Goal: Task Accomplishment & Management: Manage account settings

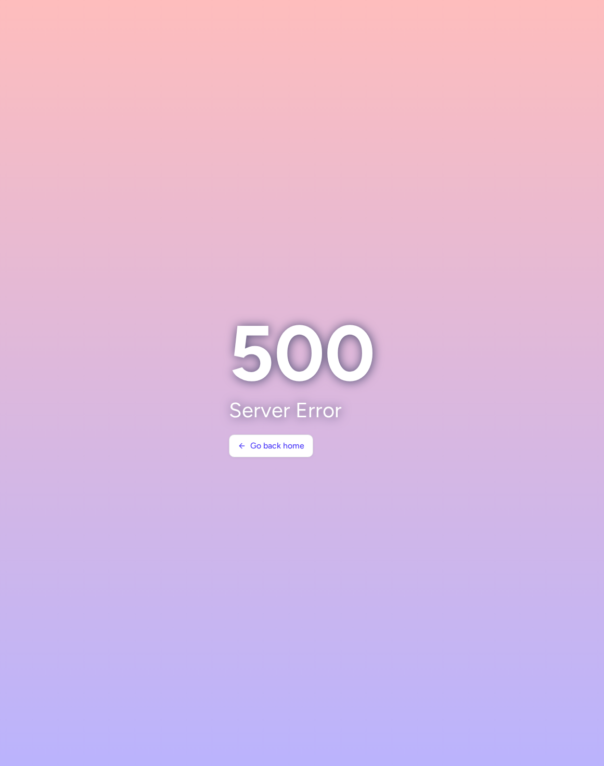
click at [529, 294] on section at bounding box center [302, 383] width 604 height 766
click at [433, 235] on section at bounding box center [302, 383] width 604 height 766
click at [556, 124] on section at bounding box center [302, 383] width 604 height 766
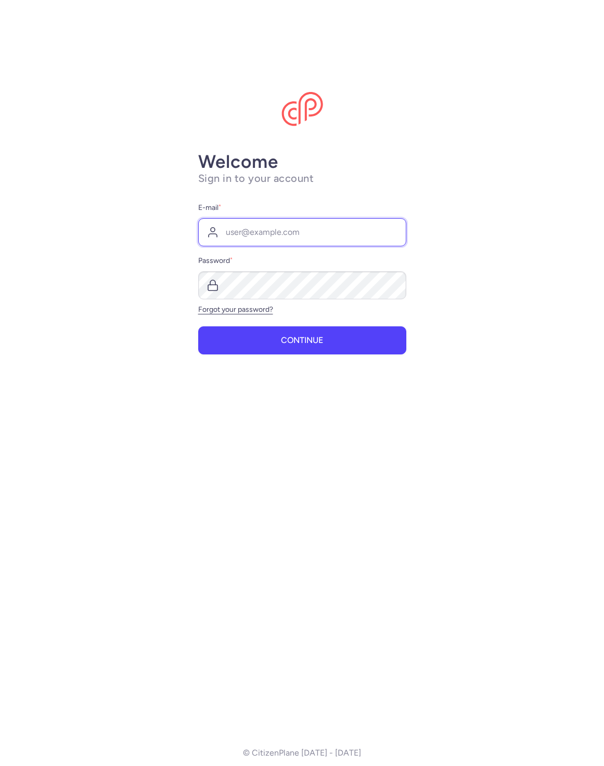
click at [317, 242] on input "E-mail *" at bounding box center [302, 232] width 208 height 28
type input "raphael@citizenplane.com"
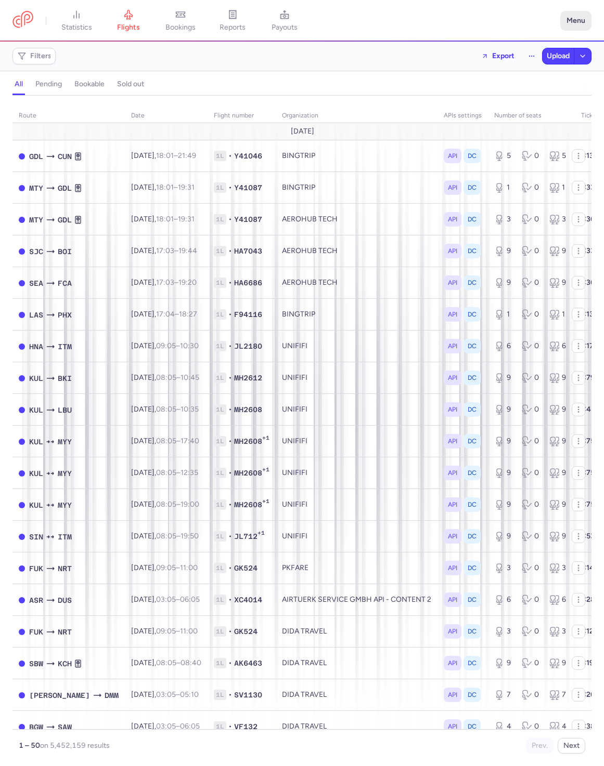
click at [579, 21] on button "Menu" at bounding box center [575, 21] width 31 height 20
click at [575, 19] on button "Menu" at bounding box center [575, 21] width 31 height 20
click at [186, 12] on icon at bounding box center [180, 14] width 10 height 10
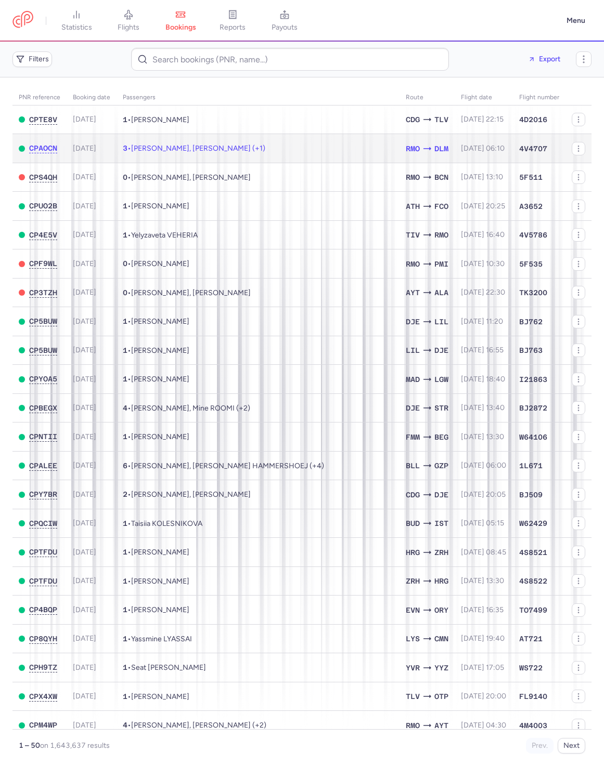
click at [247, 157] on td "3 • Natalia RUSOVA, Tatiana CHMIL (+1)" at bounding box center [257, 148] width 283 height 29
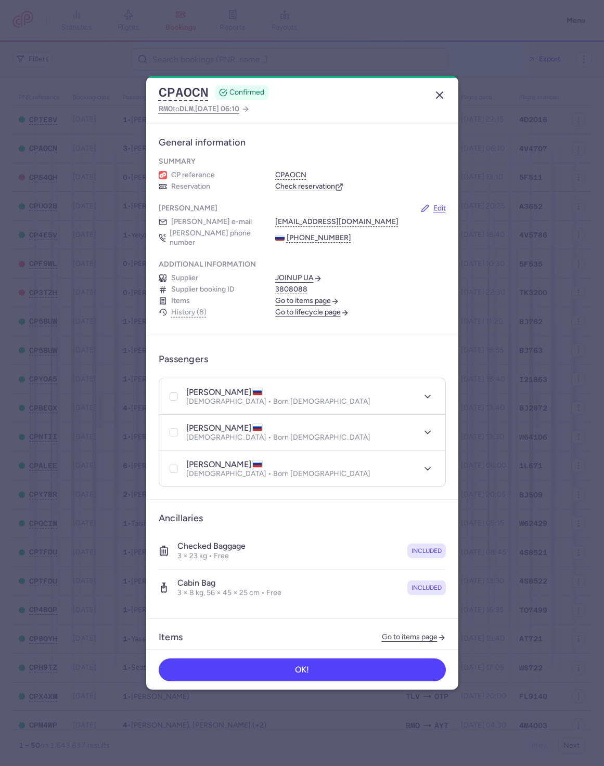
click at [433, 95] on icon "button" at bounding box center [439, 95] width 12 height 12
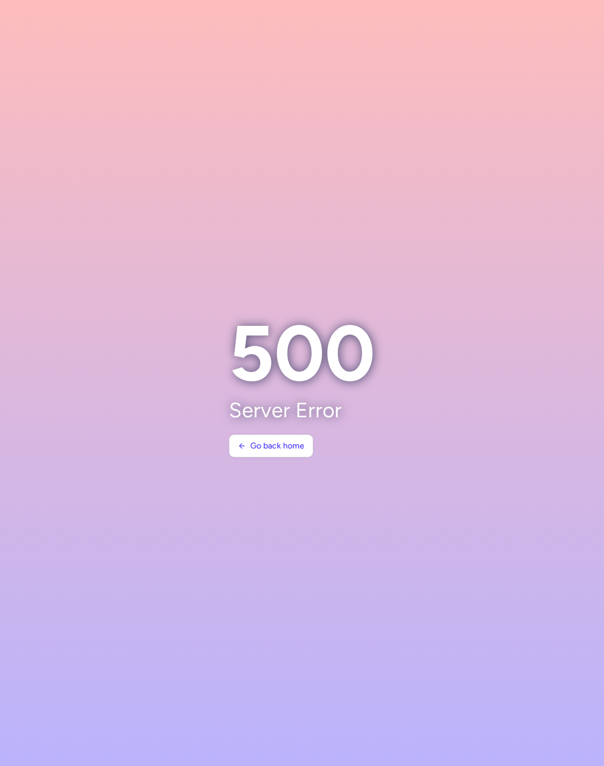
click at [553, 147] on section at bounding box center [302, 383] width 604 height 766
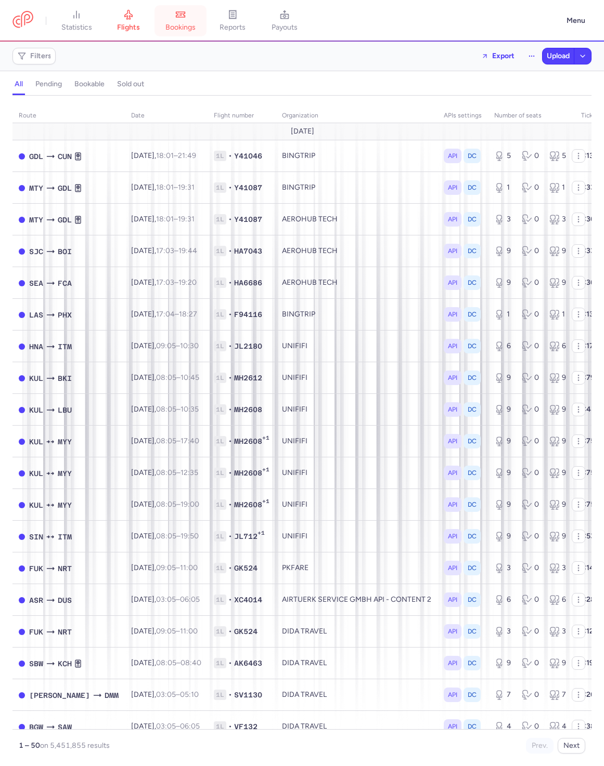
click at [185, 30] on span "bookings" at bounding box center [180, 27] width 30 height 9
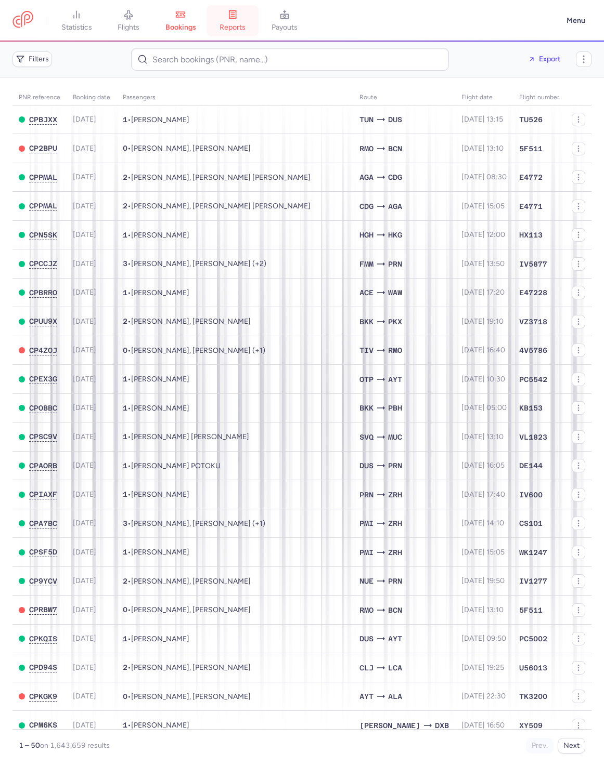
click at [245, 26] on span "reports" at bounding box center [232, 27] width 26 height 9
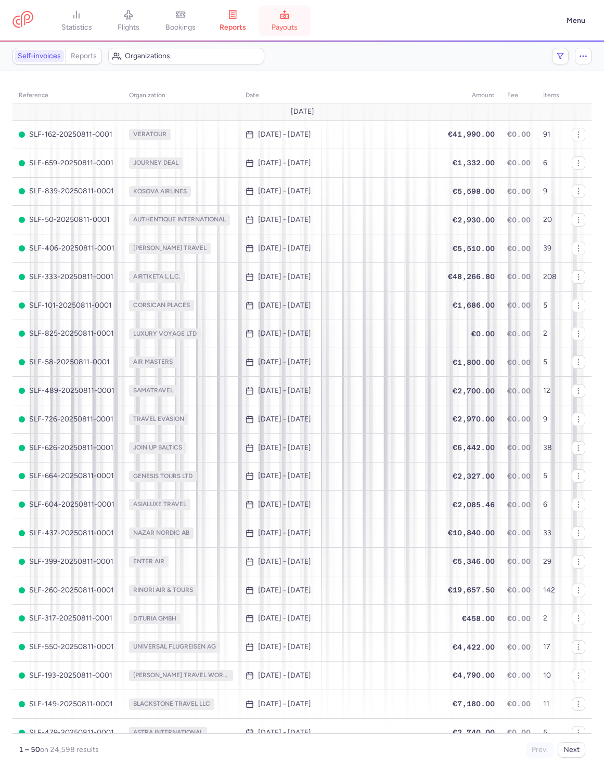
click at [288, 25] on span "payouts" at bounding box center [284, 27] width 26 height 9
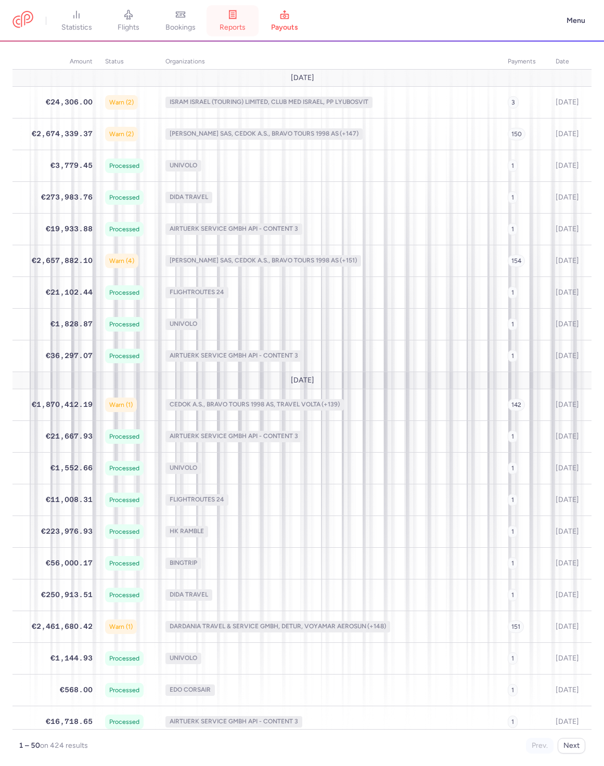
click at [222, 32] on link "reports" at bounding box center [232, 20] width 52 height 23
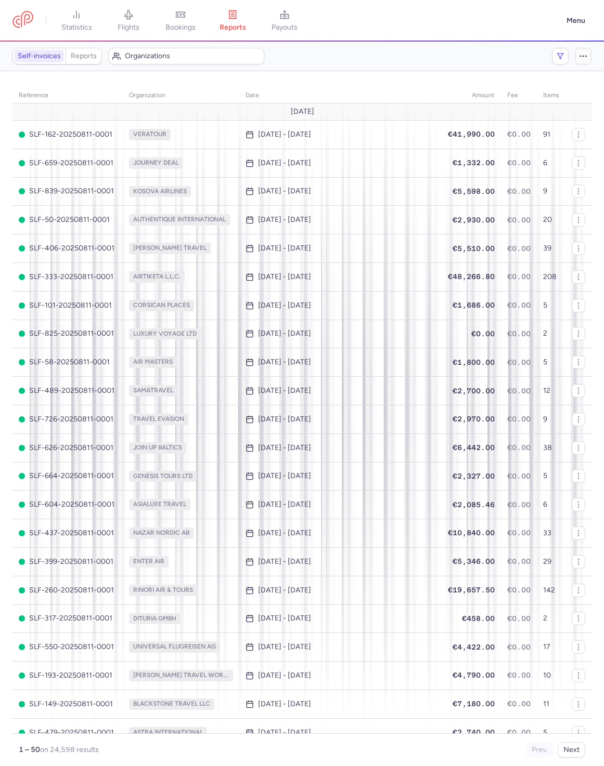
click at [581, 54] on icon "button" at bounding box center [582, 55] width 9 height 9
click at [298, 70] on section "Self-invoices Reports Organizations Payout Filters See upcoming reports" at bounding box center [302, 57] width 604 height 30
click at [179, 30] on span "bookings" at bounding box center [180, 27] width 30 height 9
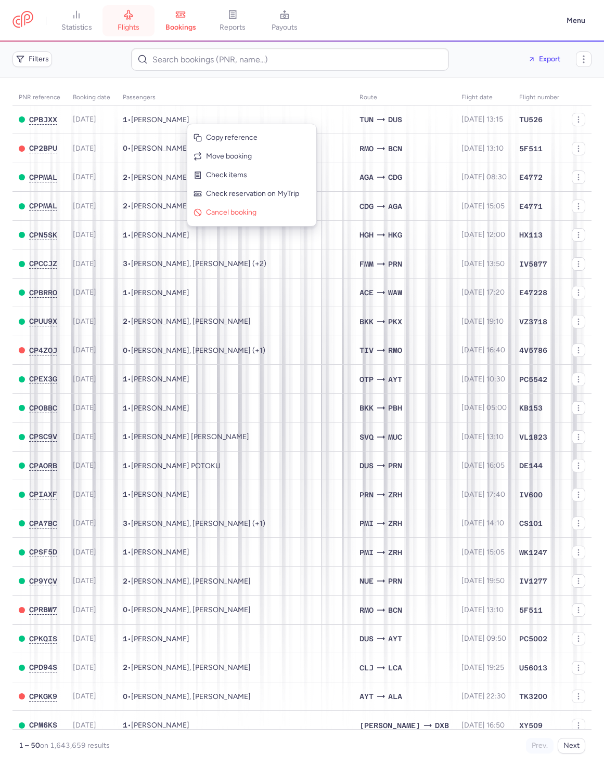
click at [142, 19] on link "flights" at bounding box center [128, 20] width 52 height 23
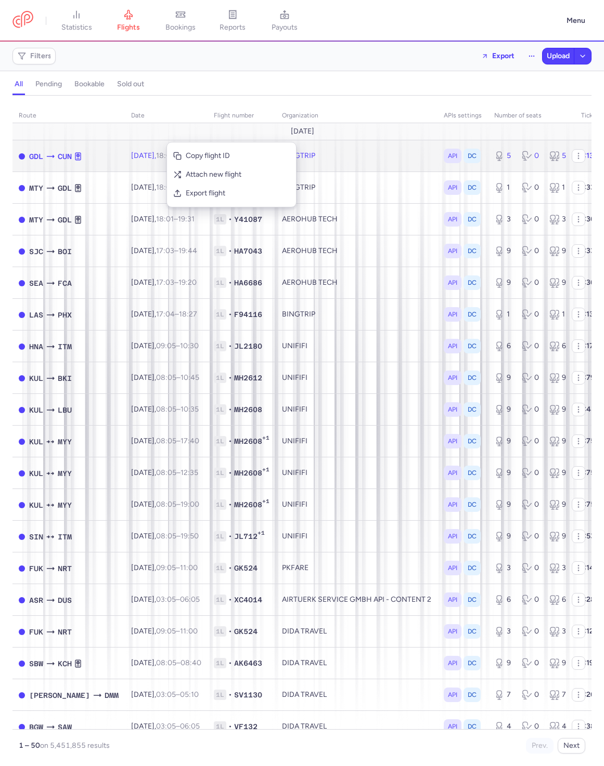
drag, startPoint x: 177, startPoint y: 137, endPoint x: 166, endPoint y: 142, distance: 11.6
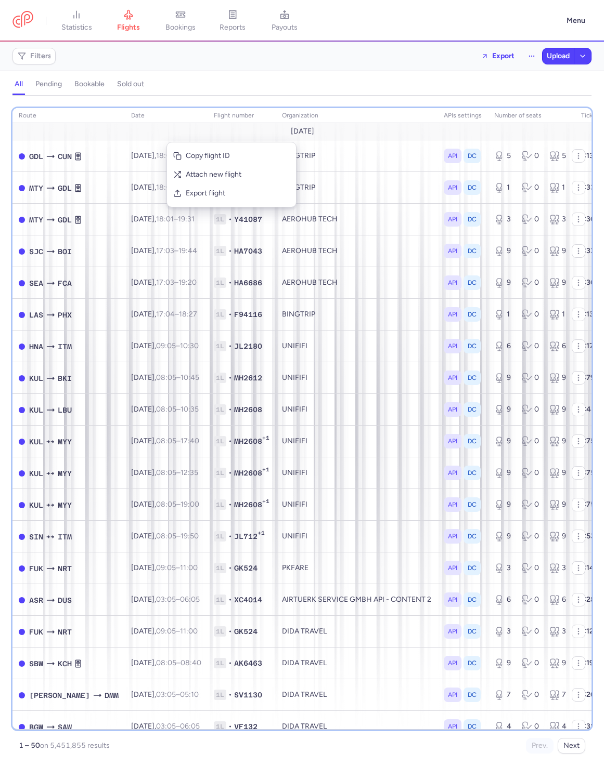
click at [207, 109] on th "date" at bounding box center [241, 116] width 68 height 16
click at [207, 108] on th "date" at bounding box center [241, 116] width 68 height 16
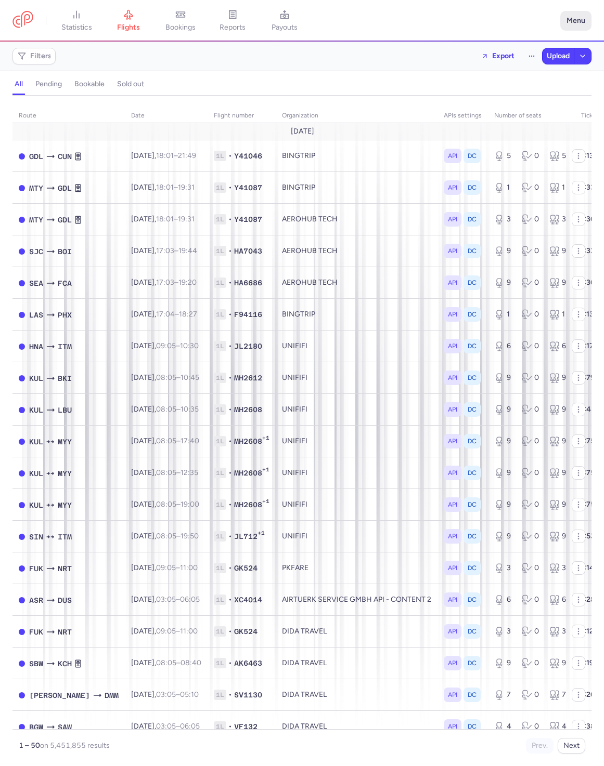
click at [574, 28] on button "Menu" at bounding box center [575, 21] width 31 height 20
click at [574, 27] on button "Menu" at bounding box center [575, 21] width 31 height 20
click at [574, 25] on button "Menu" at bounding box center [575, 21] width 31 height 20
click at [532, 83] on link "Settings" at bounding box center [539, 89] width 103 height 17
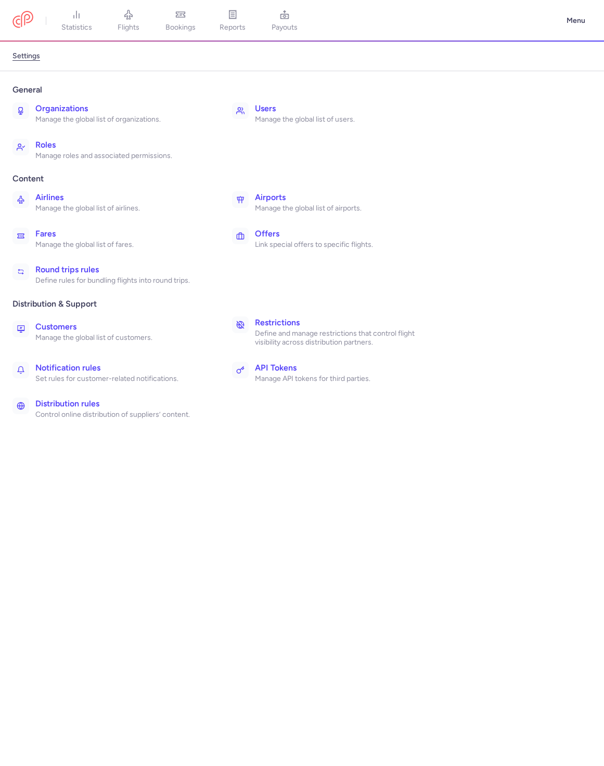
click at [175, 115] on p "Manage the global list of organizations." at bounding box center [122, 119] width 174 height 9
click at [122, 28] on span "flights" at bounding box center [129, 27] width 22 height 9
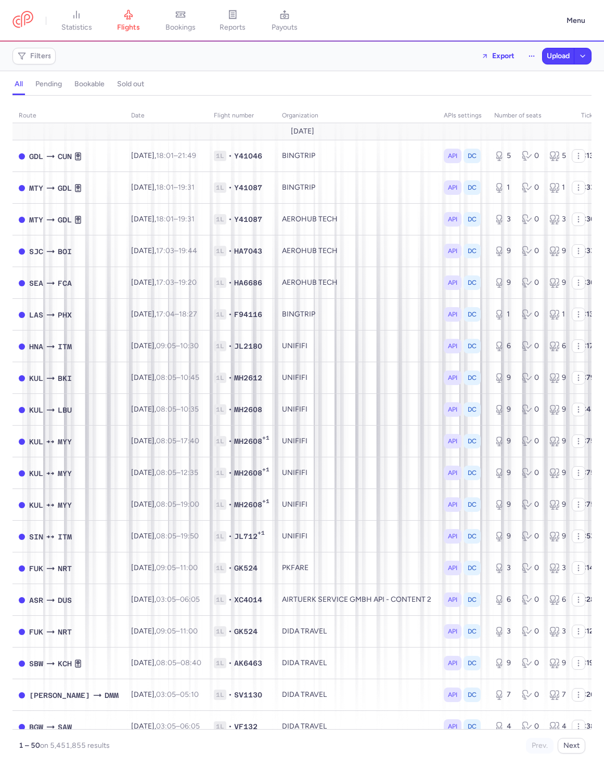
click at [432, 89] on div "all pending bookable sold out" at bounding box center [301, 86] width 579 height 18
click at [570, 18] on button "Menu" at bounding box center [575, 21] width 31 height 20
click at [597, 157] on div "route date Flight number organization APIs settings number of seats Ticket pric…" at bounding box center [302, 434] width 604 height 665
click at [601, 157] on div "route date Flight number organization APIs settings number of seats Ticket pric…" at bounding box center [302, 434] width 604 height 665
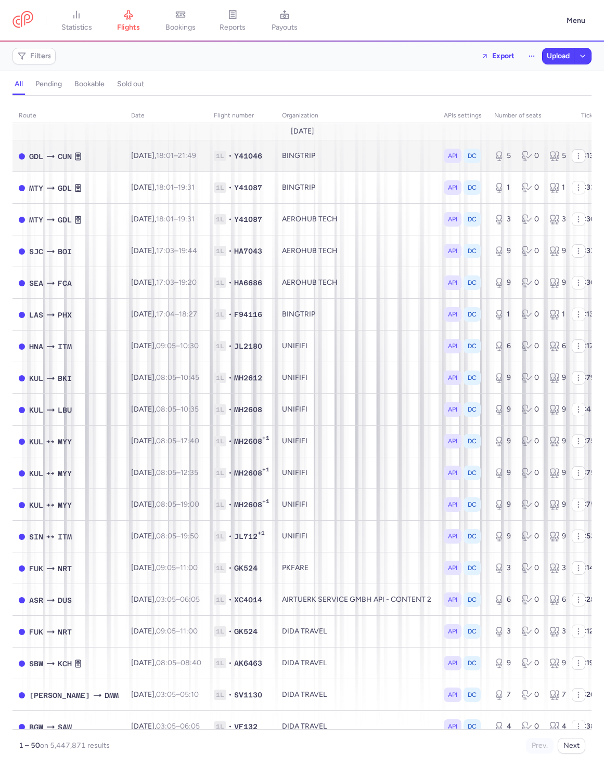
scroll to position [0, 56]
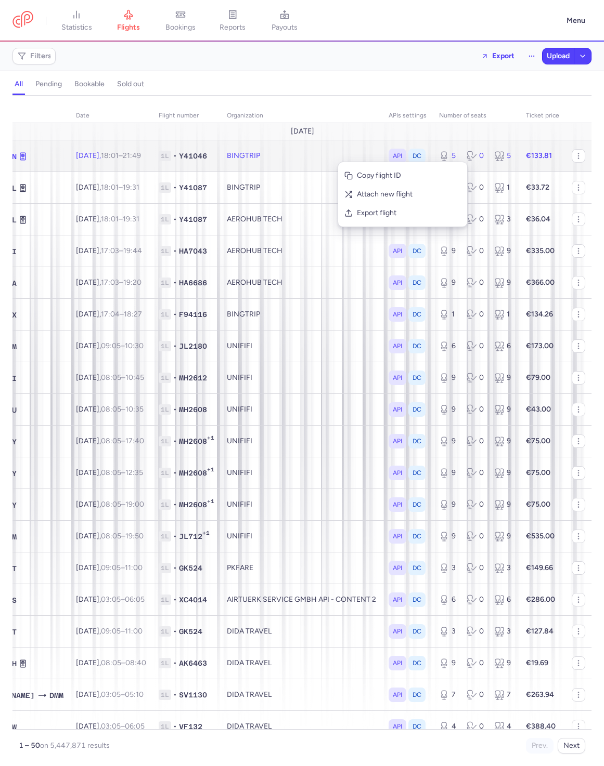
click at [479, 142] on td "5 0 5" at bounding box center [476, 156] width 87 height 32
select select "days"
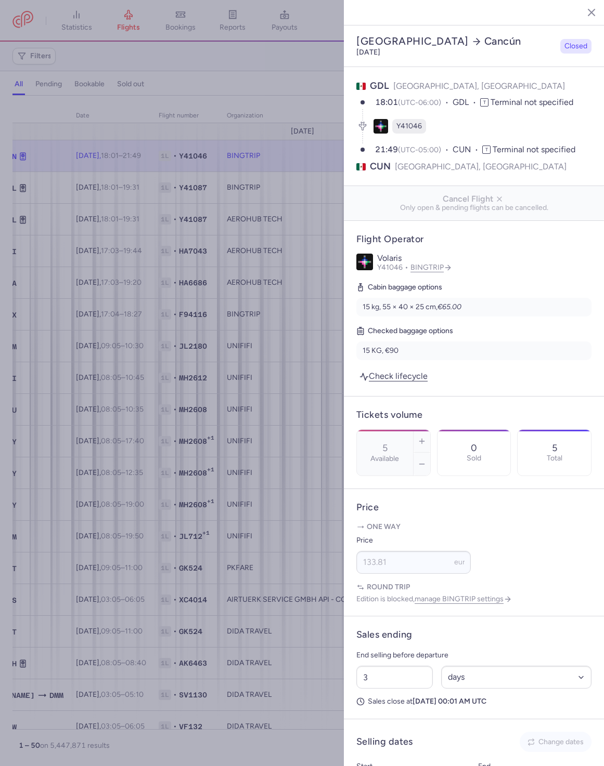
click at [580, 12] on icon "button" at bounding box center [583, 12] width 10 height 10
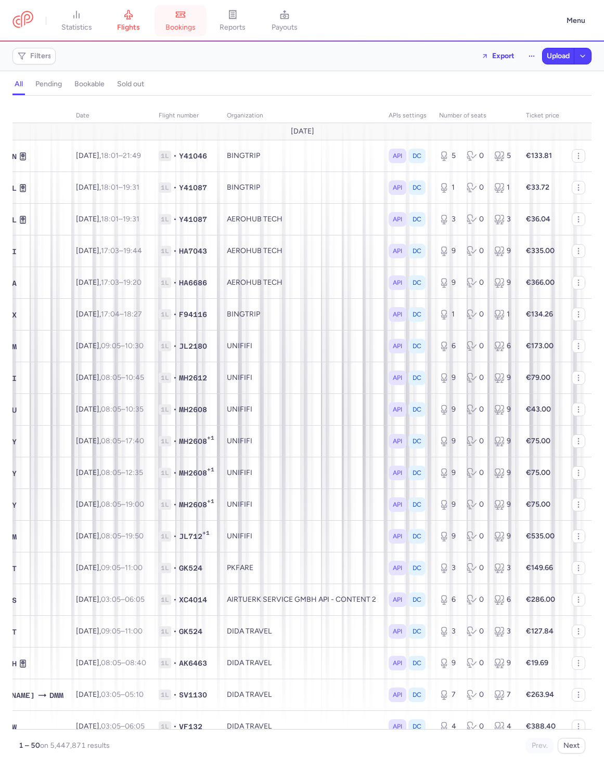
click at [200, 23] on link "bookings" at bounding box center [180, 20] width 52 height 23
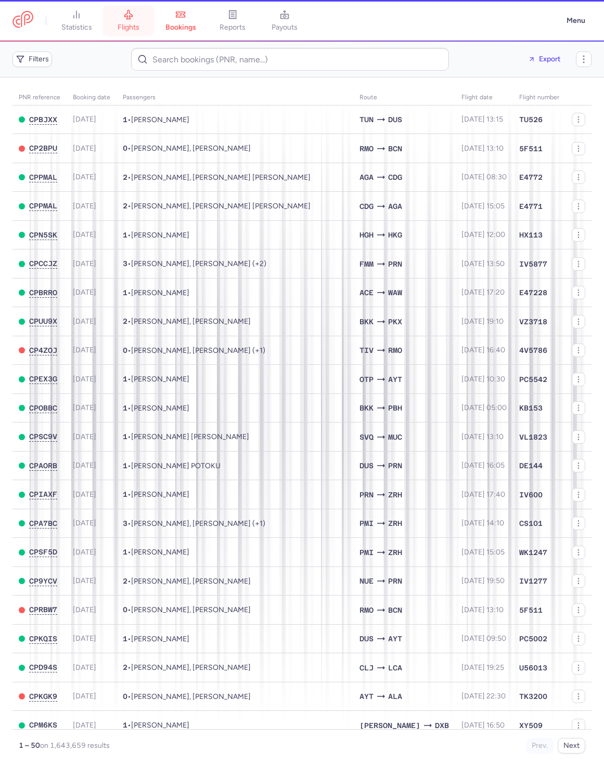
click at [116, 25] on link "flights" at bounding box center [128, 20] width 52 height 23
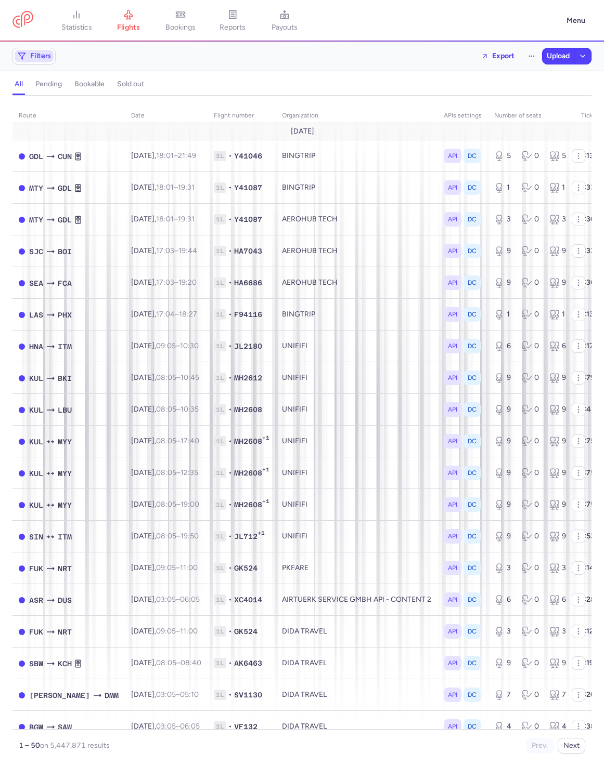
click at [26, 63] on button "Filters" at bounding box center [34, 56] width 42 height 16
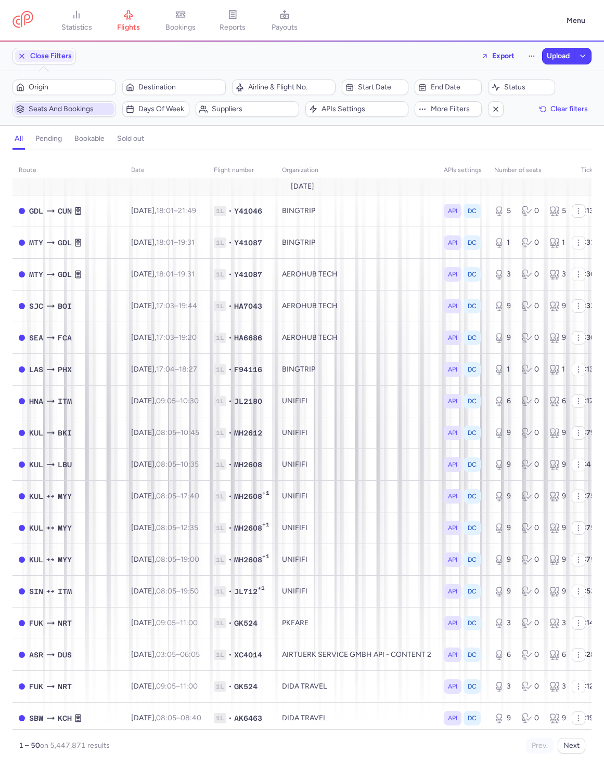
click at [76, 112] on span "Seats and bookings" at bounding box center [71, 109] width 84 height 8
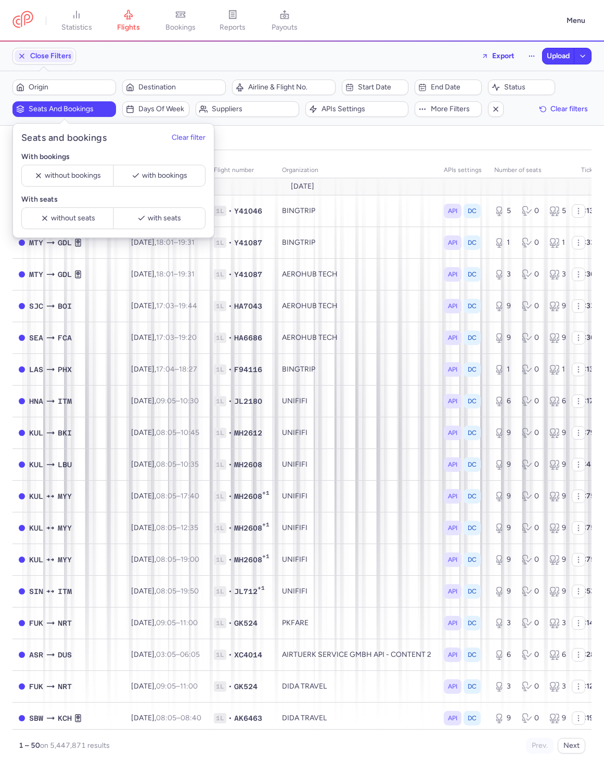
click at [77, 112] on span "Seats and bookings" at bounding box center [71, 109] width 84 height 8
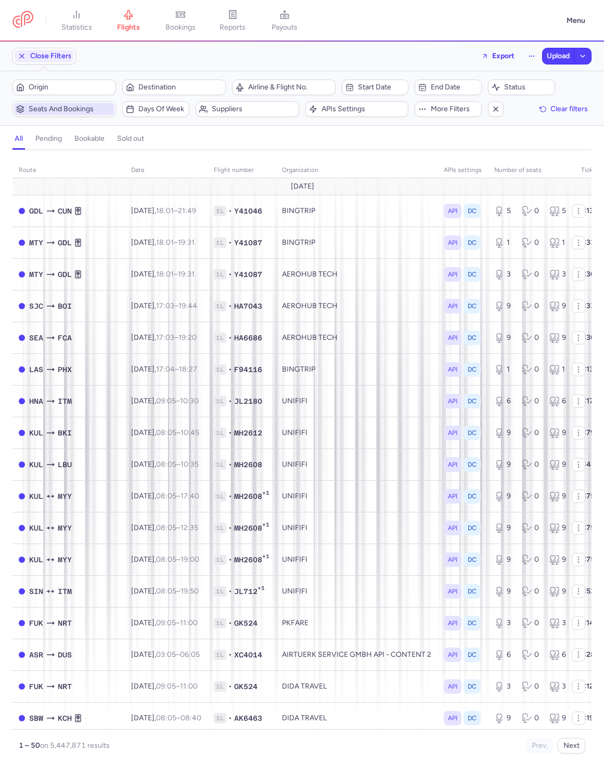
click at [77, 111] on span "Seats and bookings" at bounding box center [71, 109] width 84 height 8
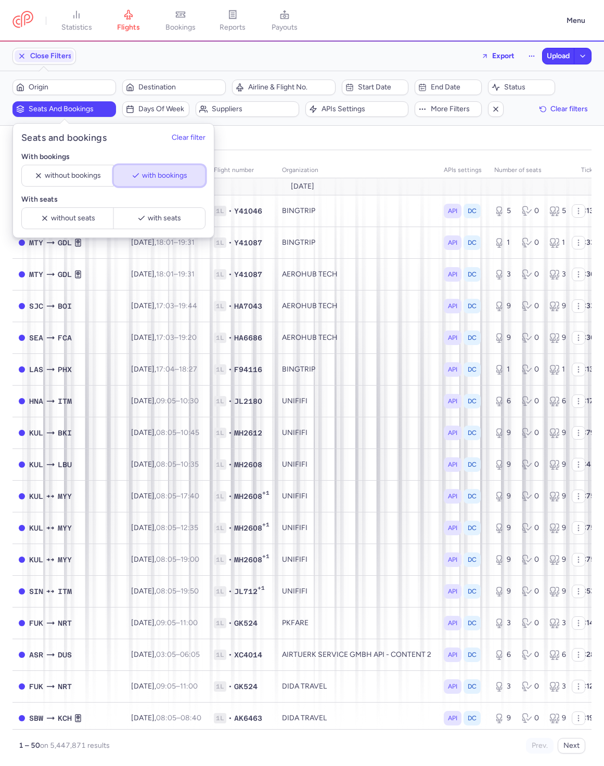
click at [146, 180] on button "with bookings" at bounding box center [159, 176] width 92 height 22
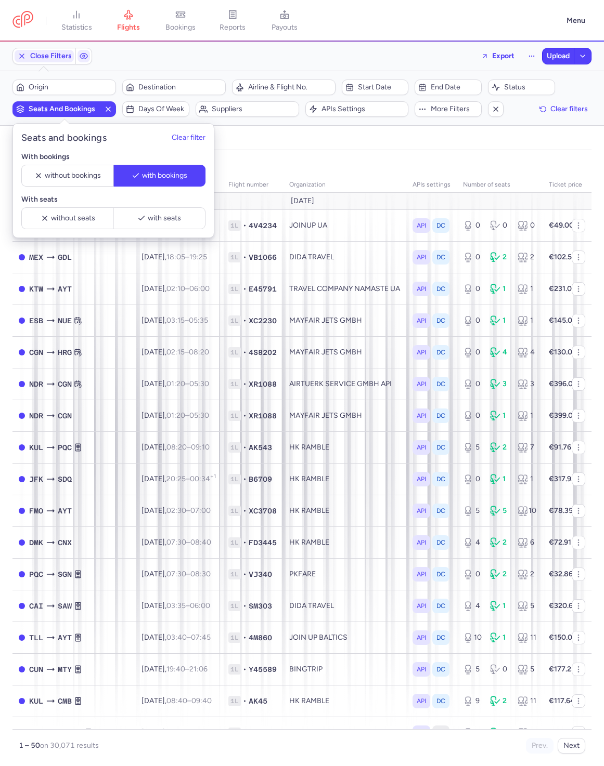
click at [348, 147] on div "all pending bookable sold out" at bounding box center [301, 141] width 579 height 18
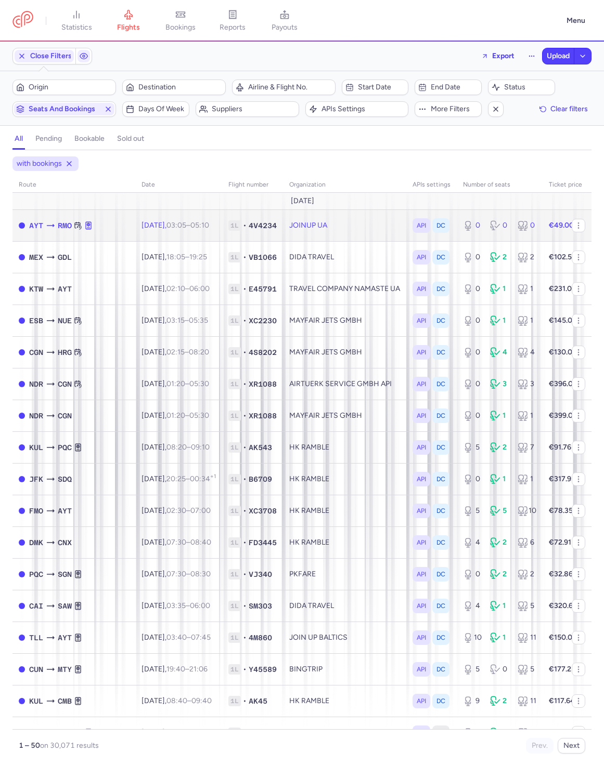
click at [348, 225] on td "JOINUP UA" at bounding box center [344, 226] width 123 height 32
select select "hours"
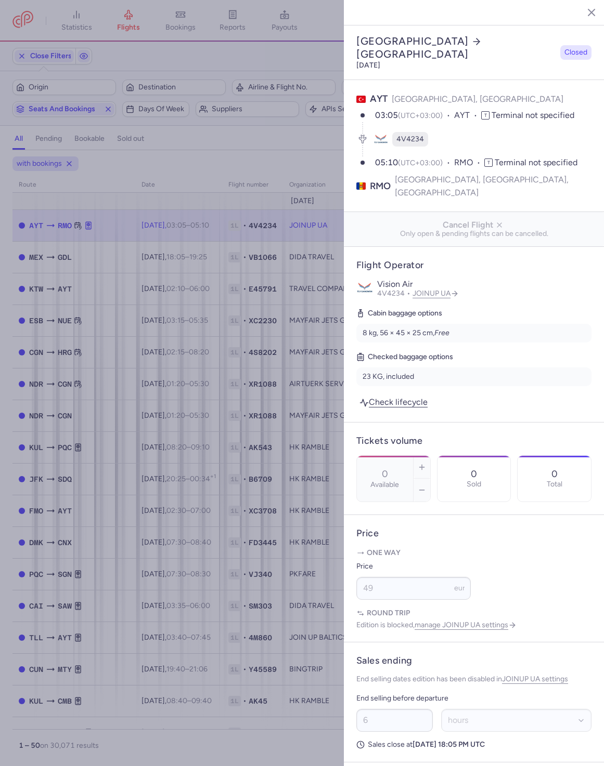
scroll to position [252, 0]
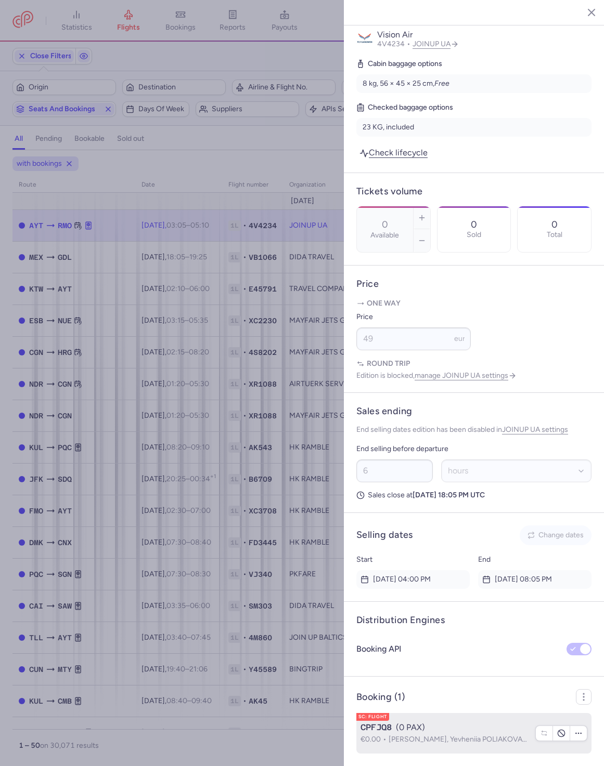
click at [451, 734] on p "€0.00 Olha SHVETS, Yevheniia POLIAKOVA 2 canceled" at bounding box center [444, 739] width 168 height 11
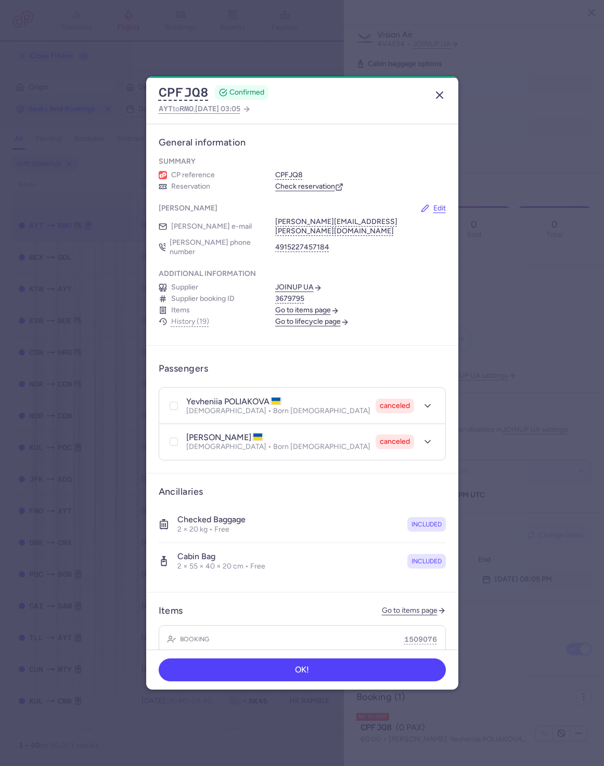
click at [435, 98] on icon "button" at bounding box center [439, 95] width 12 height 12
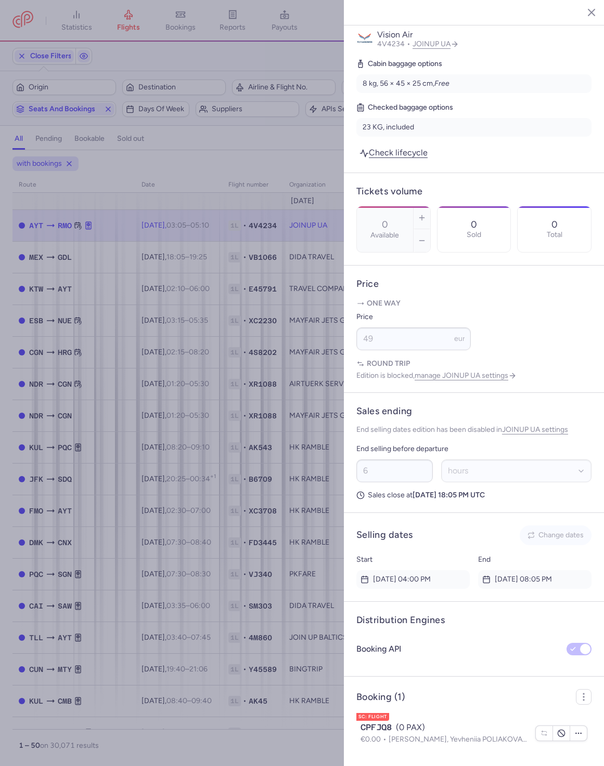
click at [588, 12] on icon "button" at bounding box center [583, 12] width 10 height 10
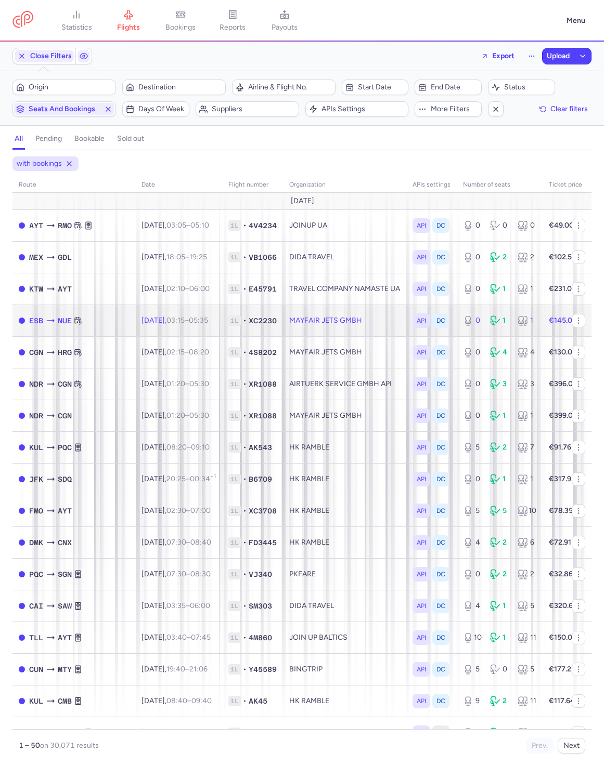
click at [135, 336] on td "Wed, 13 Aug, 03:15 – 05:35 +0" at bounding box center [178, 321] width 87 height 32
select select "hours"
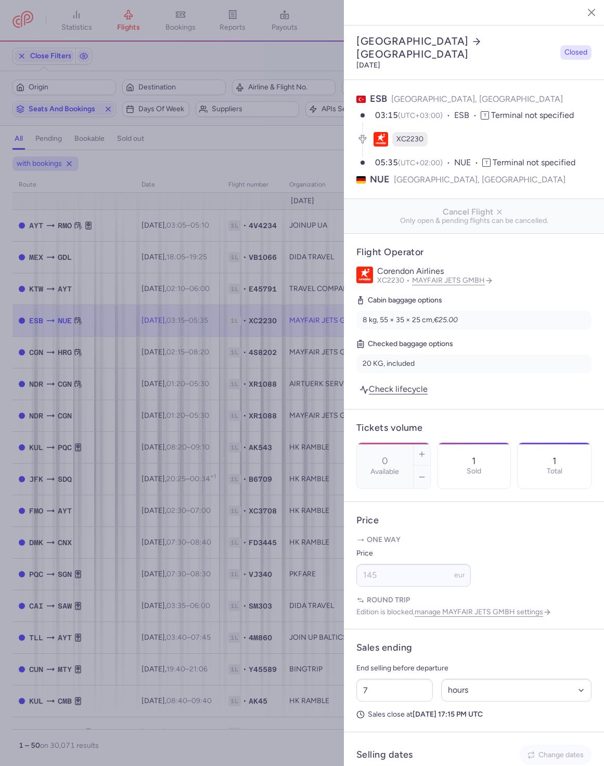
scroll to position [235, 0]
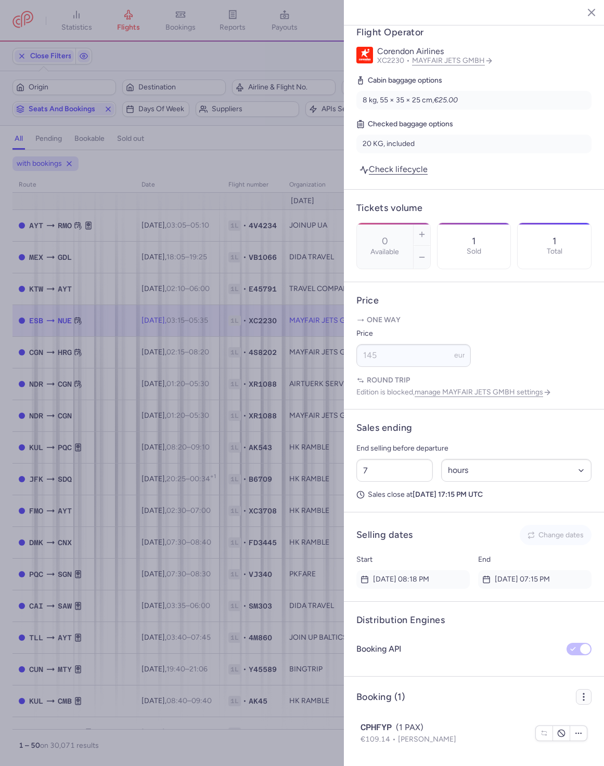
click at [581, 696] on button "button" at bounding box center [584, 697] width 16 height 16
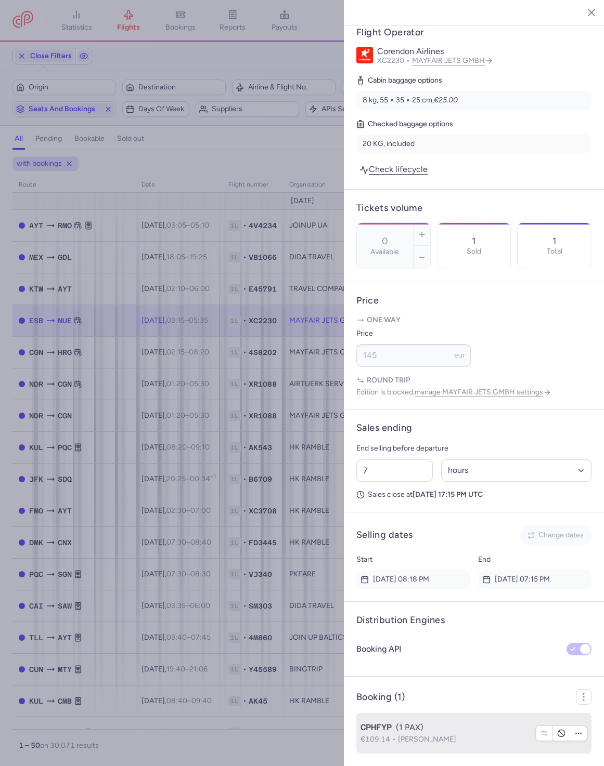
click at [463, 732] on div "CPHFYP (1 PAX)" at bounding box center [444, 728] width 168 height 12
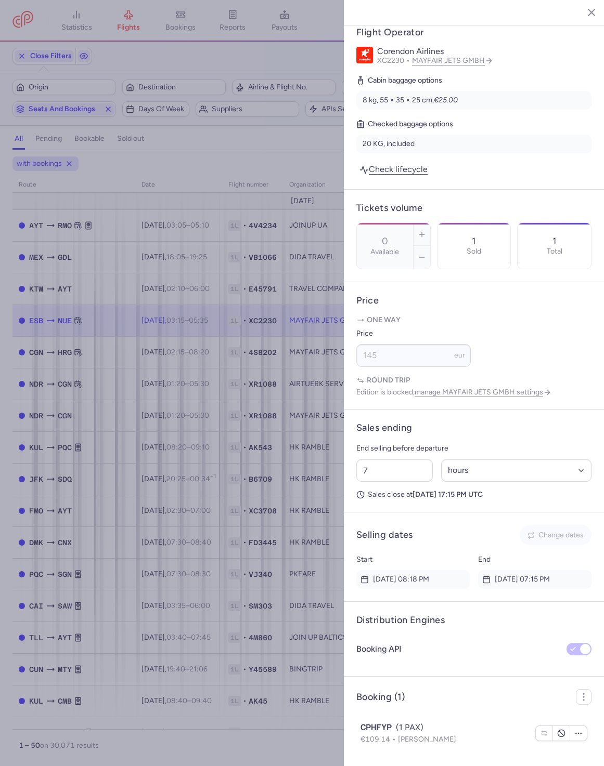
drag, startPoint x: 579, startPoint y: 9, endPoint x: 562, endPoint y: 20, distance: 20.3
click at [579, 9] on icon "button" at bounding box center [583, 12] width 10 height 10
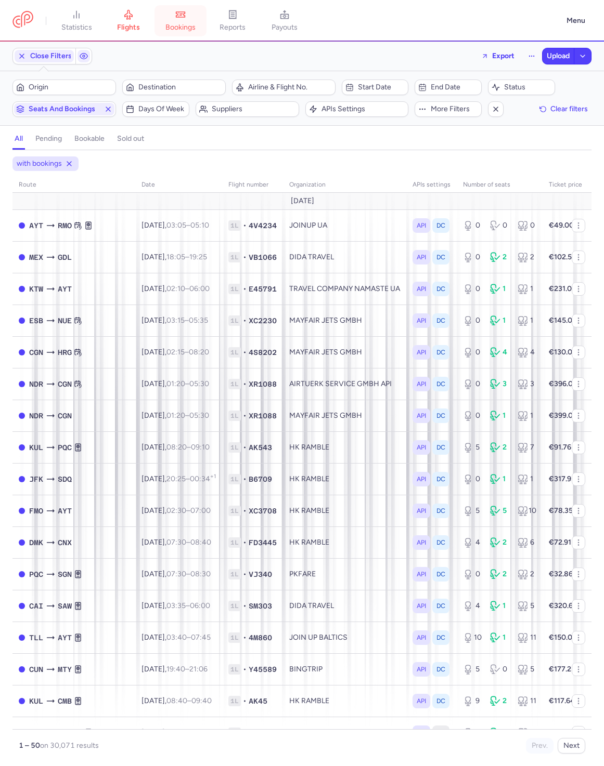
click at [190, 20] on link "bookings" at bounding box center [180, 20] width 52 height 23
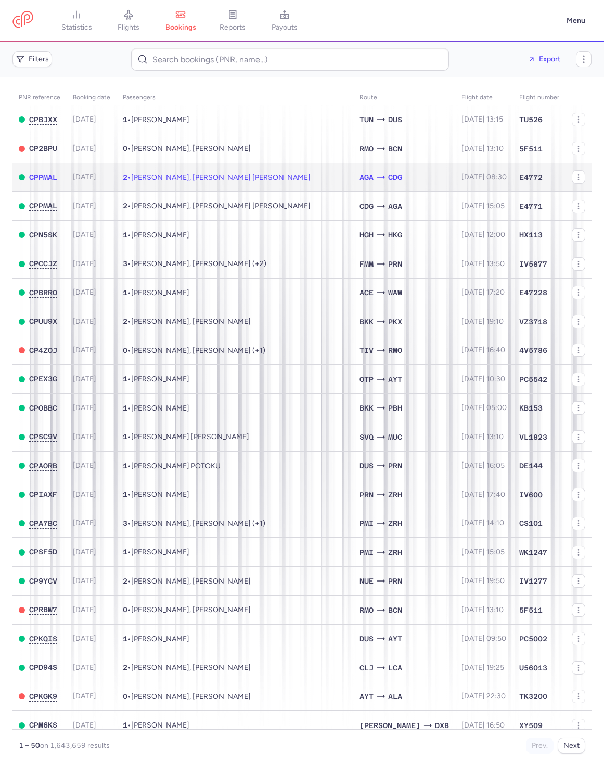
click at [172, 188] on td "2 • Yamina DOUGMANE, Hafida DOUGMANE" at bounding box center [234, 177] width 237 height 29
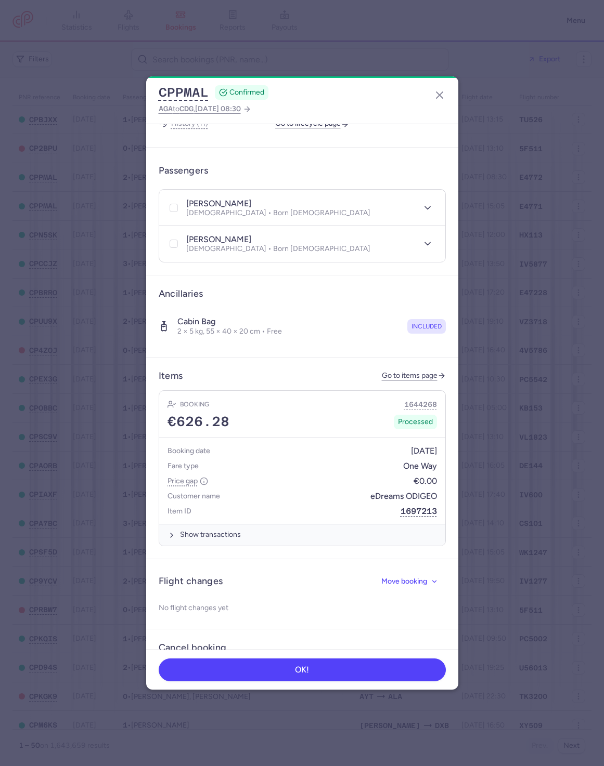
scroll to position [242, 0]
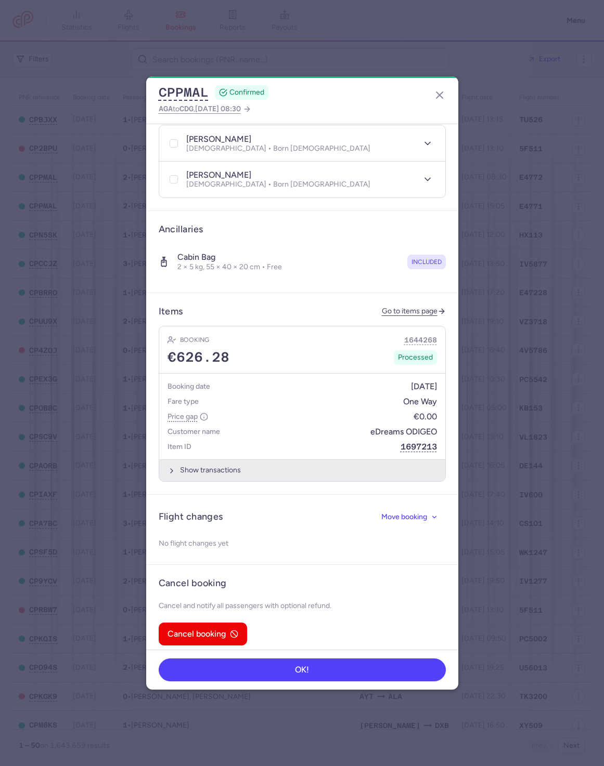
click at [209, 461] on button "Show transactions" at bounding box center [302, 470] width 286 height 21
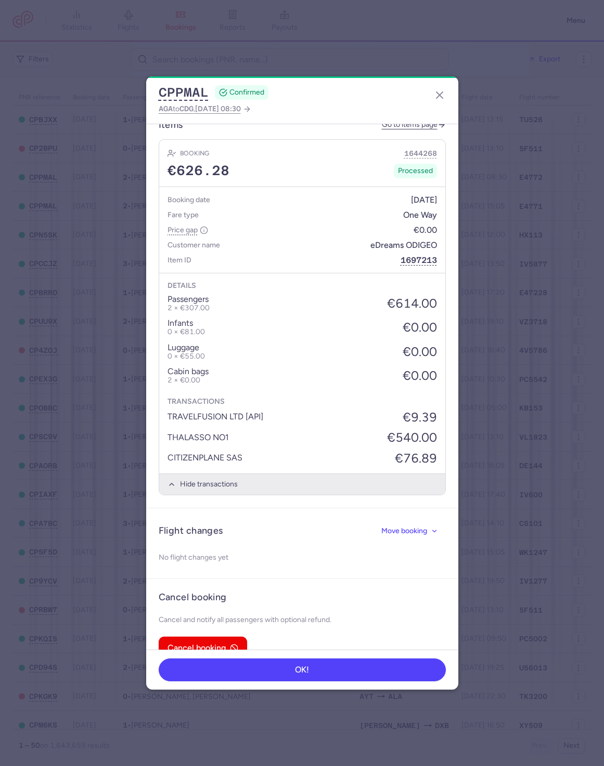
click at [207, 474] on button "Hide transactions" at bounding box center [302, 484] width 286 height 21
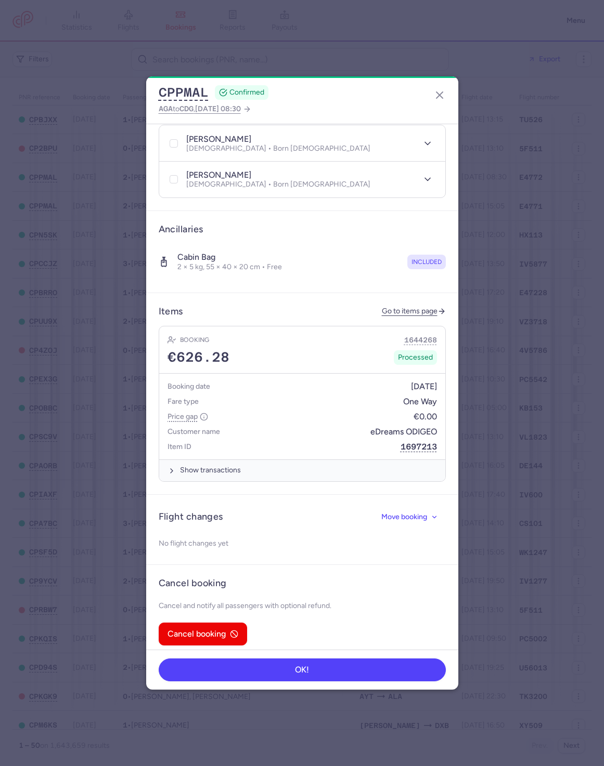
click at [425, 109] on div "CPPMAL CONFIRMED AGA to CDG , 2025 Aug 21, 08:30" at bounding box center [302, 99] width 312 height 47
click at [418, 99] on div "CPPMAL CONFIRMED AGA to CDG , 2025 Aug 21, 08:30" at bounding box center [302, 99] width 312 height 47
click at [436, 95] on icon "button" at bounding box center [439, 95] width 12 height 12
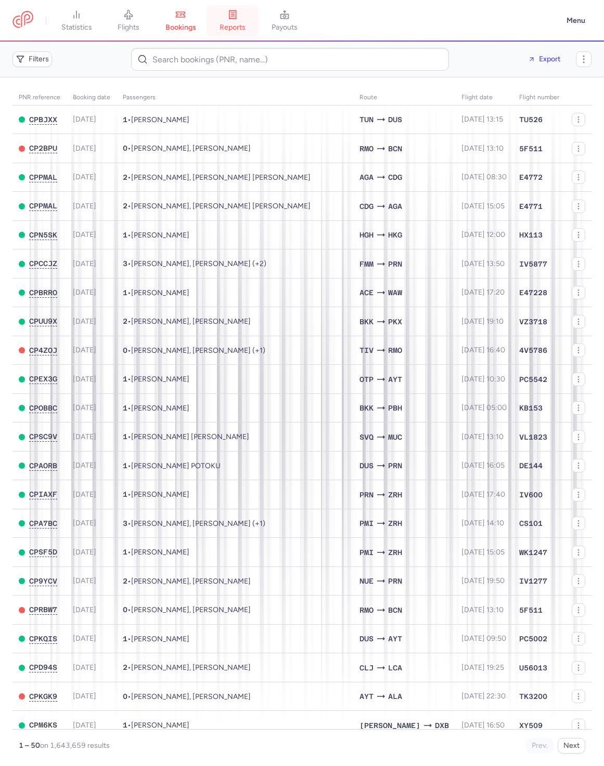
click at [232, 24] on span "reports" at bounding box center [232, 27] width 26 height 9
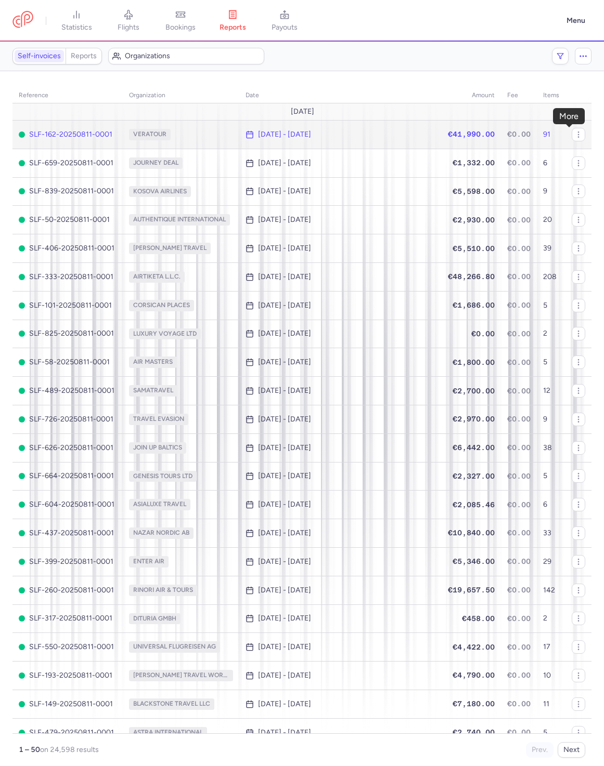
click at [0, 0] on button "button" at bounding box center [0, 0] width 0 height 0
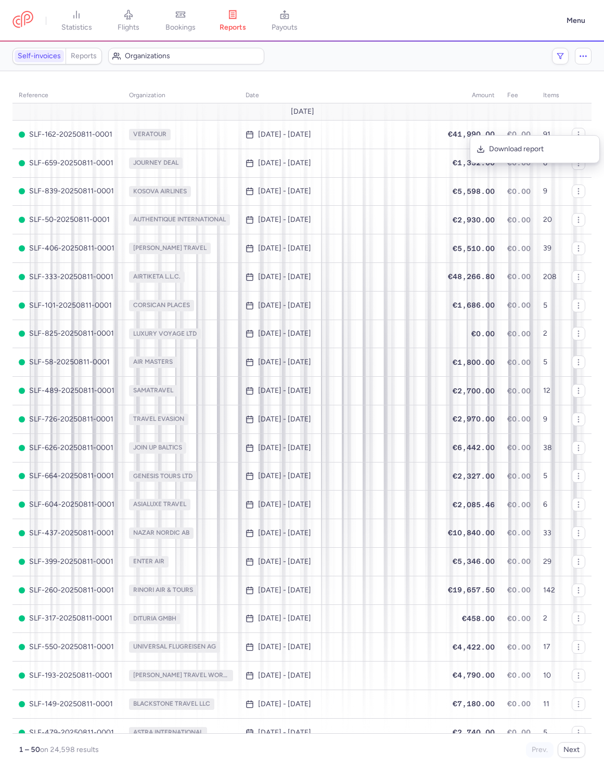
click at [572, 53] on div "Payout Filters See upcoming reports" at bounding box center [572, 56] width 40 height 17
click at [307, 23] on link "payouts" at bounding box center [284, 20] width 52 height 23
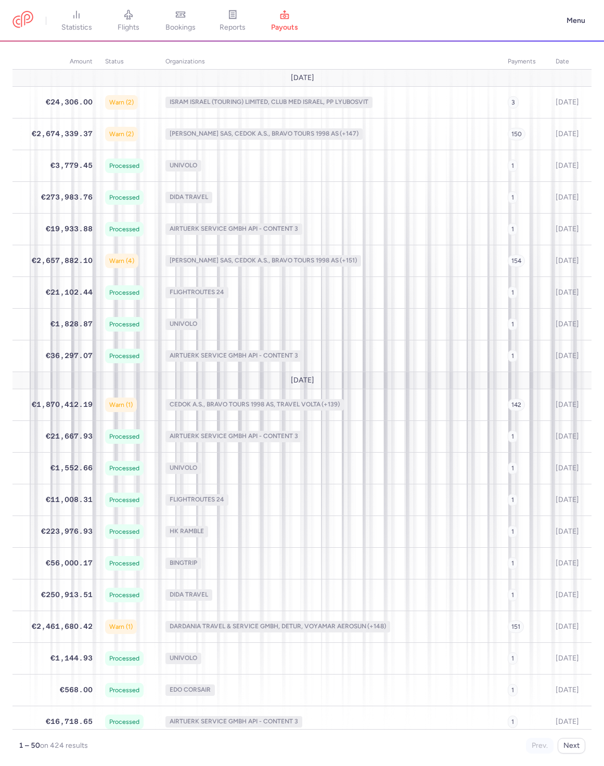
click at [514, 17] on nav "statistics flights bookings reports payouts" at bounding box center [286, 20] width 548 height 23
click at [250, 24] on link "reports" at bounding box center [232, 20] width 52 height 23
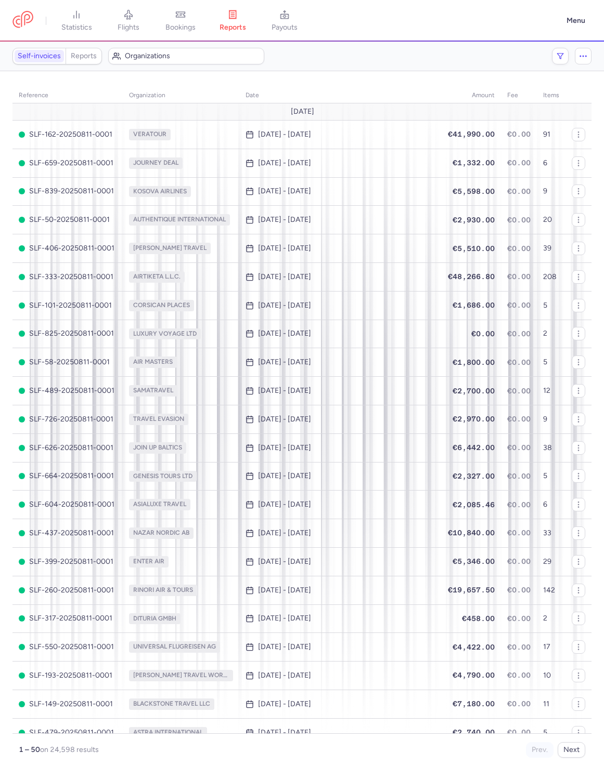
click at [444, 49] on div "Self-invoices Reports Organizations" at bounding box center [278, 56] width 533 height 17
click at [442, 49] on div "Self-invoices Reports Organizations" at bounding box center [278, 56] width 533 height 17
click at [332, 65] on section "Self-invoices Reports Organizations Payout Filters See upcoming reports" at bounding box center [302, 57] width 604 height 30
click at [361, 59] on div "Self-invoices Reports Organizations" at bounding box center [278, 56] width 533 height 17
click at [570, 29] on button "Menu" at bounding box center [575, 21] width 31 height 20
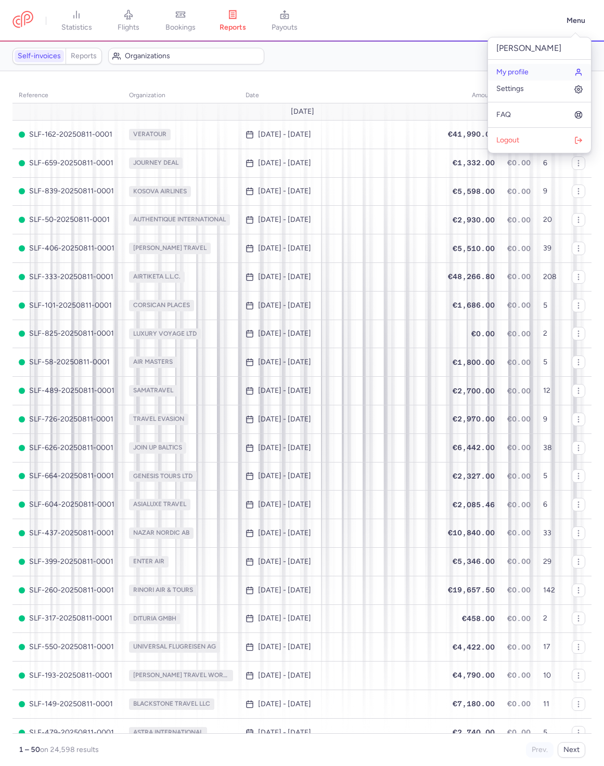
click at [540, 75] on link "My profile" at bounding box center [539, 72] width 103 height 17
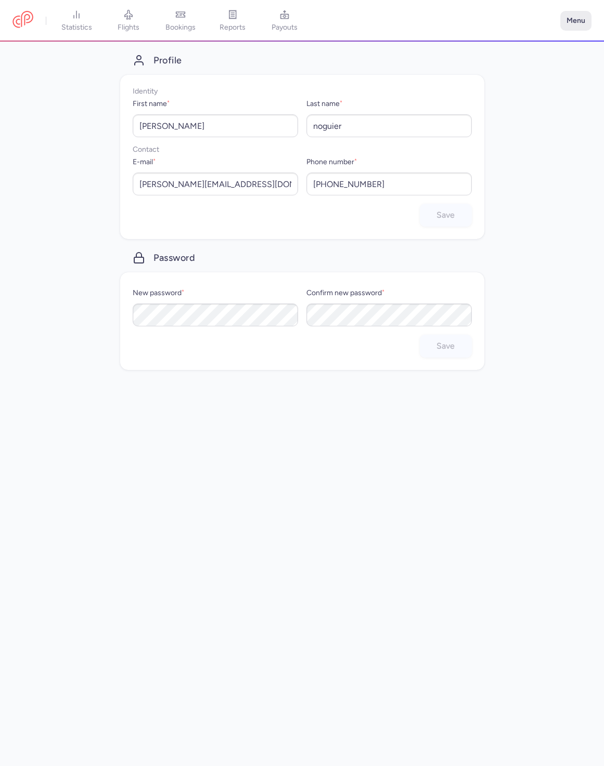
click at [574, 20] on button "Menu" at bounding box center [575, 21] width 31 height 20
click at [528, 89] on link "Settings" at bounding box center [539, 89] width 103 height 17
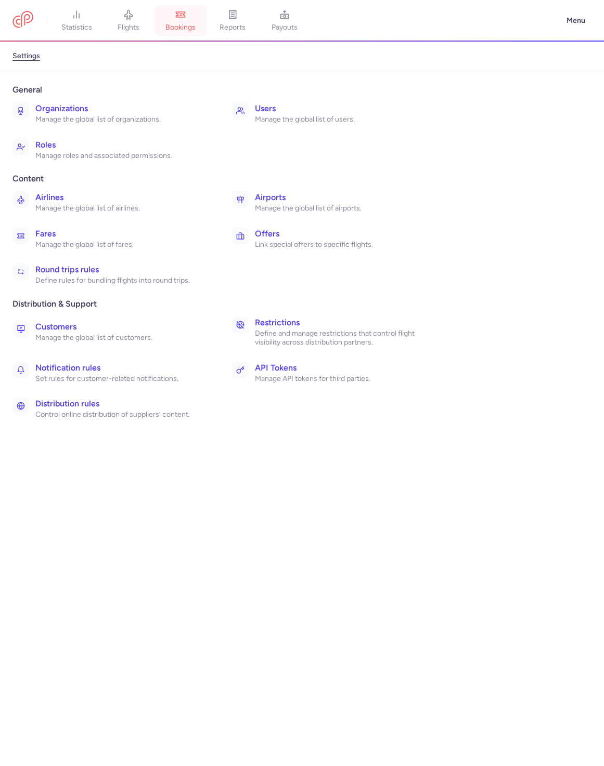
click at [200, 30] on link "bookings" at bounding box center [180, 20] width 52 height 23
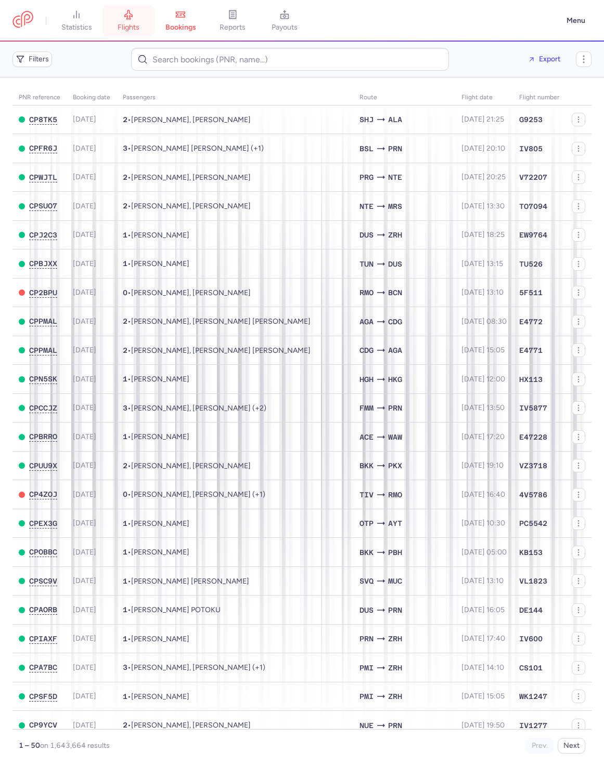
click at [116, 32] on link "flights" at bounding box center [128, 20] width 52 height 23
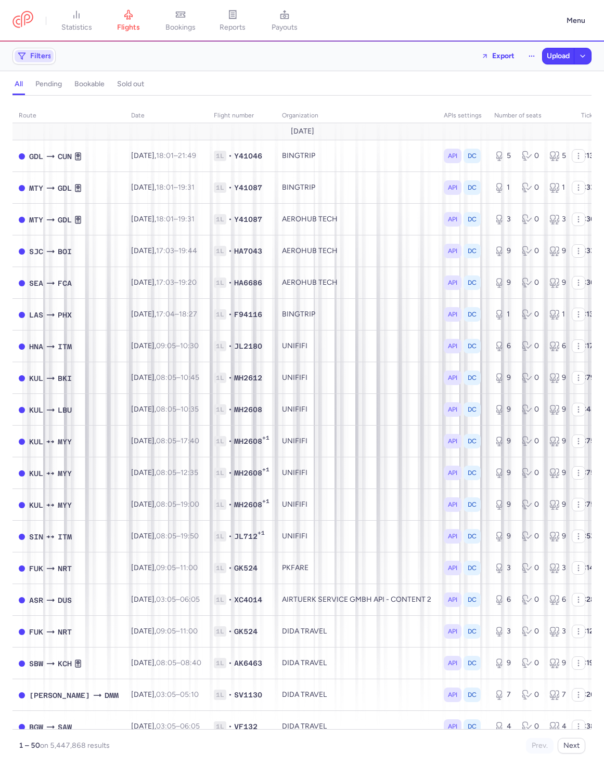
click at [48, 59] on span "Filters" at bounding box center [40, 56] width 21 height 8
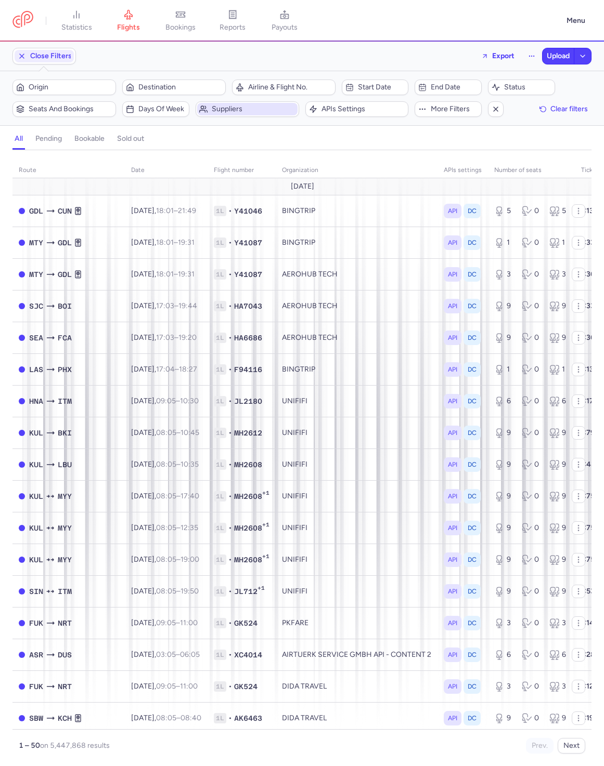
click at [220, 108] on span "Suppliers" at bounding box center [254, 109] width 84 height 8
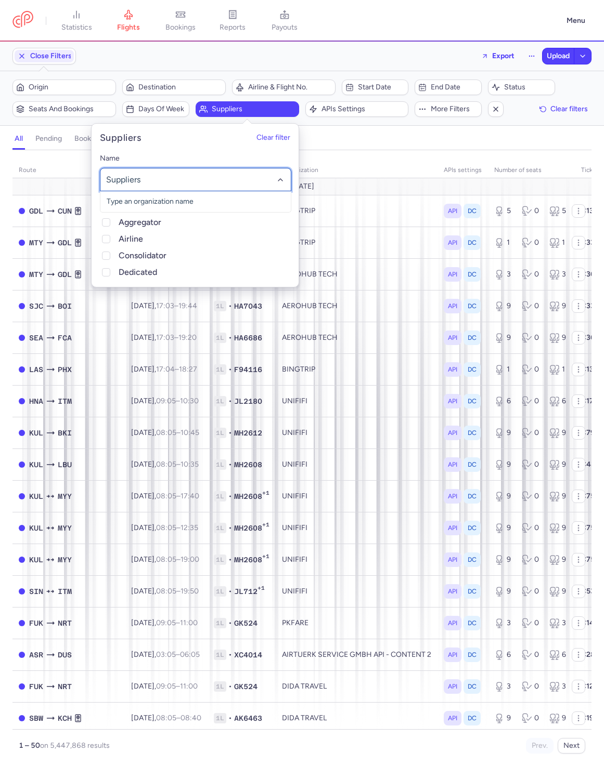
click at [176, 173] on div at bounding box center [195, 179] width 191 height 23
type input "volaris"
click at [370, 116] on button "APIs settings" at bounding box center [356, 109] width 103 height 16
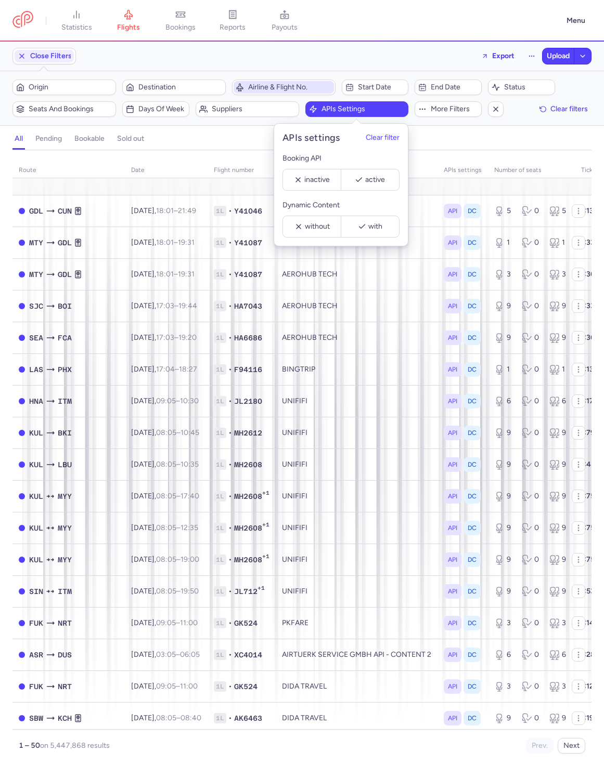
click at [285, 88] on span "Airline & Flight No." at bounding box center [290, 87] width 84 height 8
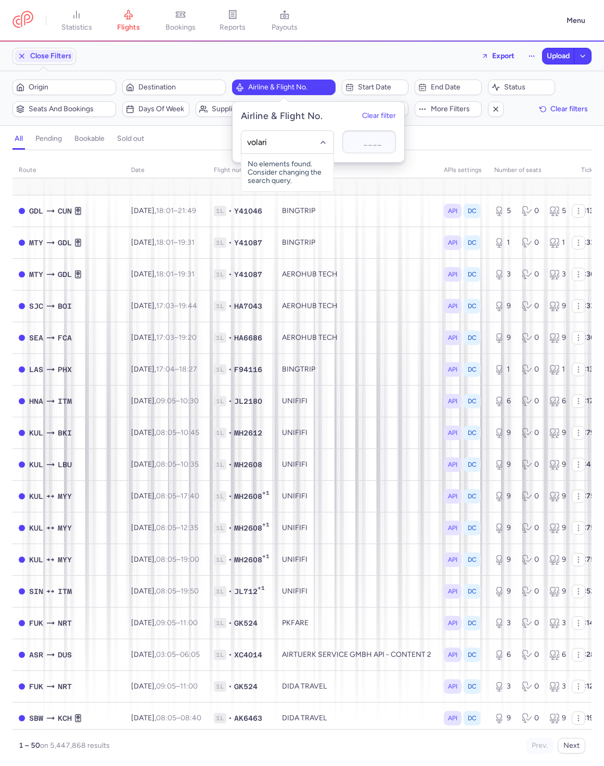
type input "volaris"
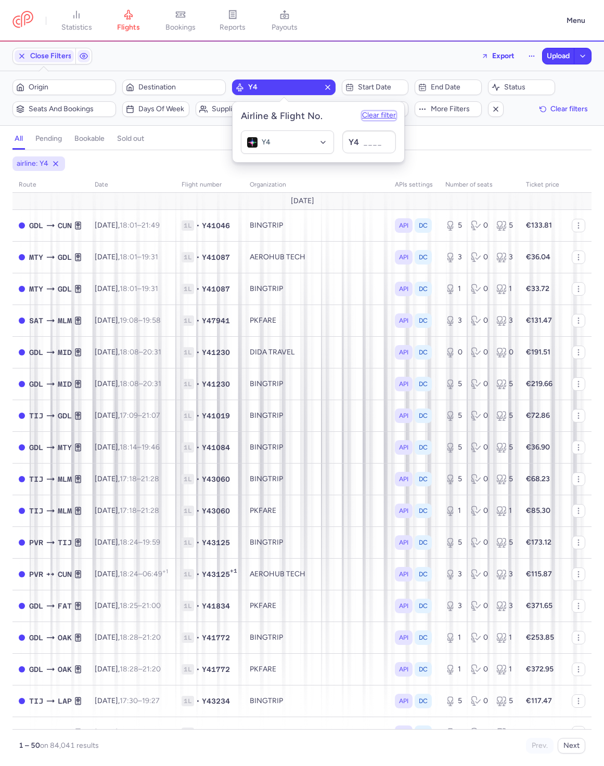
click at [373, 115] on button "Clear filter" at bounding box center [379, 116] width 34 height 8
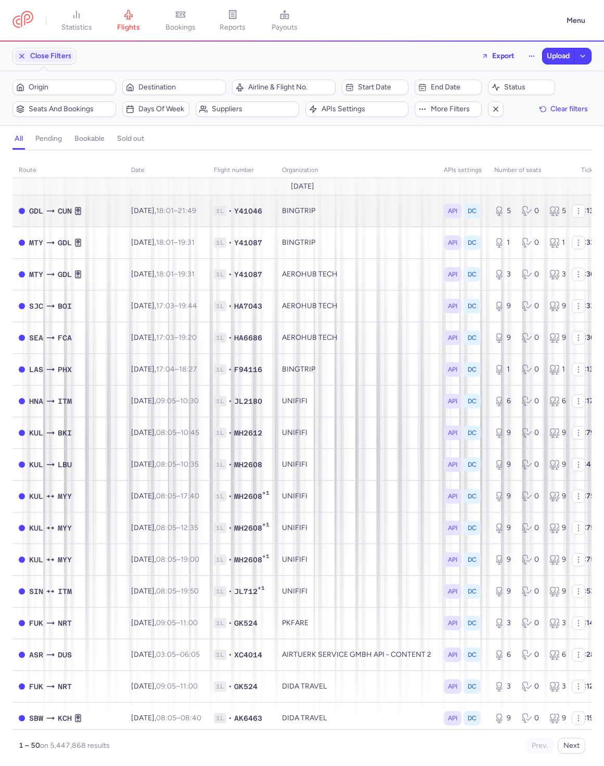
scroll to position [0, 56]
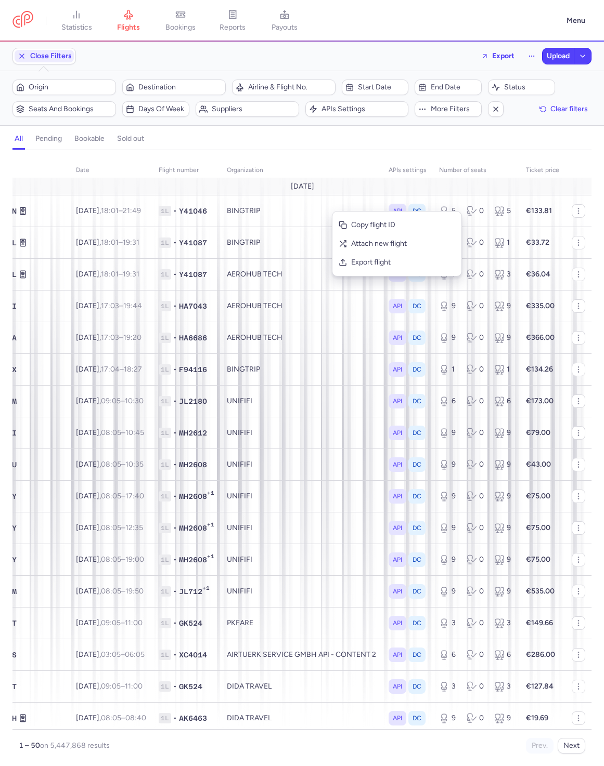
click at [212, 136] on div "all pending bookable sold out" at bounding box center [301, 141] width 579 height 18
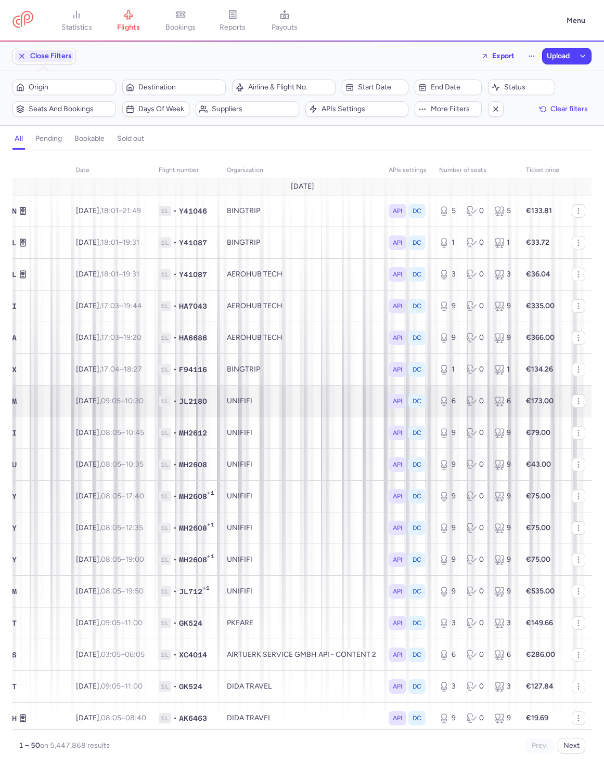
scroll to position [0, 0]
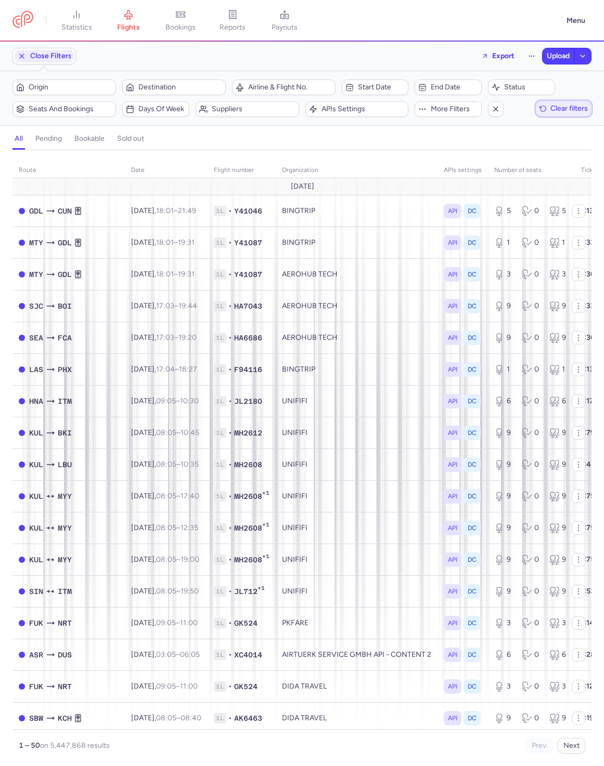
click at [558, 110] on span "Clear filters" at bounding box center [568, 109] width 37 height 8
click at [521, 122] on div "Filters – 5447868 results Origin Destination Airline & Flight No. Start date En…" at bounding box center [302, 98] width 604 height 54
click at [502, 111] on button "button" at bounding box center [496, 109] width 16 height 16
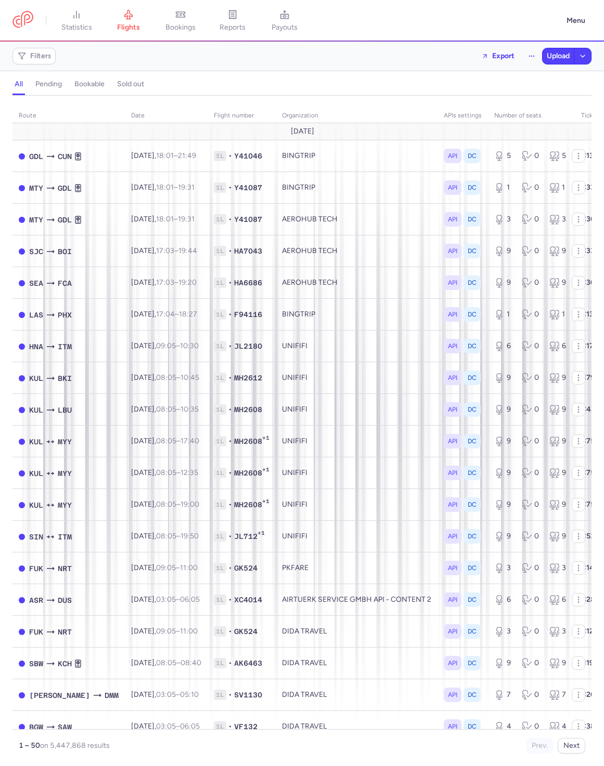
click at [413, 35] on header "statistics flights bookings reports payouts Menu" at bounding box center [302, 21] width 604 height 42
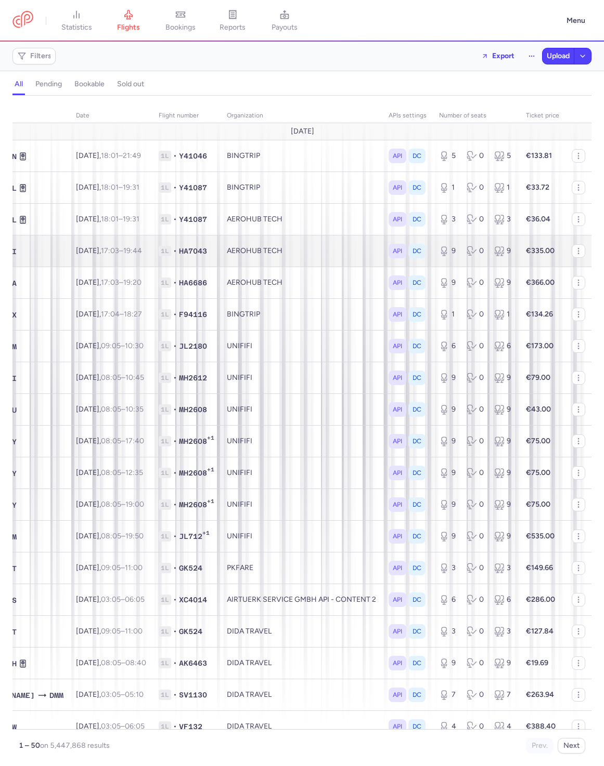
scroll to position [10, 56]
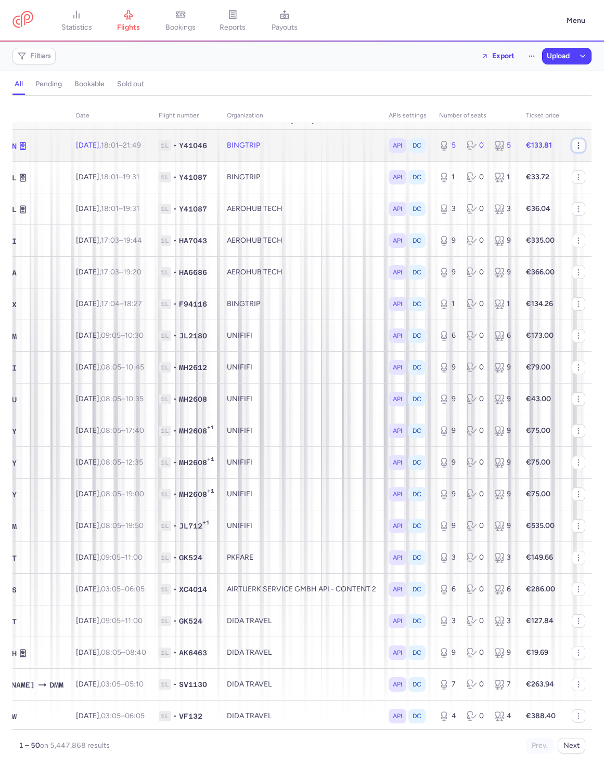
click at [574, 148] on icon "button" at bounding box center [578, 145] width 8 height 8
click at [578, 144] on circle "button" at bounding box center [578, 143] width 1 height 1
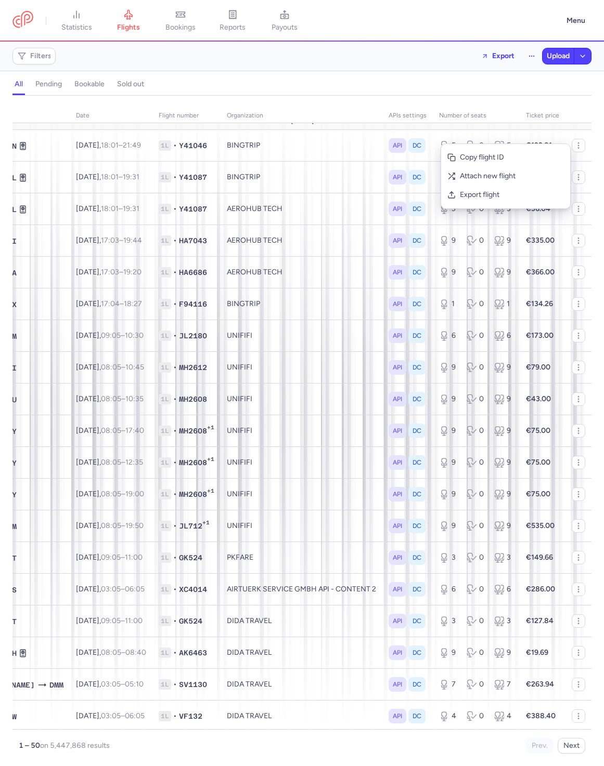
click at [602, 211] on div "route date Flight number organization APIs settings number of seats Ticket pric…" at bounding box center [302, 434] width 604 height 665
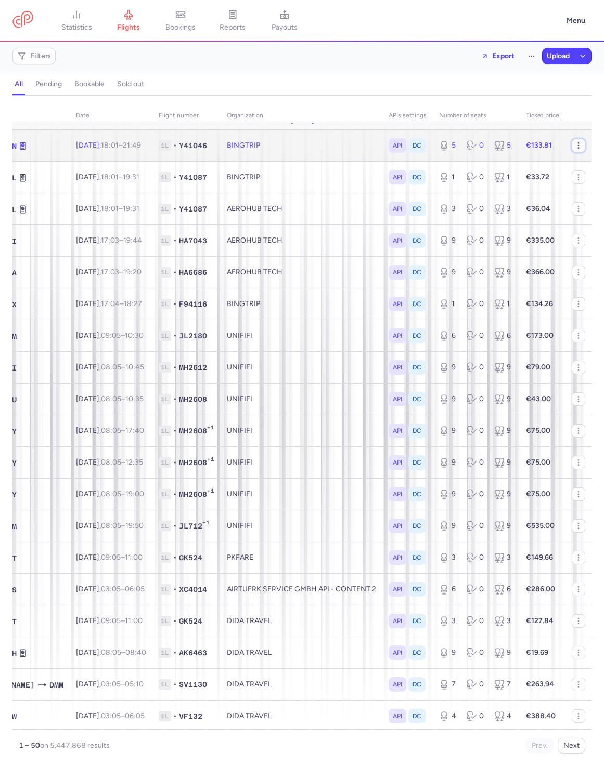
click at [578, 143] on circle "button" at bounding box center [578, 143] width 1 height 1
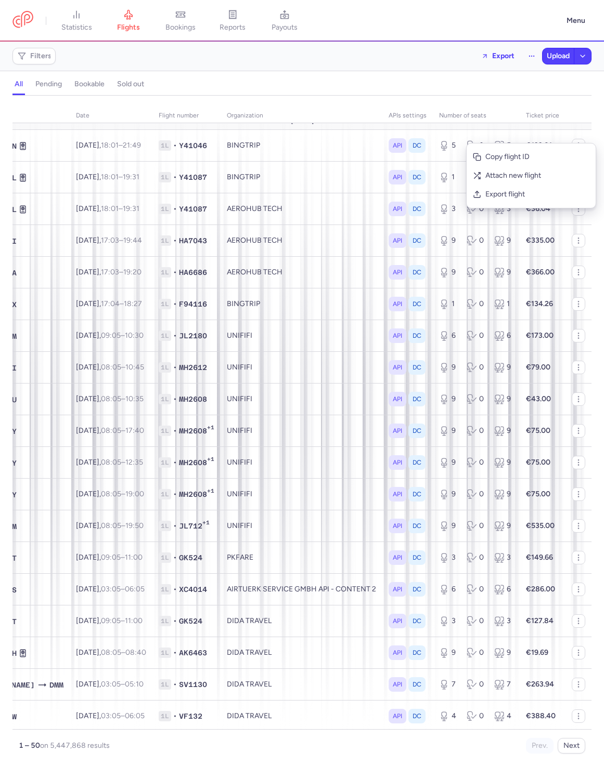
click at [597, 133] on div "route date Flight number organization APIs settings number of seats Ticket pric…" at bounding box center [302, 434] width 604 height 665
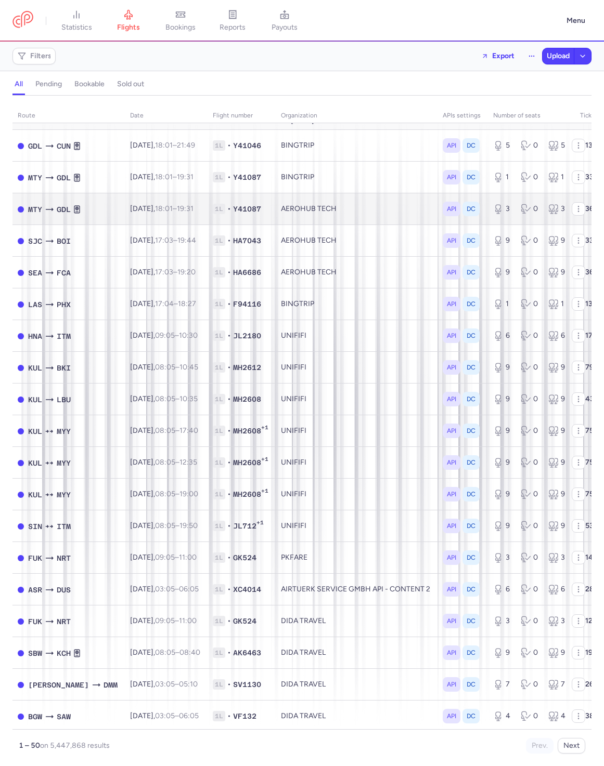
scroll to position [10, 0]
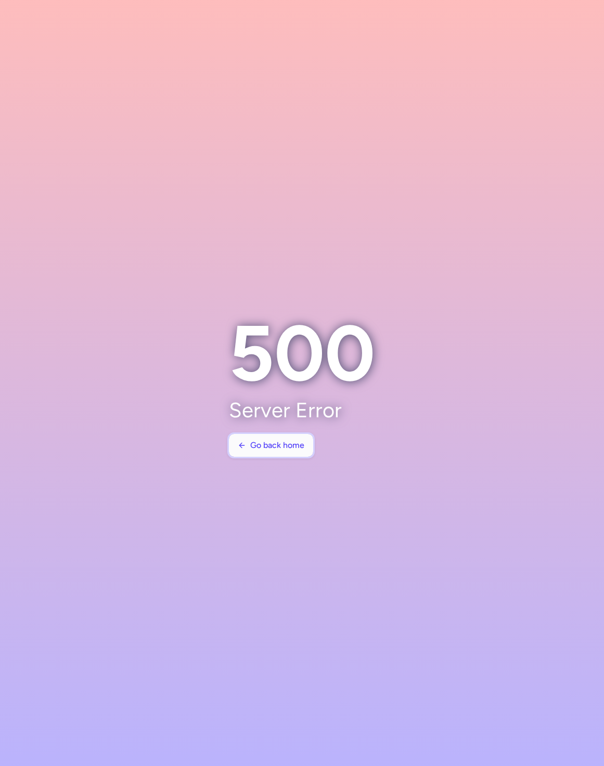
click at [241, 437] on button "Go back home" at bounding box center [271, 445] width 84 height 23
click at [258, 452] on button "Go back home" at bounding box center [271, 445] width 84 height 23
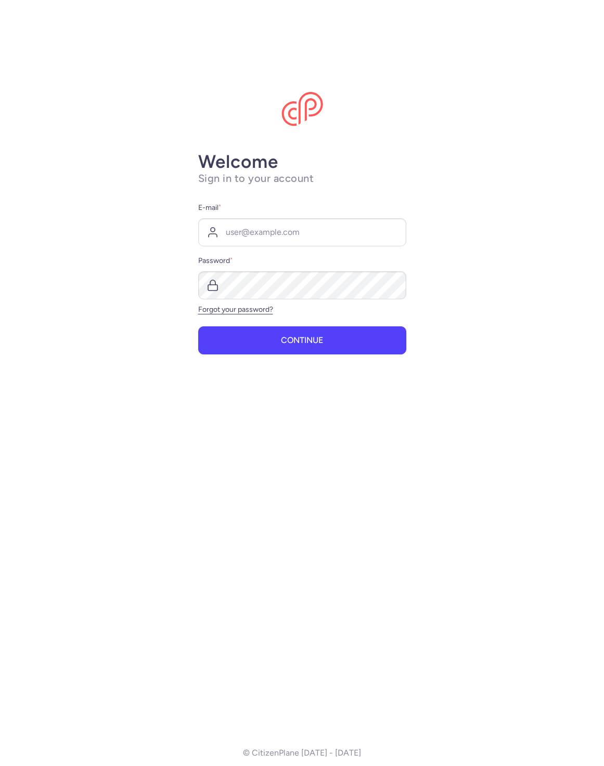
click at [253, 246] on div "E-mail * Password * Forgot your password?" at bounding box center [302, 258] width 208 height 112
click at [253, 241] on input "E-mail *" at bounding box center [302, 232] width 208 height 28
type input "[PERSON_NAME][EMAIL_ADDRESS][DOMAIN_NAME]"
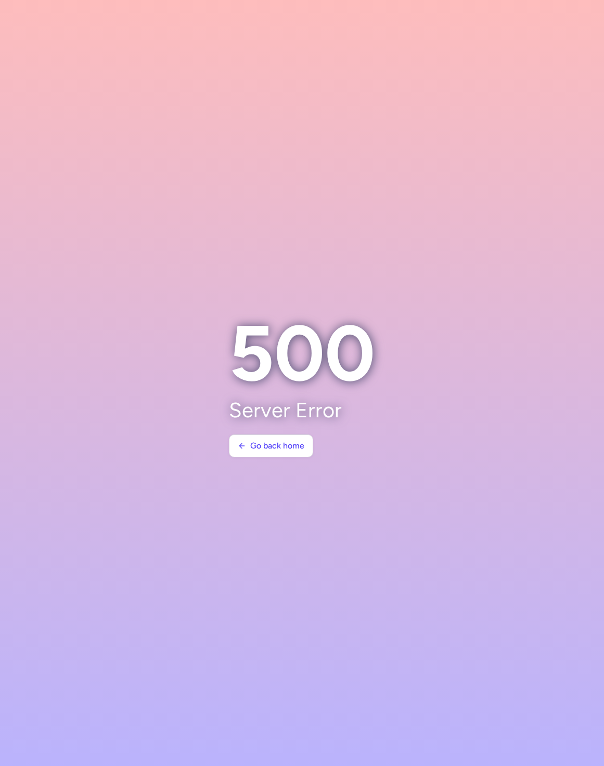
click at [476, 330] on section at bounding box center [302, 383] width 604 height 766
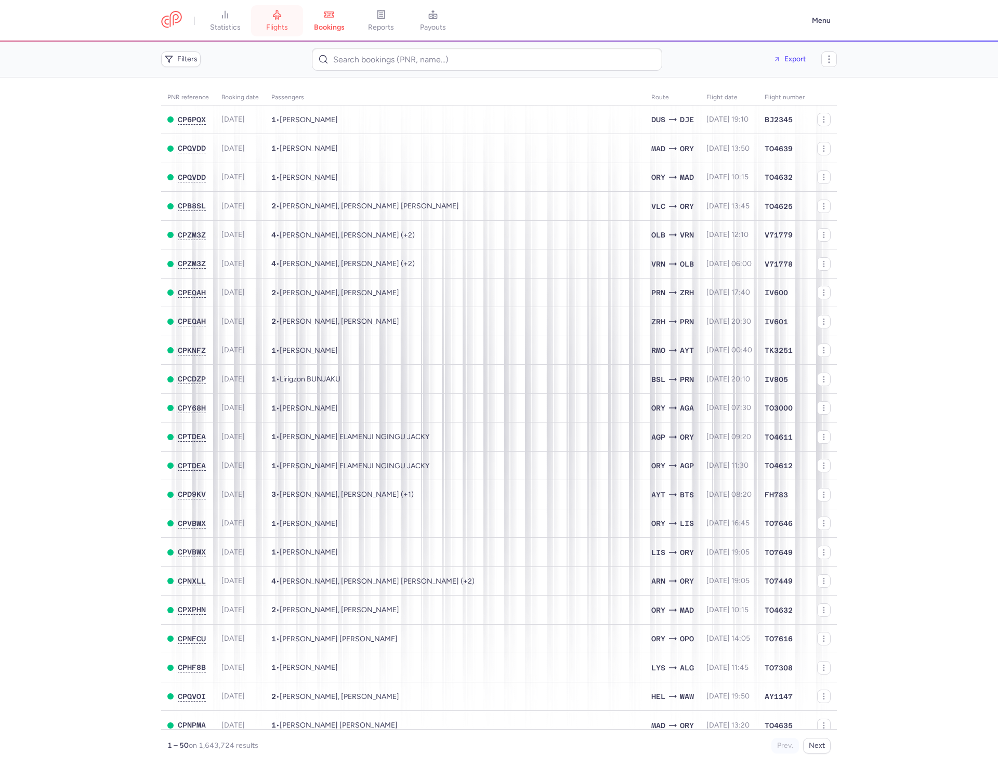
click at [295, 32] on link "flights" at bounding box center [277, 20] width 52 height 23
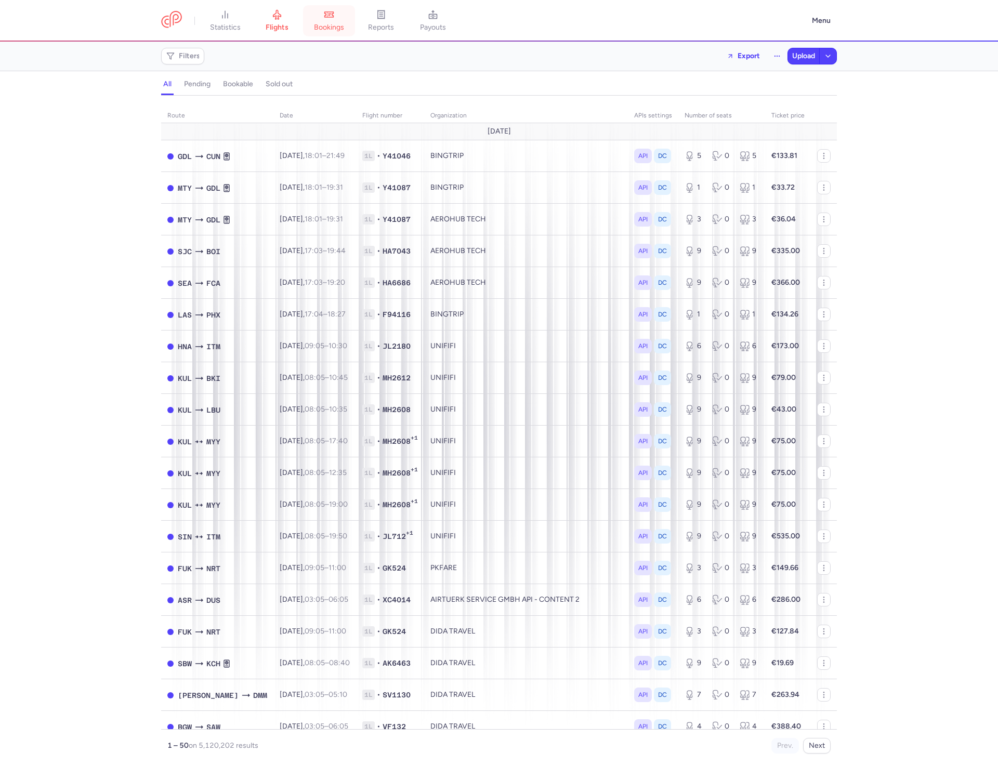
click at [313, 27] on link "bookings" at bounding box center [329, 20] width 52 height 23
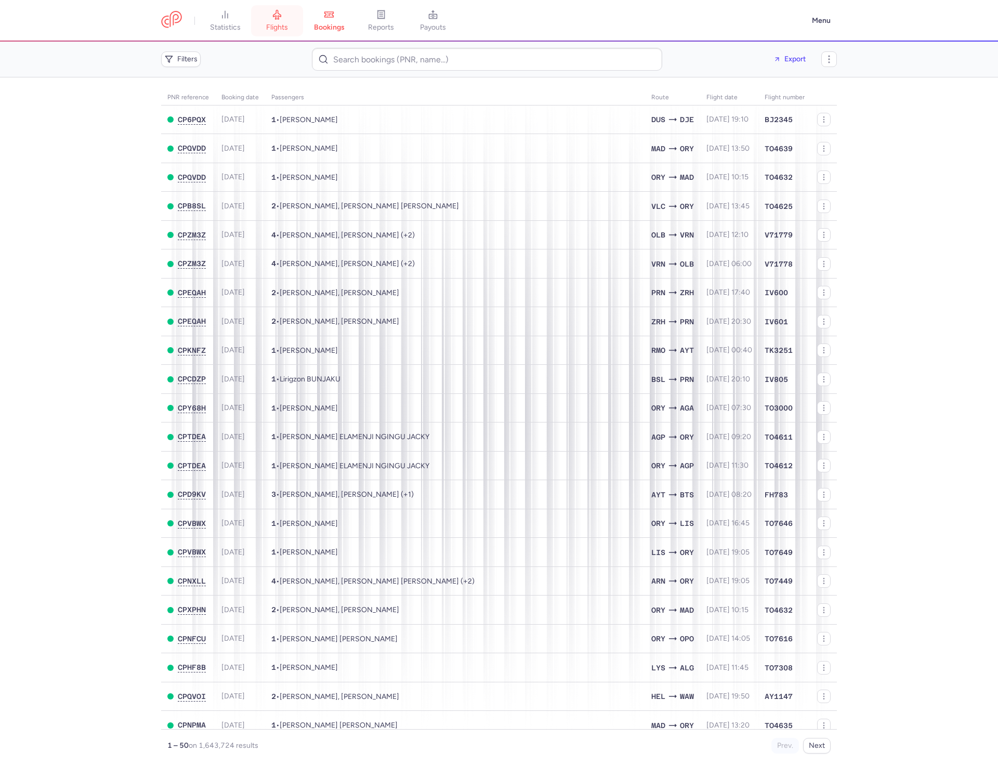
click at [292, 25] on link "flights" at bounding box center [277, 20] width 52 height 23
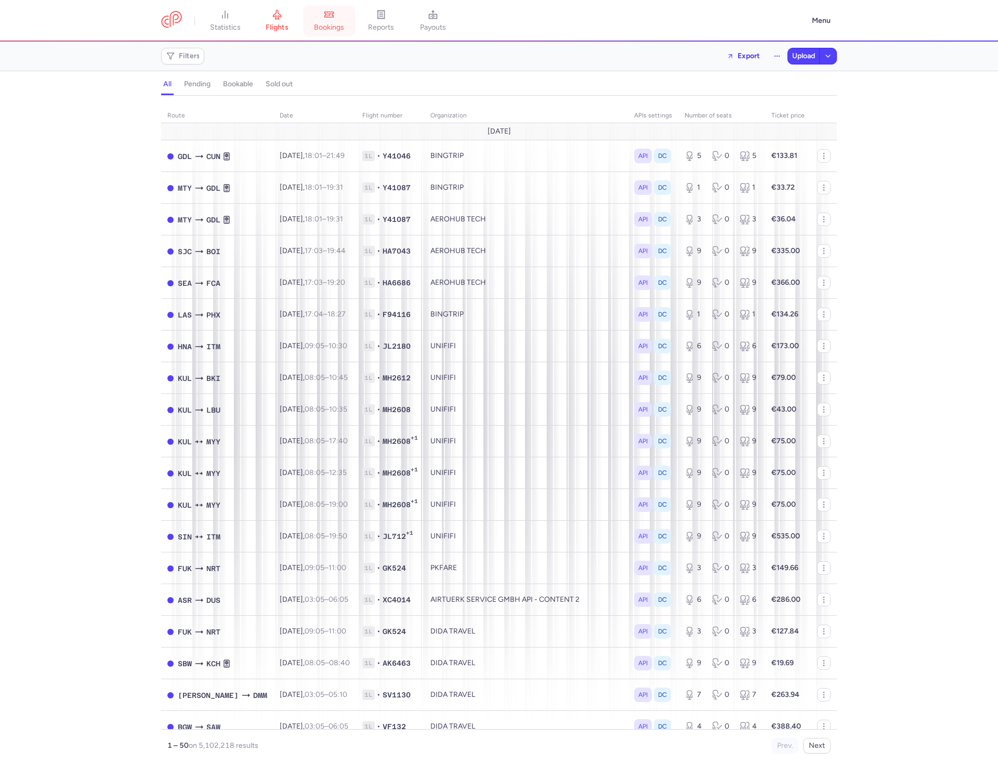
click at [322, 25] on span "bookings" at bounding box center [329, 27] width 30 height 9
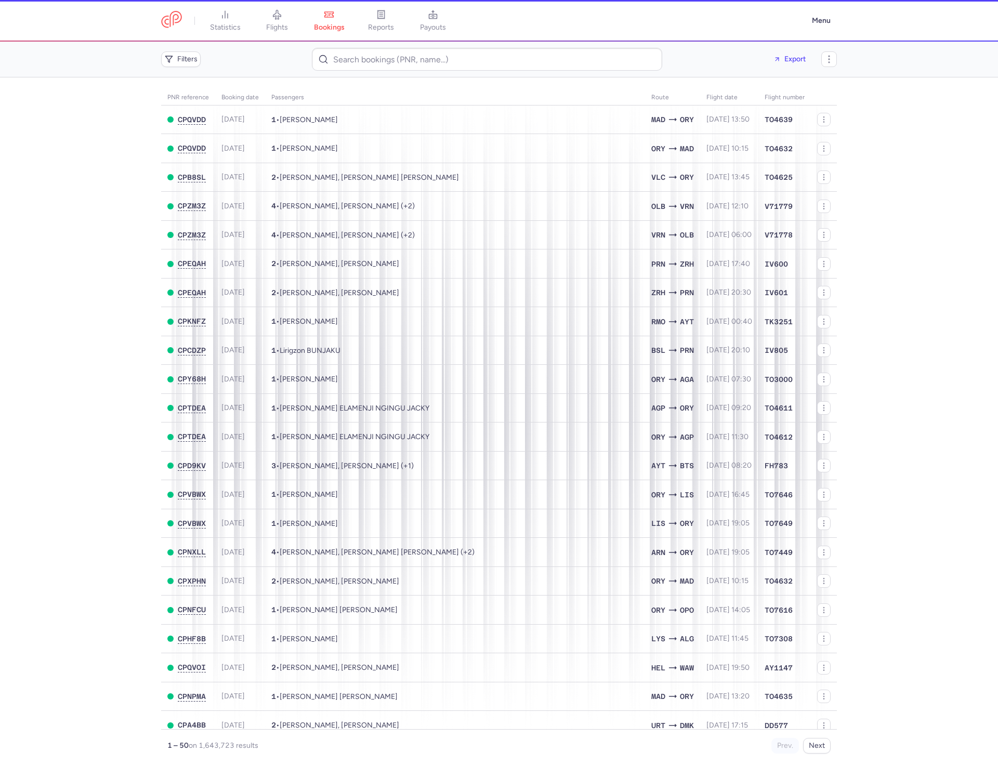
click at [284, 29] on span "flights" at bounding box center [277, 27] width 22 height 9
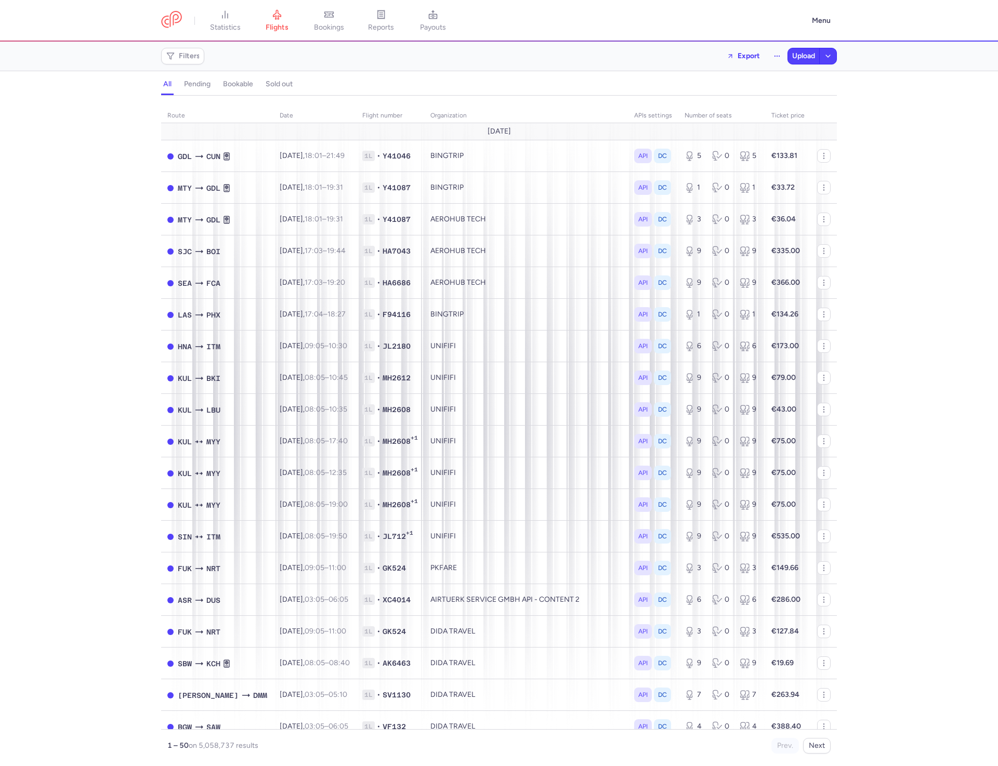
scroll to position [2, 0]
click at [633, 68] on div "Filters Export Upload" at bounding box center [499, 56] width 684 height 25
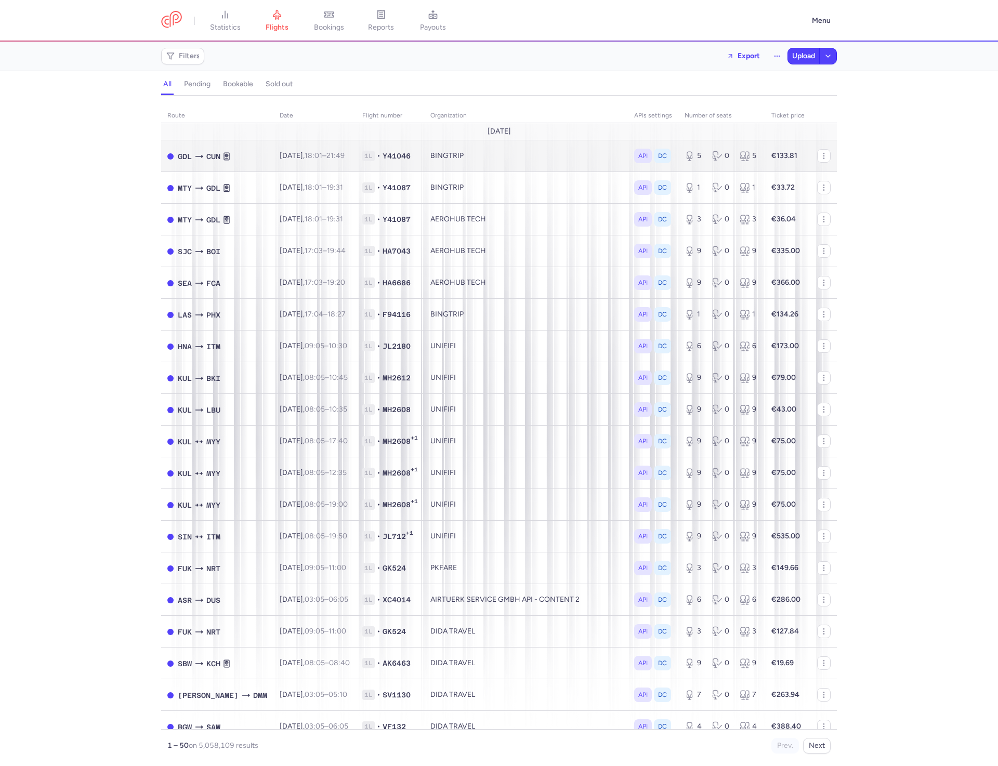
click at [609, 156] on td "BINGTRIP" at bounding box center [526, 156] width 204 height 32
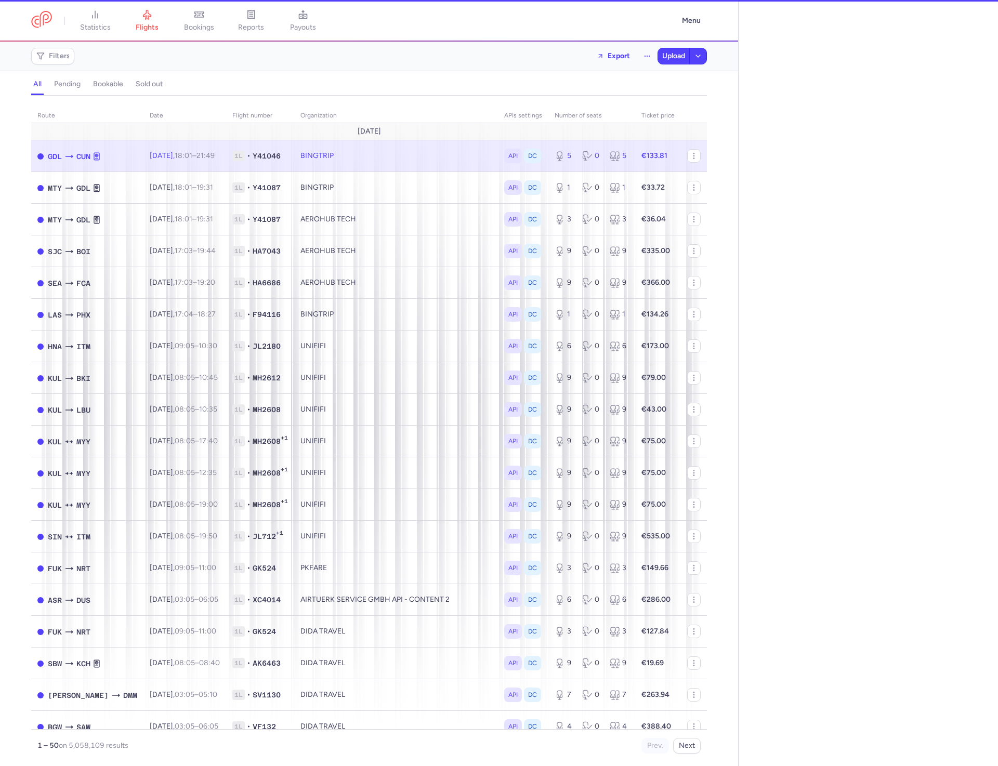
select select "days"
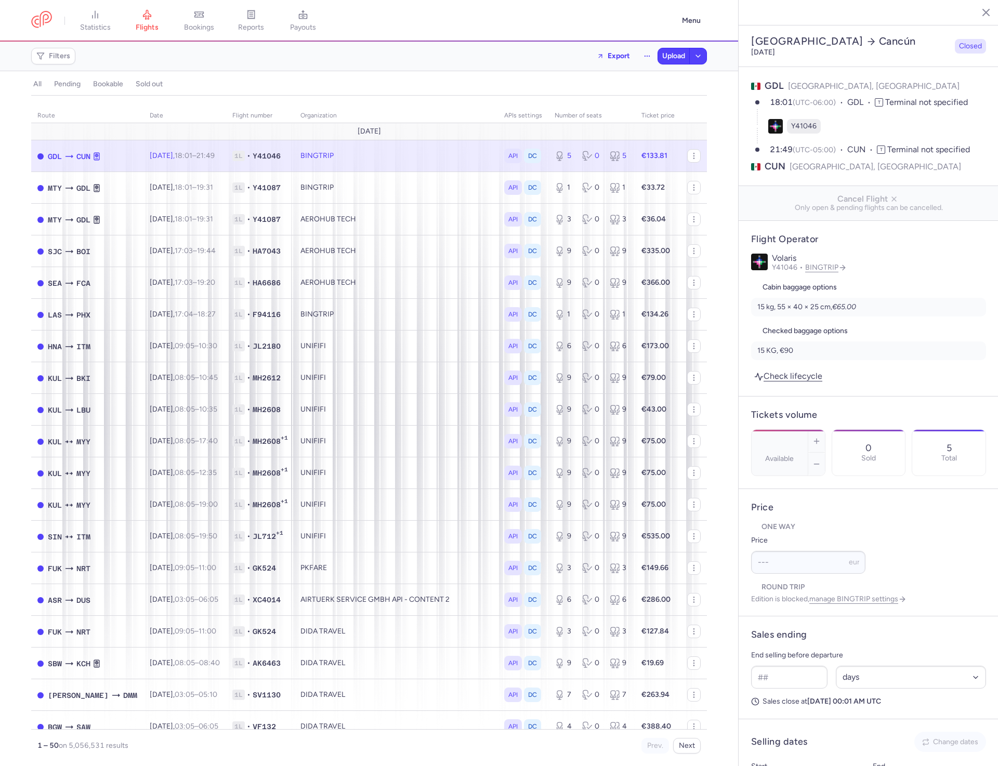
select select "days"
type input "5"
type input "133.81"
type input "3"
select select "days"
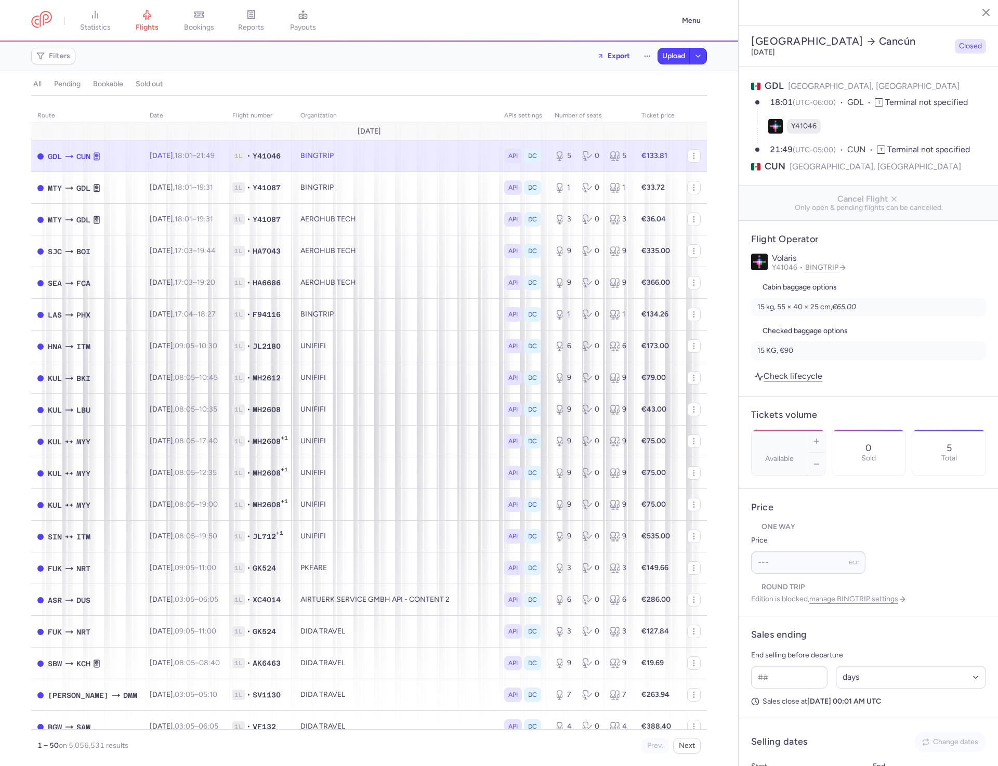
type input "5"
type input "133.81"
type input "3"
click at [983, 8] on icon "button" at bounding box center [978, 12] width 10 height 10
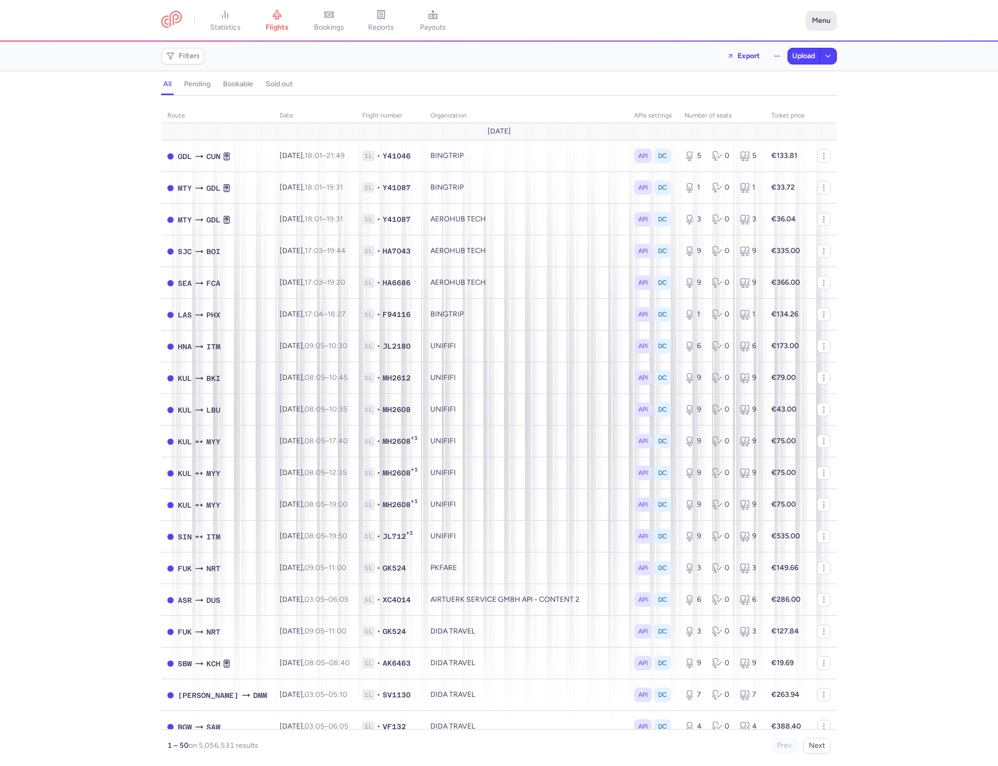
click at [809, 23] on button "Menu" at bounding box center [821, 21] width 31 height 20
click at [761, 140] on span "Logout" at bounding box center [753, 140] width 23 height 8
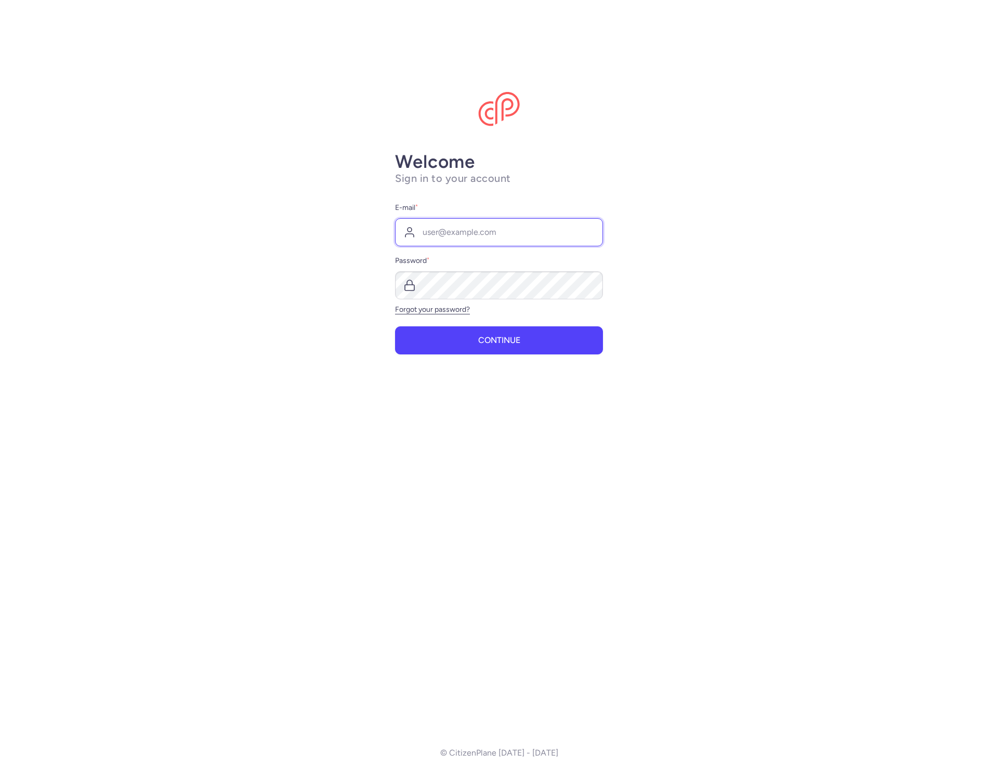
click at [410, 224] on input "E-mail *" at bounding box center [499, 232] width 208 height 28
type input "[PERSON_NAME][EMAIL_ADDRESS][DOMAIN_NAME]"
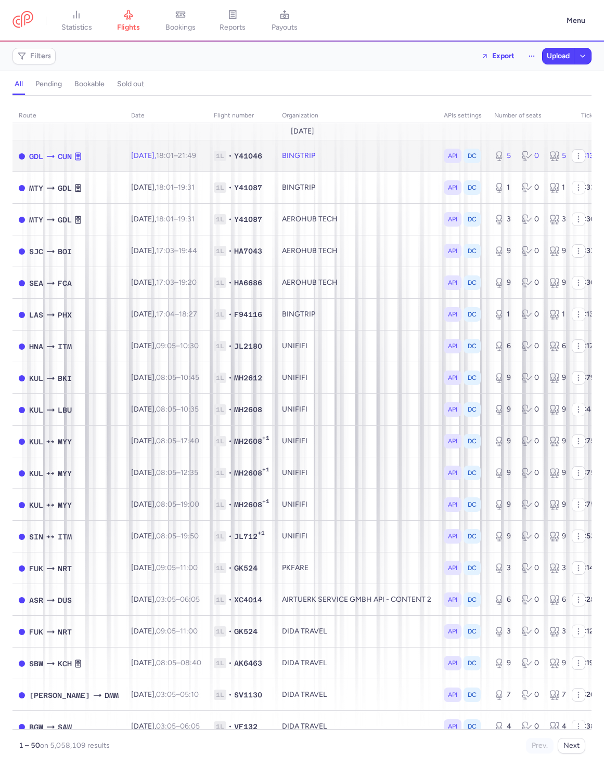
click at [276, 157] on td "BINGTRIP" at bounding box center [357, 156] width 162 height 32
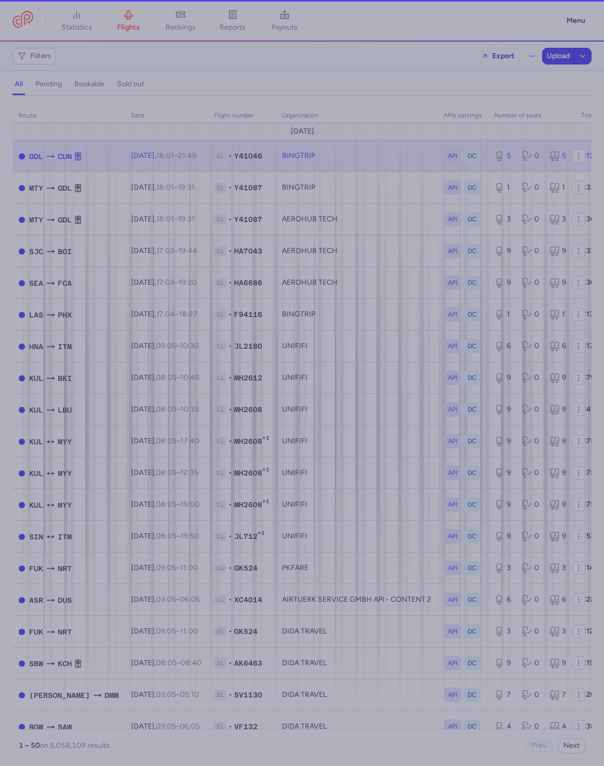
select select "days"
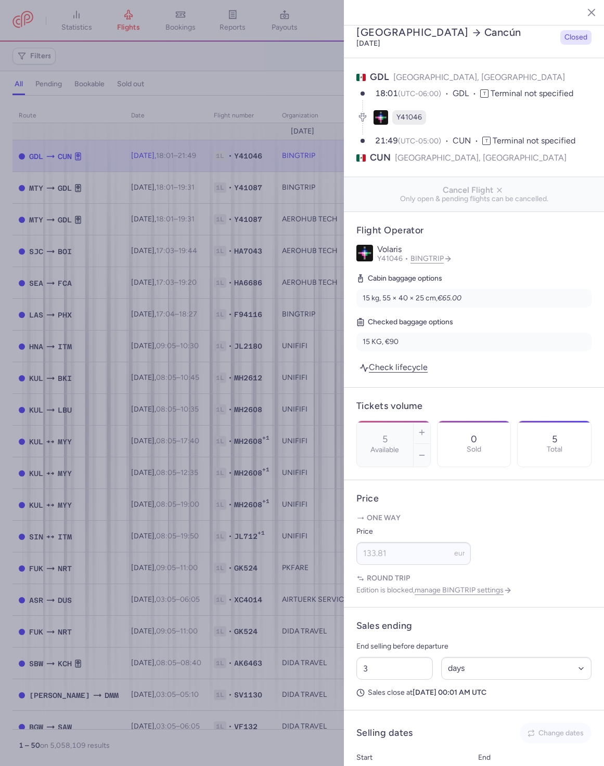
scroll to position [9, 0]
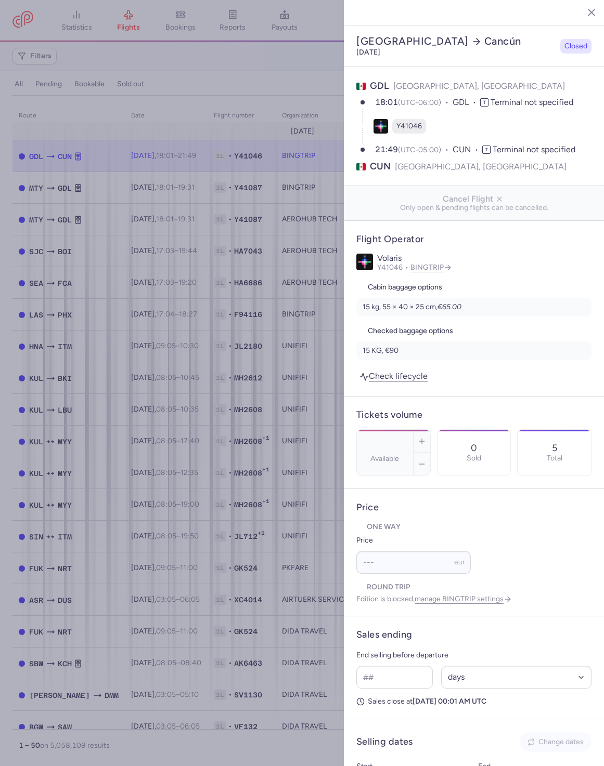
select select "days"
type input "5"
type input "133.81"
type input "3"
click at [582, 9] on icon "button" at bounding box center [583, 12] width 10 height 10
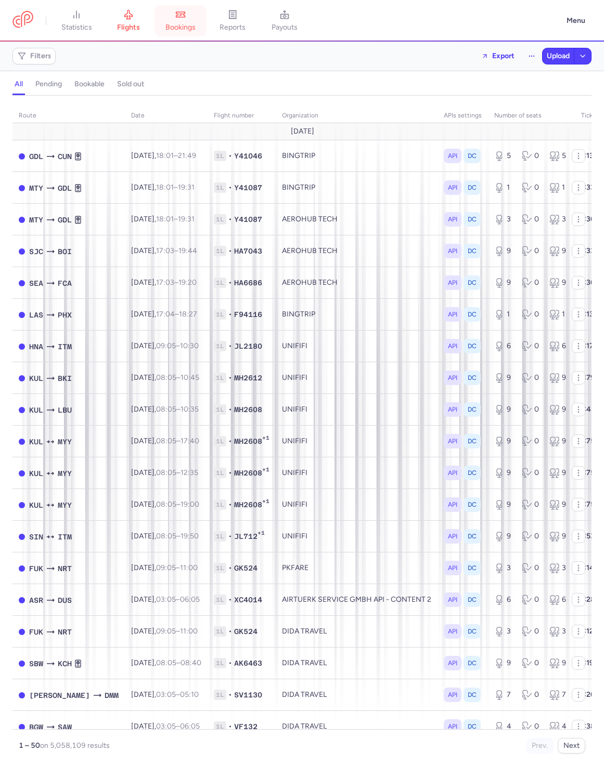
click at [203, 29] on link "bookings" at bounding box center [180, 20] width 52 height 23
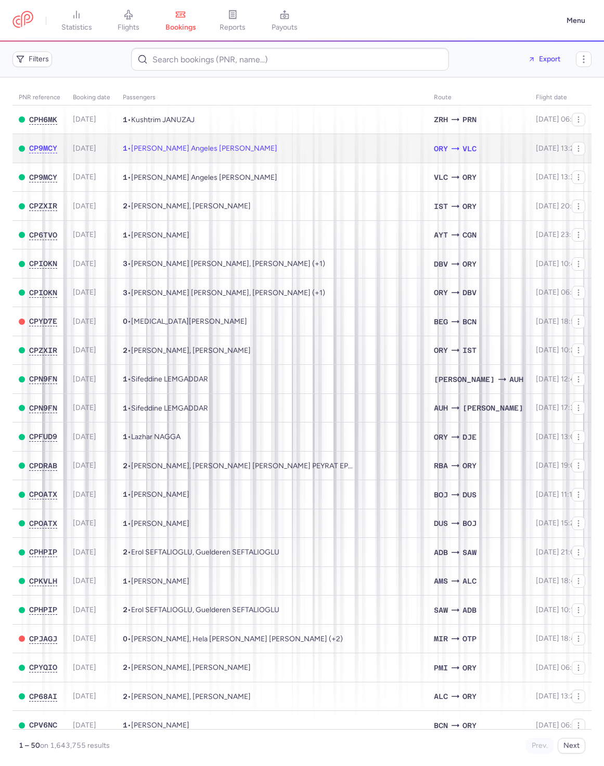
click at [203, 149] on span "Maria Angeles MINGUEZ JIMENEZ" at bounding box center [204, 148] width 146 height 9
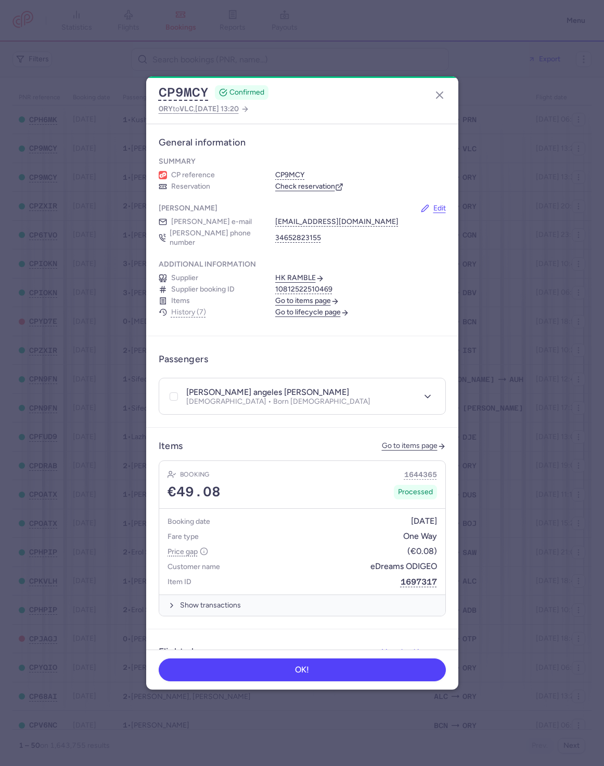
scroll to position [2, 0]
click at [230, 105] on span "[DATE] 13:20" at bounding box center [217, 109] width 44 height 9
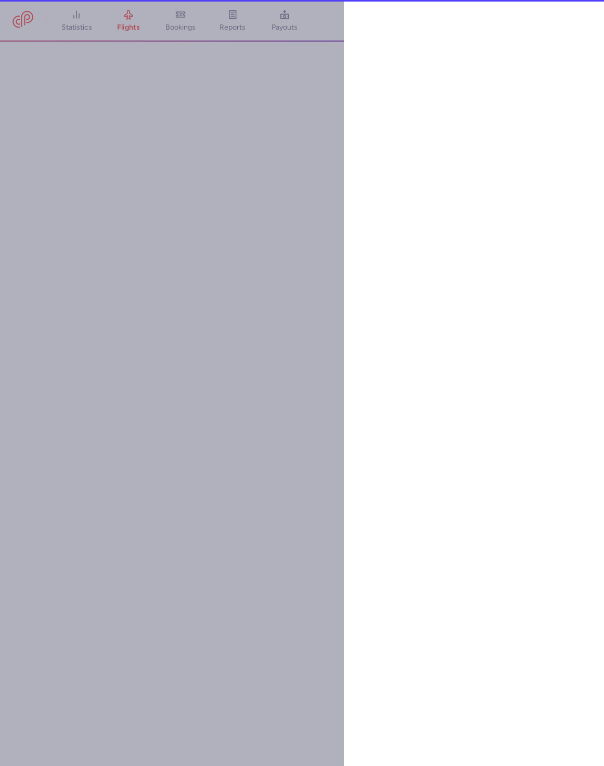
select select "days"
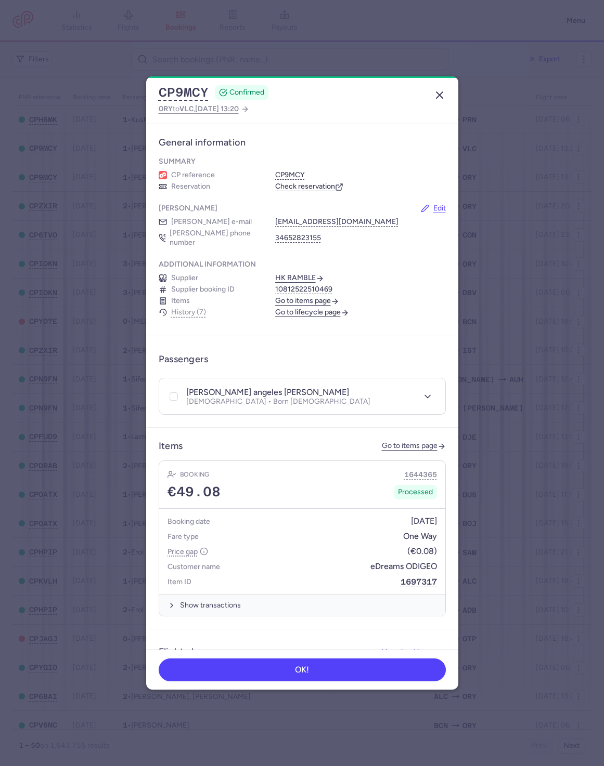
click at [437, 99] on icon "button" at bounding box center [439, 95] width 12 height 12
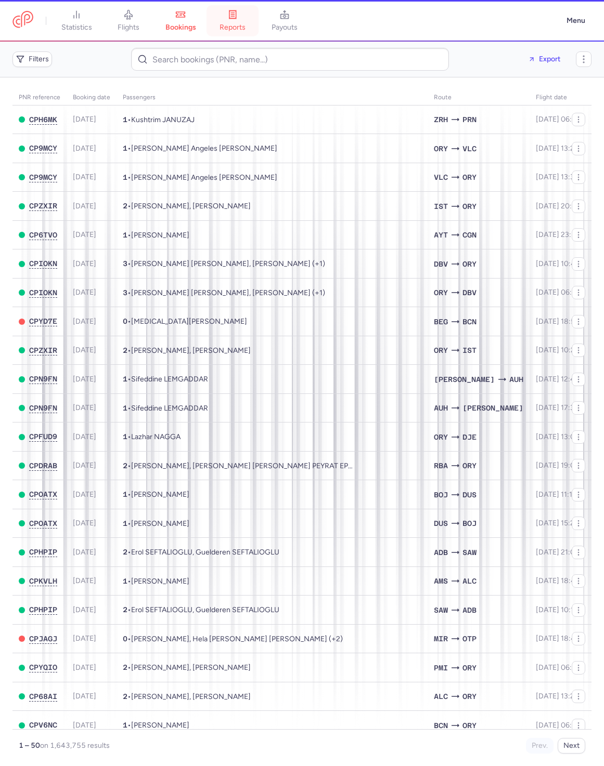
click at [220, 28] on link "reports" at bounding box center [232, 20] width 52 height 23
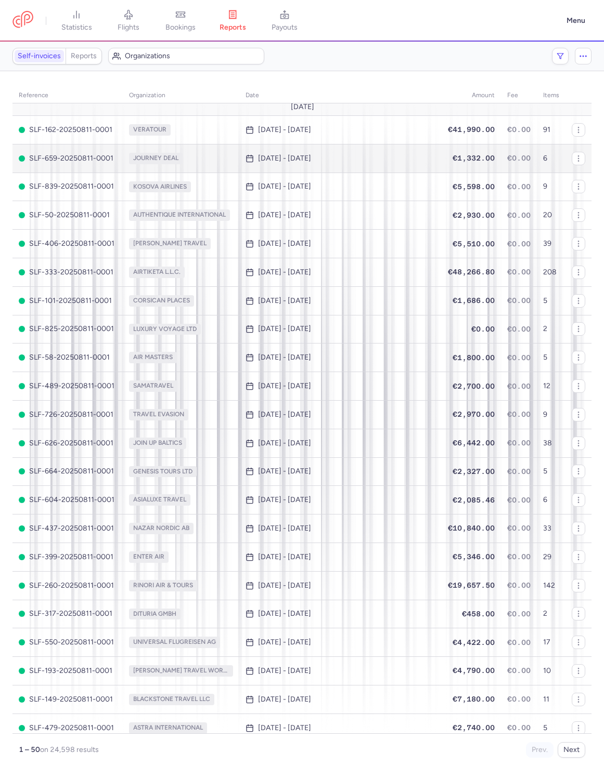
scroll to position [5, 0]
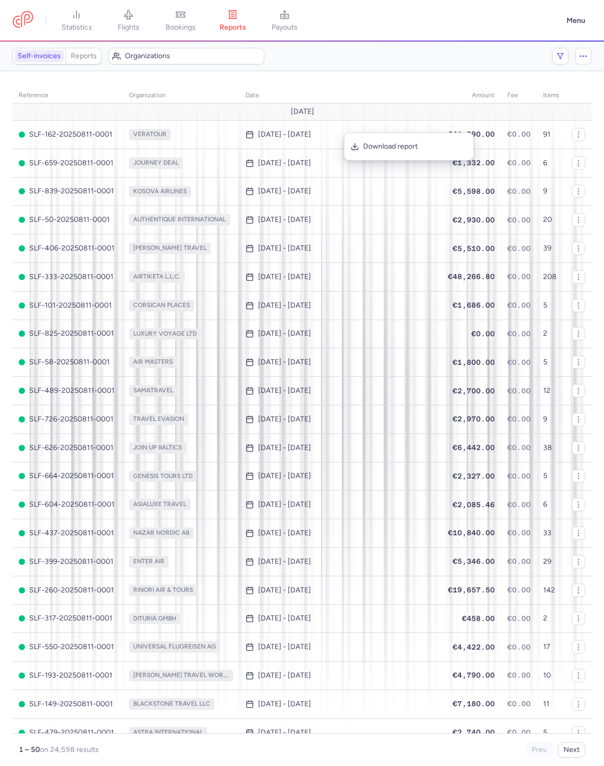
click at [444, 83] on div "reference organization date amount fee items [DATE] SLF-162-20250811-0001 VERAT…" at bounding box center [301, 419] width 579 height 679
click at [281, 12] on link "payouts" at bounding box center [284, 20] width 52 height 23
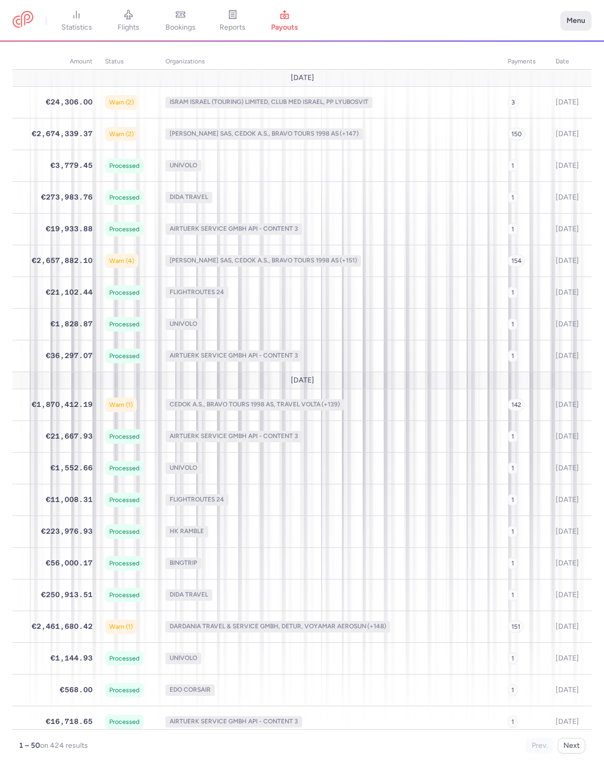
click at [561, 18] on button "Menu" at bounding box center [575, 21] width 31 height 20
click at [529, 99] on li "My profile Settings" at bounding box center [539, 81] width 103 height 42
click at [529, 95] on link "Settings" at bounding box center [539, 89] width 103 height 17
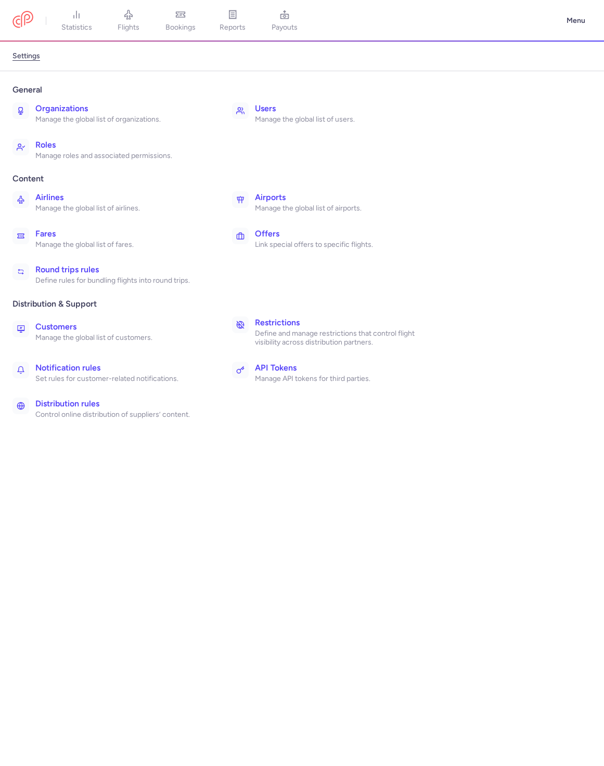
click at [324, 114] on h3 "Users" at bounding box center [342, 108] width 174 height 12
click at [106, 149] on h3 "Roles" at bounding box center [122, 145] width 174 height 12
click at [96, 14] on link "statistics" at bounding box center [76, 20] width 52 height 23
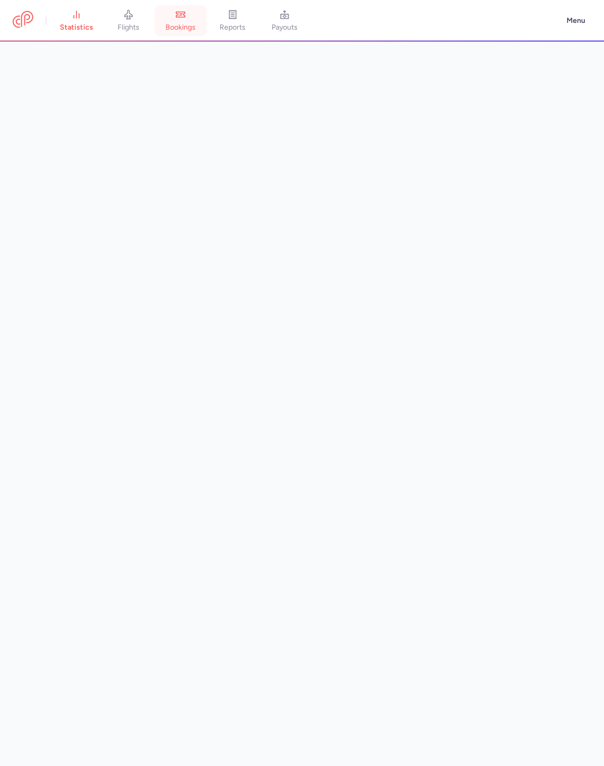
click at [179, 17] on icon at bounding box center [180, 14] width 9 height 5
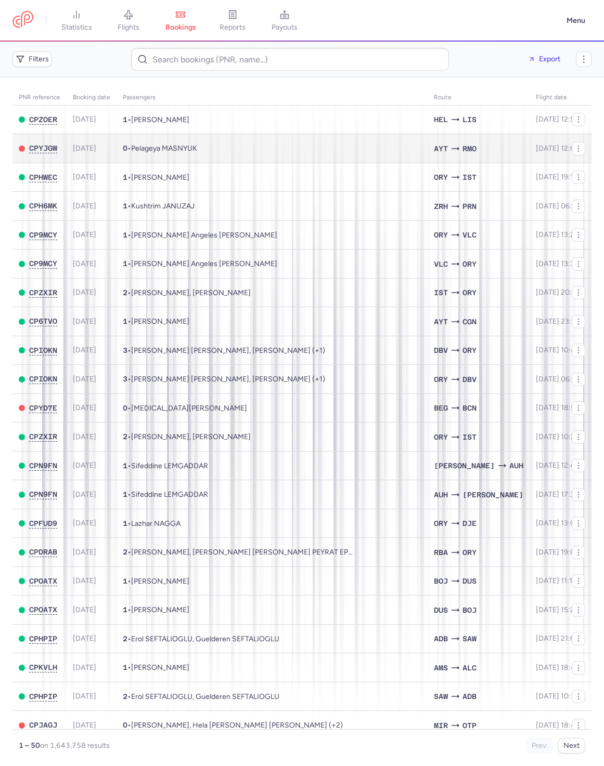
scroll to position [5, 0]
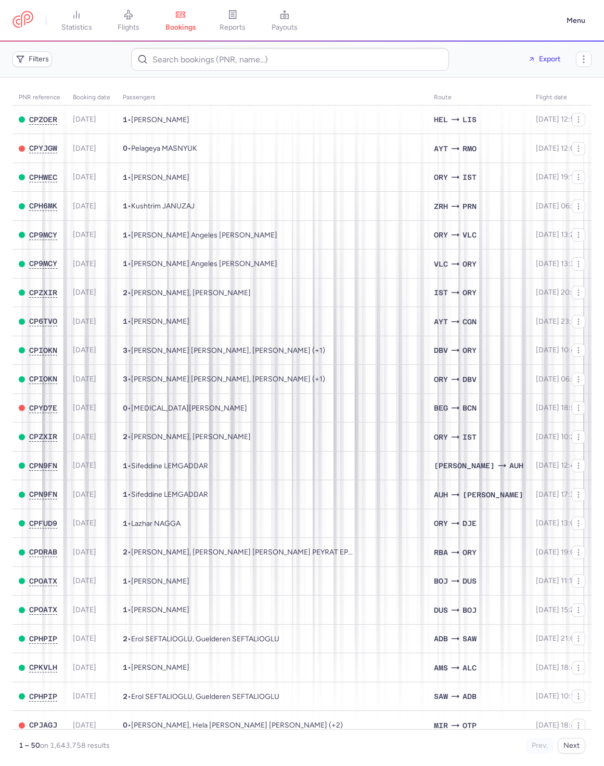
click at [520, 24] on nav "statistics flights bookings reports payouts" at bounding box center [286, 20] width 548 height 23
click at [517, 70] on div "Filters Export" at bounding box center [301, 59] width 587 height 31
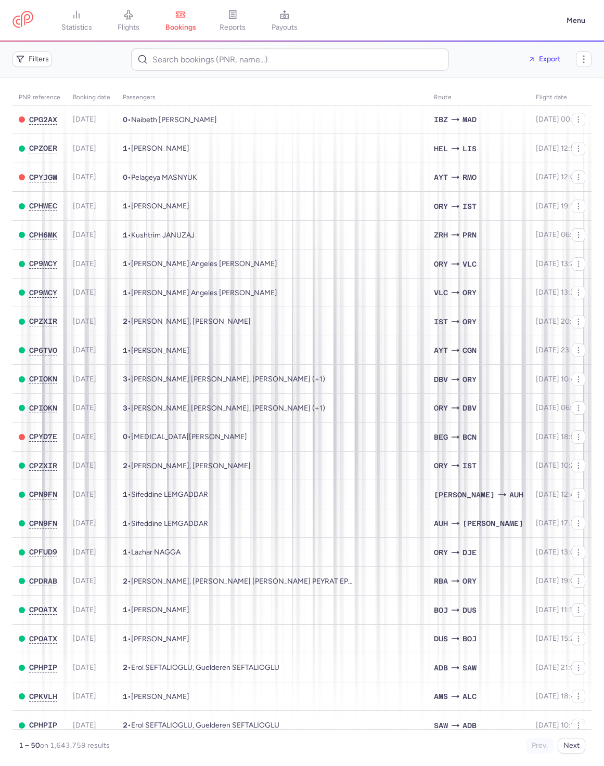
click at [491, 81] on main "PNR reference Booking date Passengers Route flight date Flight number CPG2AX 20…" at bounding box center [302, 421] width 604 height 689
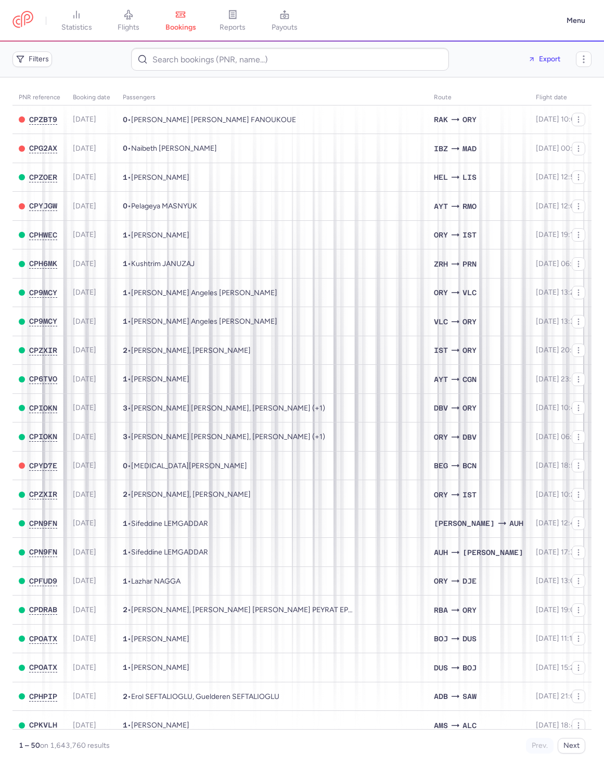
click at [496, 61] on div "Export" at bounding box center [512, 59] width 110 height 17
click at [231, 18] on link "reports" at bounding box center [232, 20] width 52 height 23
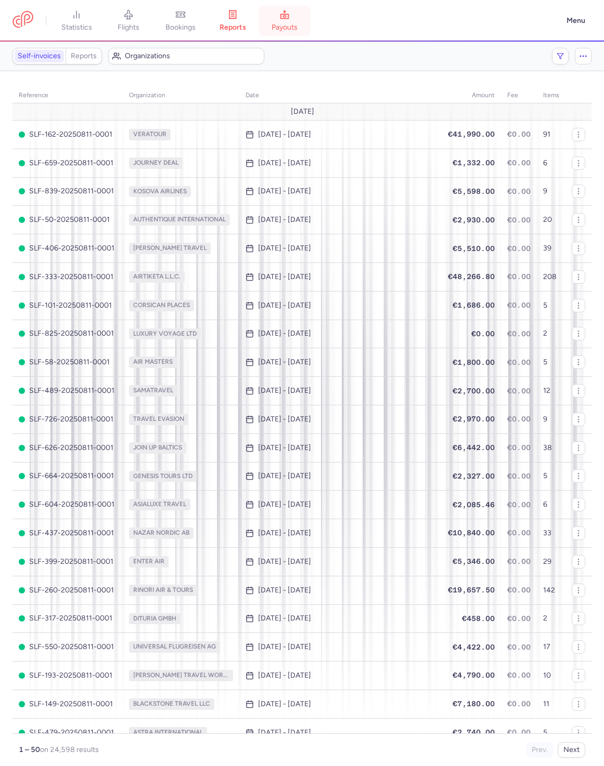
click at [289, 17] on icon at bounding box center [284, 14] width 9 height 9
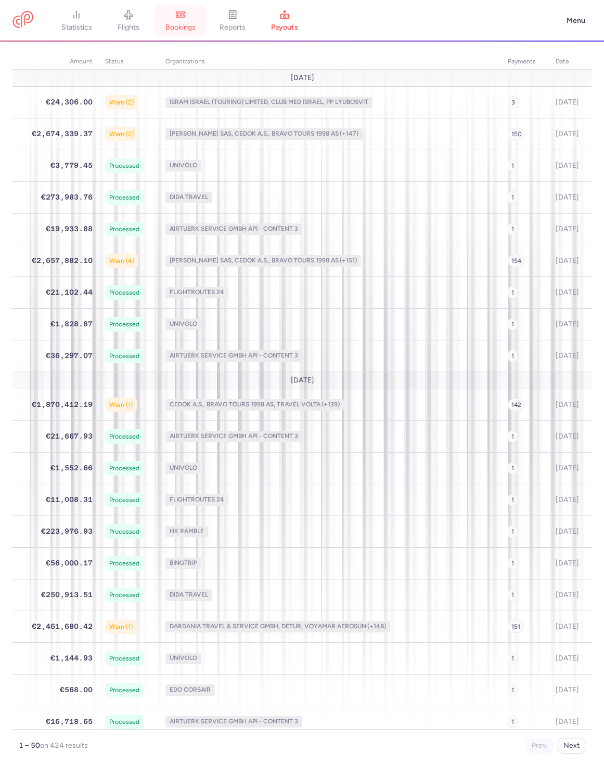
click at [185, 27] on span "bookings" at bounding box center [180, 27] width 30 height 9
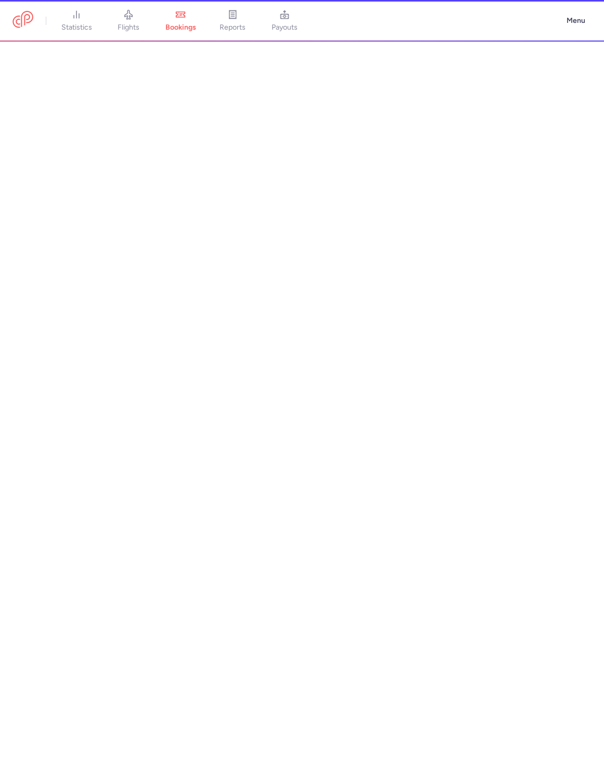
click at [123, 22] on link "flights" at bounding box center [128, 20] width 52 height 23
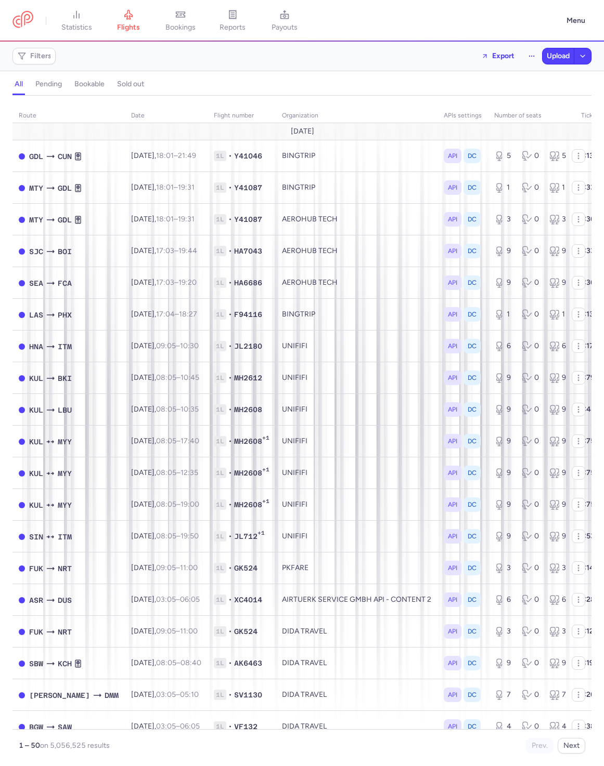
click at [334, 75] on div "all pending bookable sold out" at bounding box center [301, 84] width 579 height 22
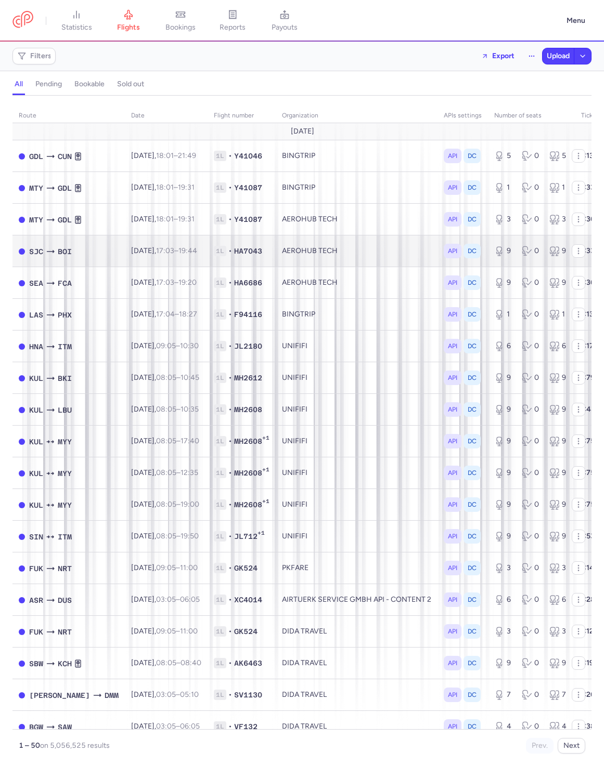
scroll to position [2, 0]
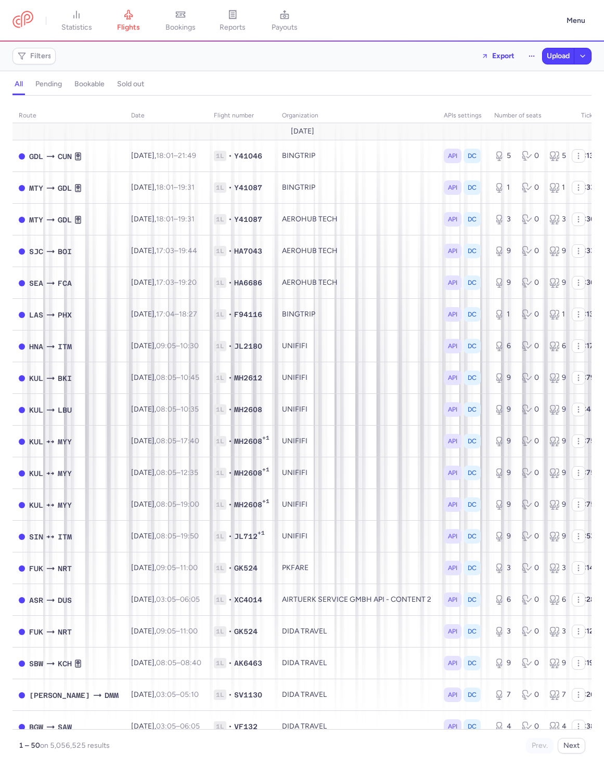
click at [504, 83] on div "all pending bookable sold out" at bounding box center [301, 86] width 579 height 18
click at [385, 60] on div "Filters Export Upload" at bounding box center [301, 56] width 587 height 25
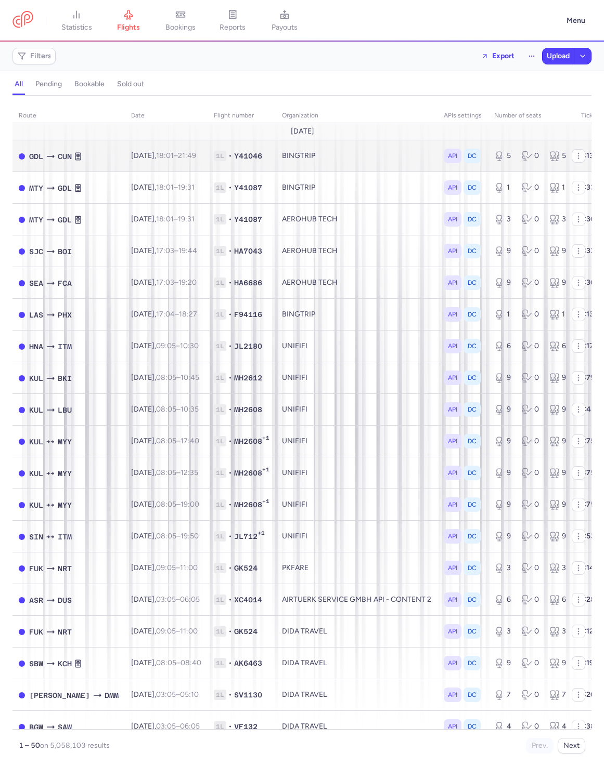
scroll to position [0, 56]
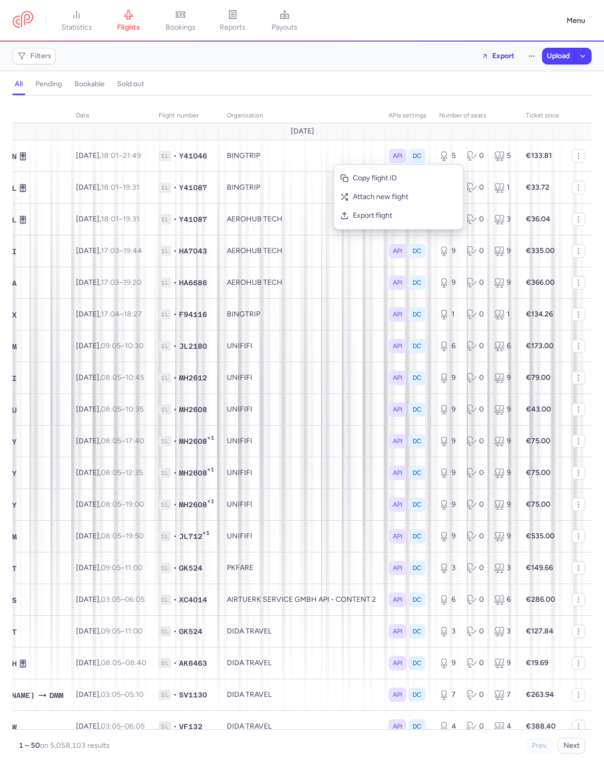
click at [369, 82] on div "all pending bookable sold out" at bounding box center [301, 86] width 579 height 18
click at [588, 17] on button "Menu" at bounding box center [575, 21] width 31 height 20
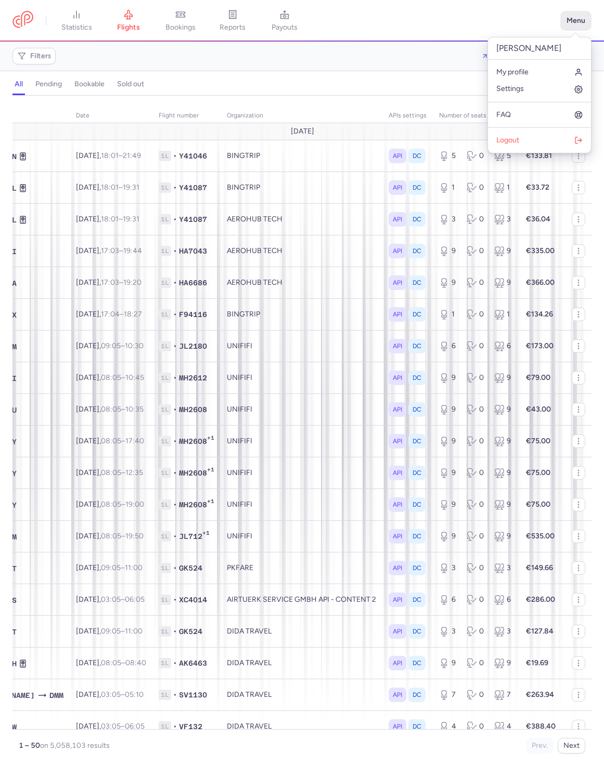
click at [587, 17] on button "Menu" at bounding box center [575, 21] width 31 height 20
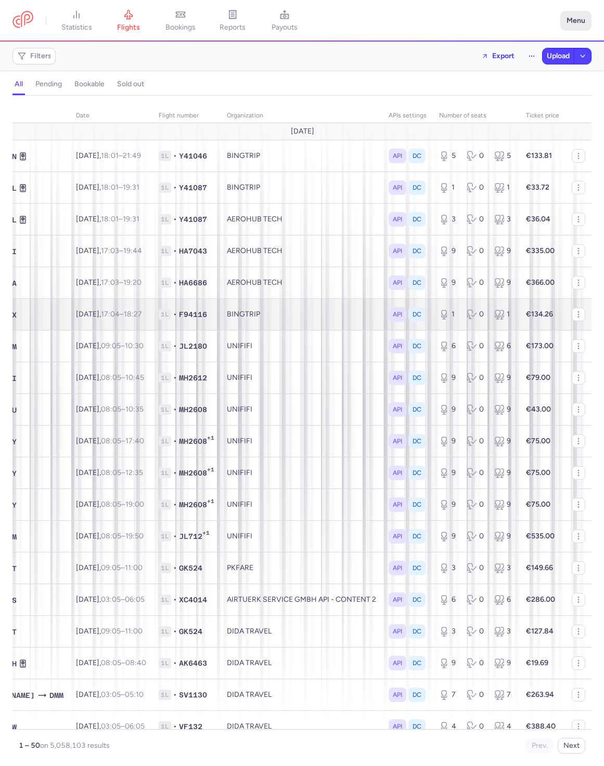
scroll to position [0, 0]
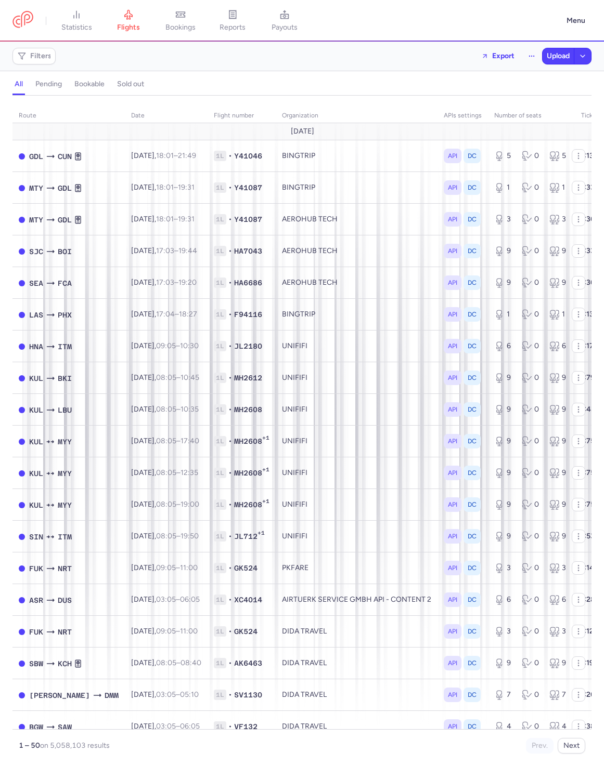
click at [211, 36] on header "statistics flights bookings reports payouts Menu" at bounding box center [302, 21] width 604 height 42
click at [206, 32] on link "bookings" at bounding box center [180, 20] width 52 height 23
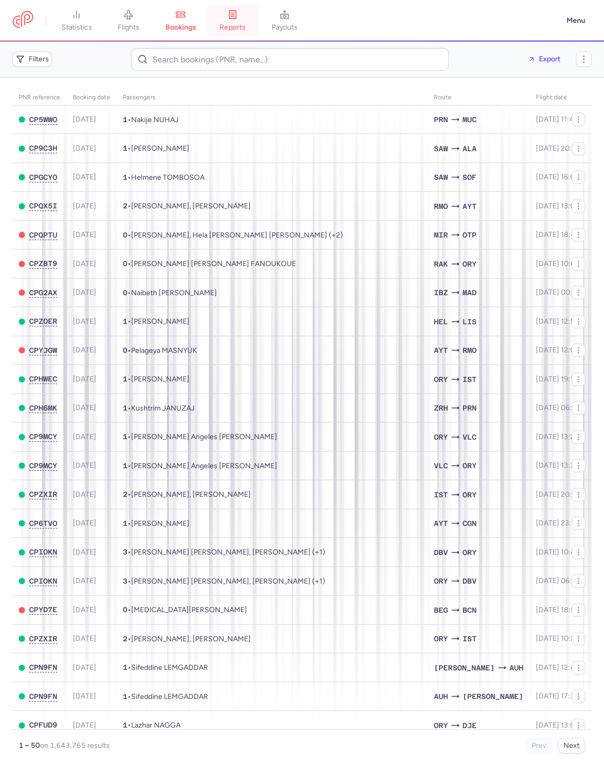
click at [234, 16] on icon at bounding box center [232, 16] width 3 height 0
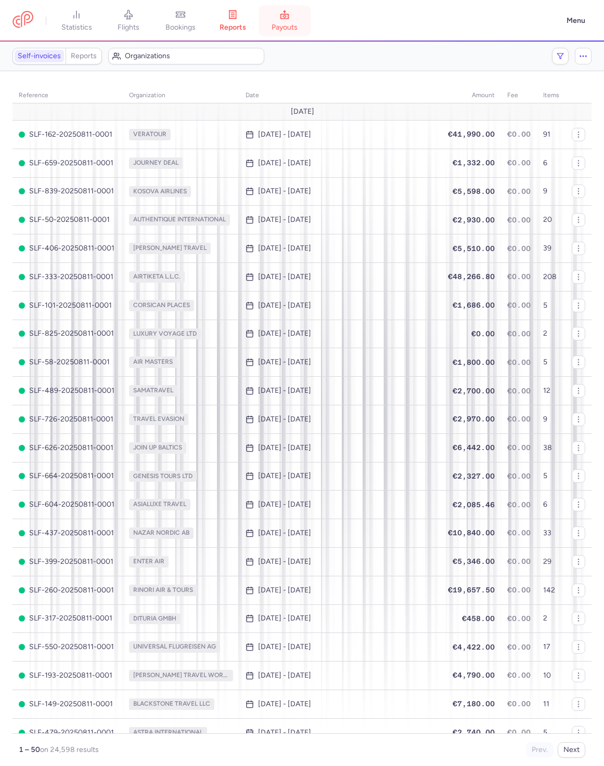
click at [297, 27] on span "payouts" at bounding box center [284, 27] width 26 height 9
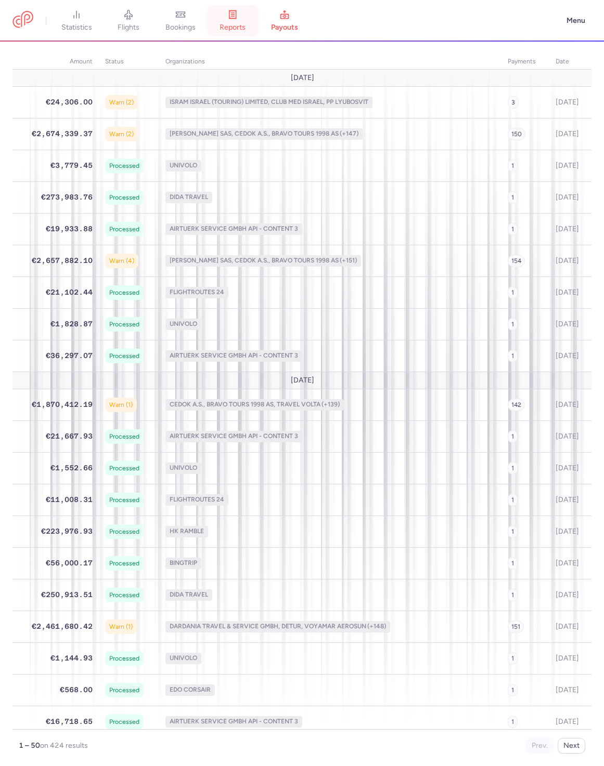
click at [245, 30] on span "reports" at bounding box center [232, 27] width 26 height 9
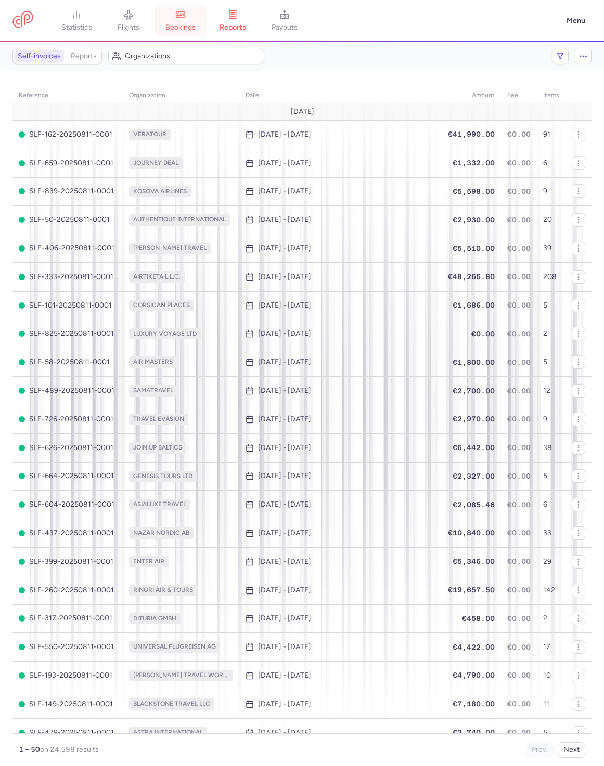
click at [196, 25] on span "bookings" at bounding box center [180, 27] width 30 height 9
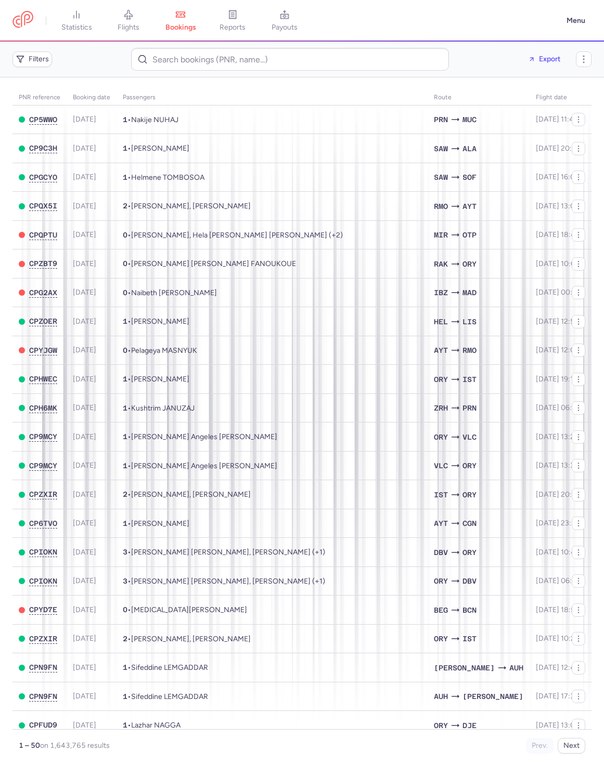
click at [490, 60] on div "Export" at bounding box center [512, 59] width 110 height 17
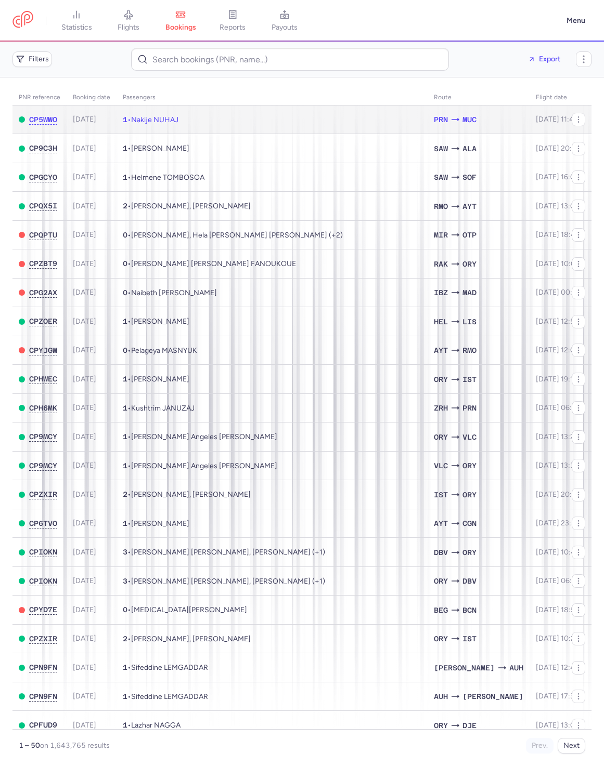
click at [274, 108] on td "1 • Nakije NUHAJ" at bounding box center [271, 120] width 311 height 29
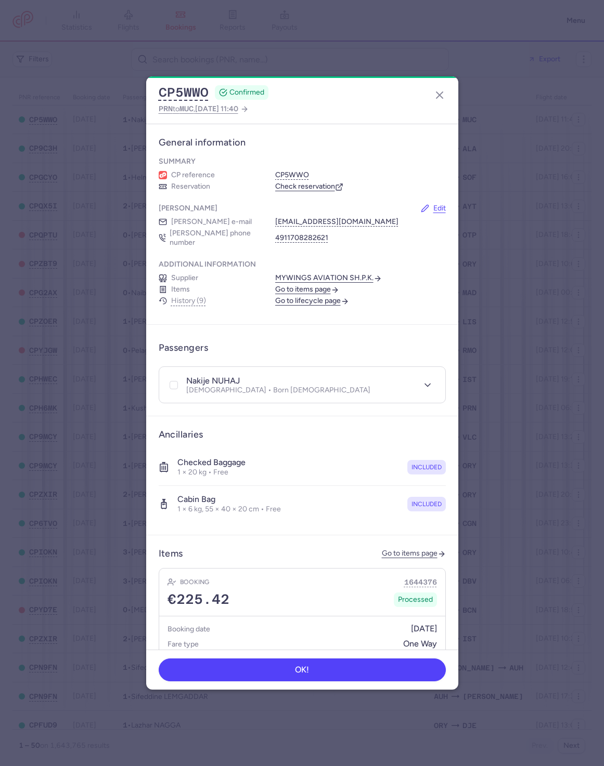
click at [323, 285] on link "Go to items page" at bounding box center [307, 289] width 64 height 9
click at [319, 296] on link "Go to lifecycle page" at bounding box center [312, 300] width 74 height 9
click at [436, 99] on icon "button" at bounding box center [439, 95] width 12 height 12
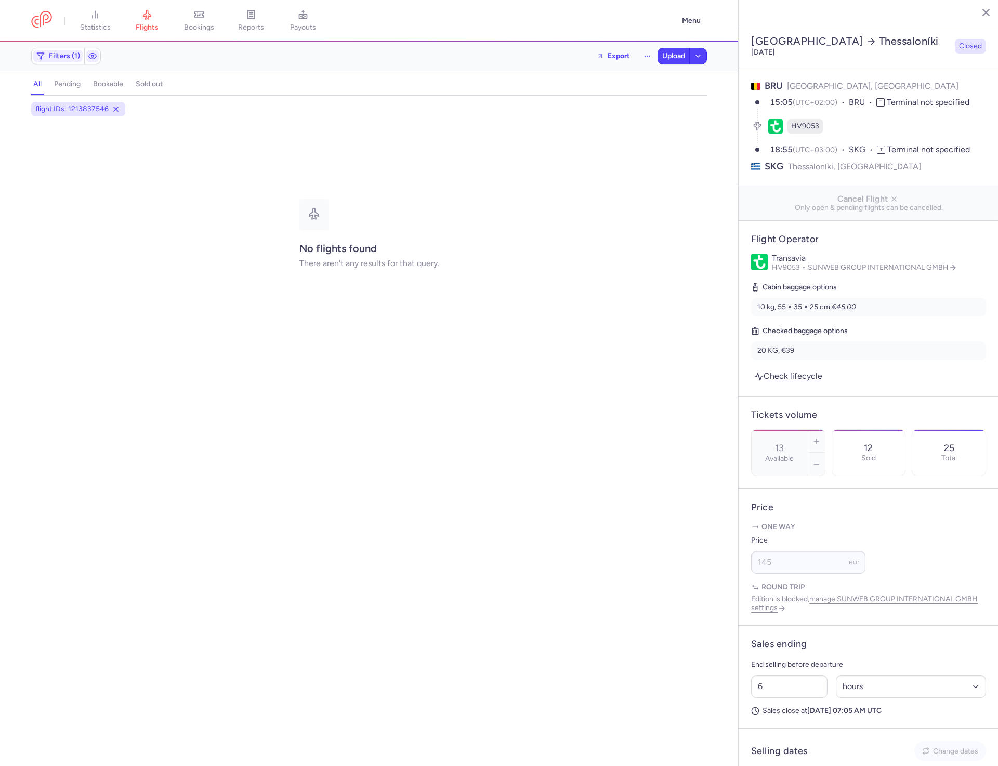
select select "hours"
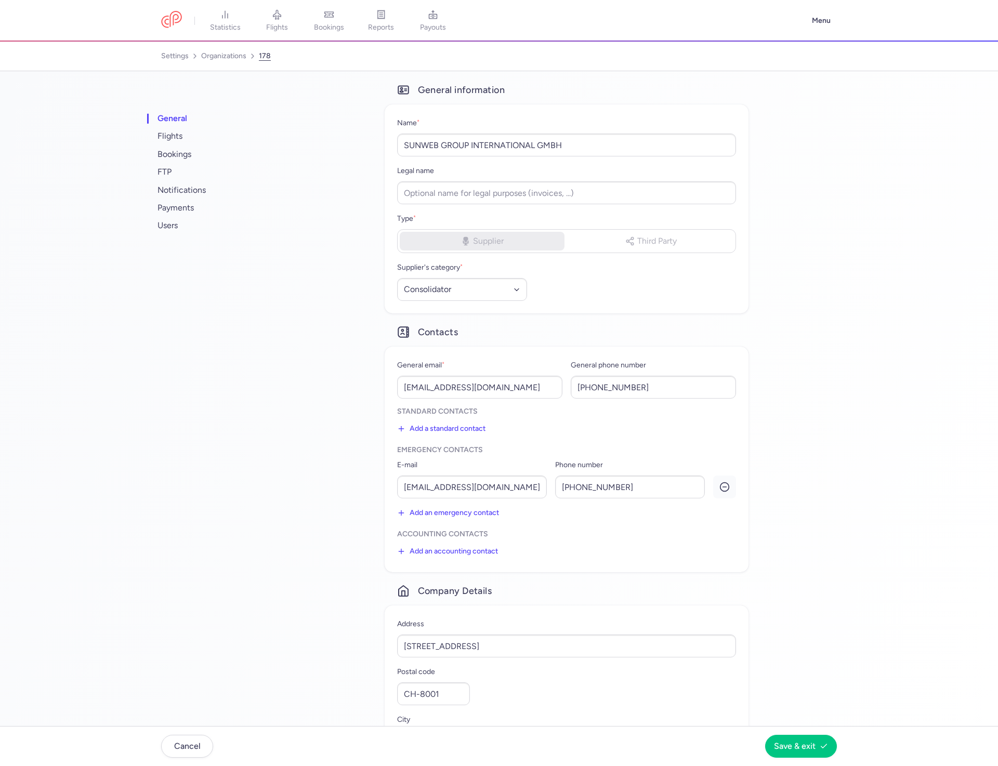
select select "CONSOLIDATOR"
select select "nl"
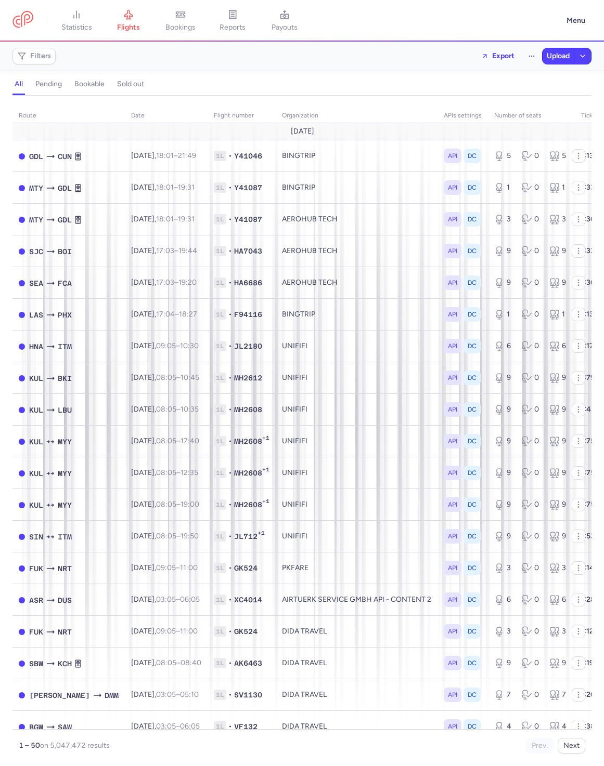
click at [363, 86] on div "all pending bookable sold out" at bounding box center [301, 86] width 579 height 18
click at [189, 18] on link "bookings" at bounding box center [180, 20] width 52 height 23
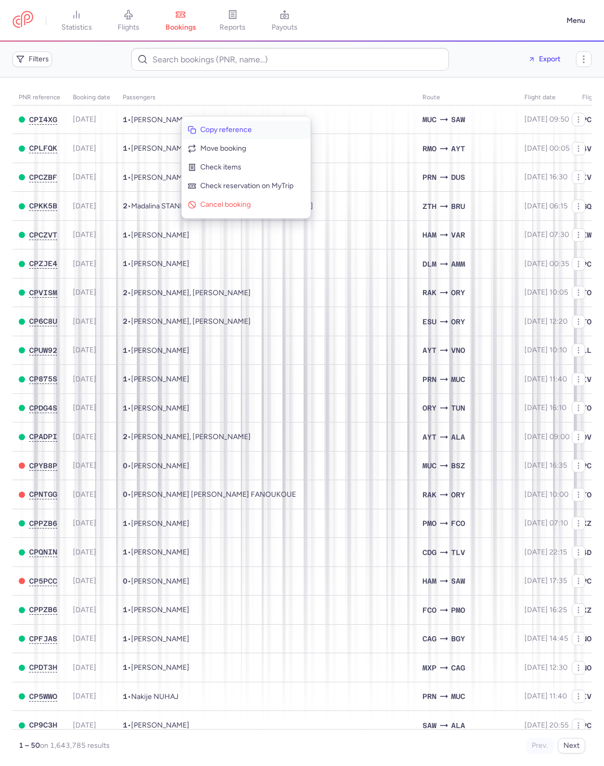
click at [190, 124] on button "Copy reference" at bounding box center [245, 130] width 129 height 19
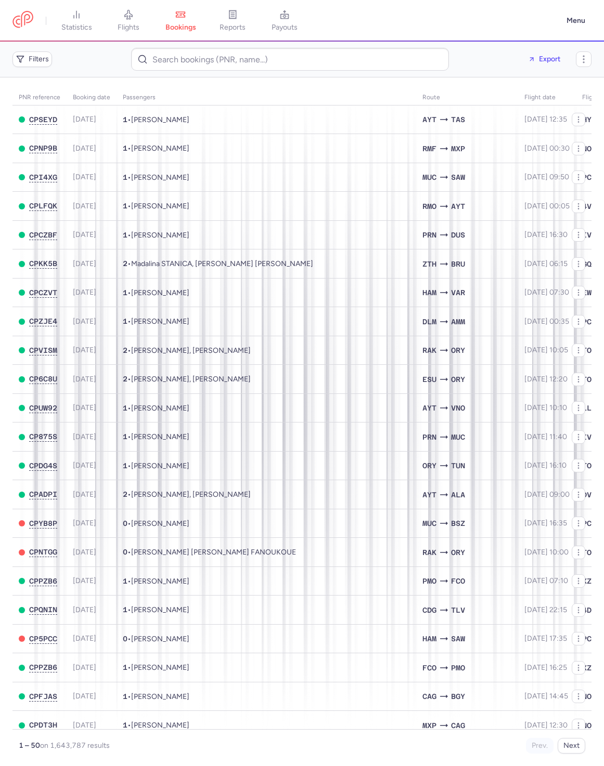
click at [497, 69] on div "Filters Export" at bounding box center [301, 59] width 587 height 31
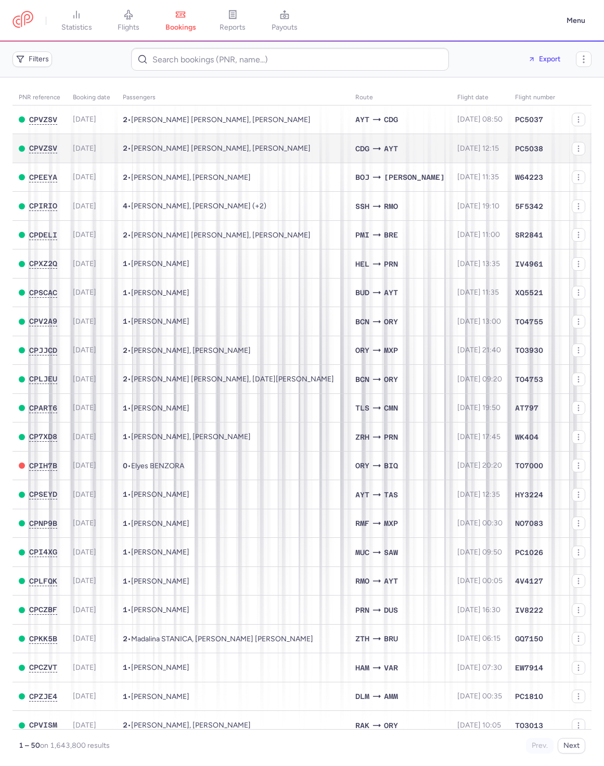
scroll to position [1, 0]
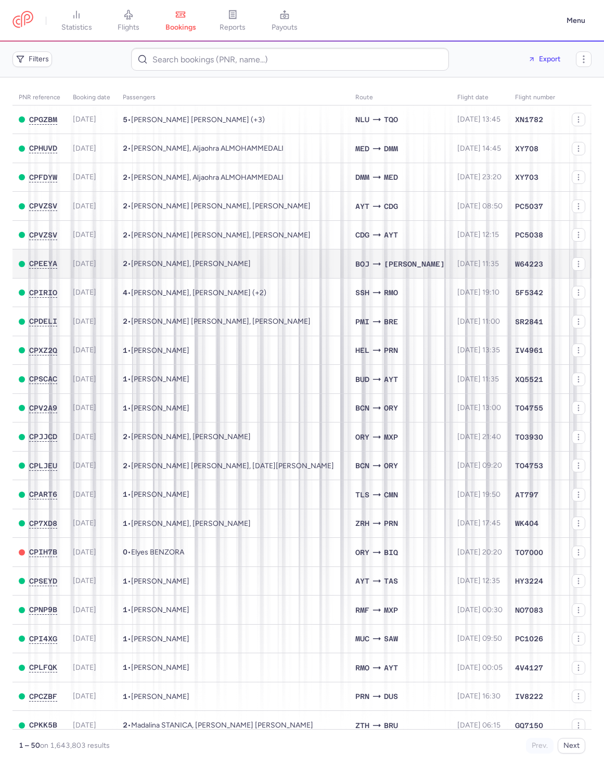
scroll to position [5, 0]
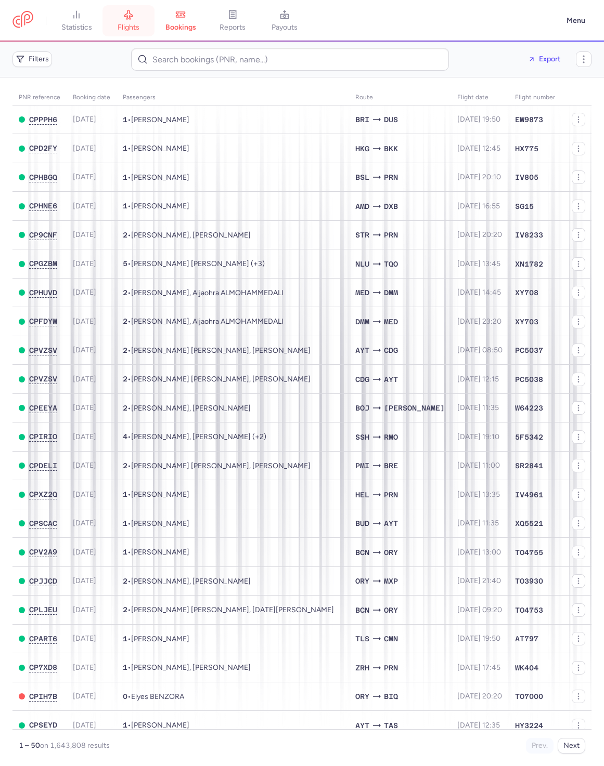
click at [148, 22] on link "flights" at bounding box center [128, 20] width 52 height 23
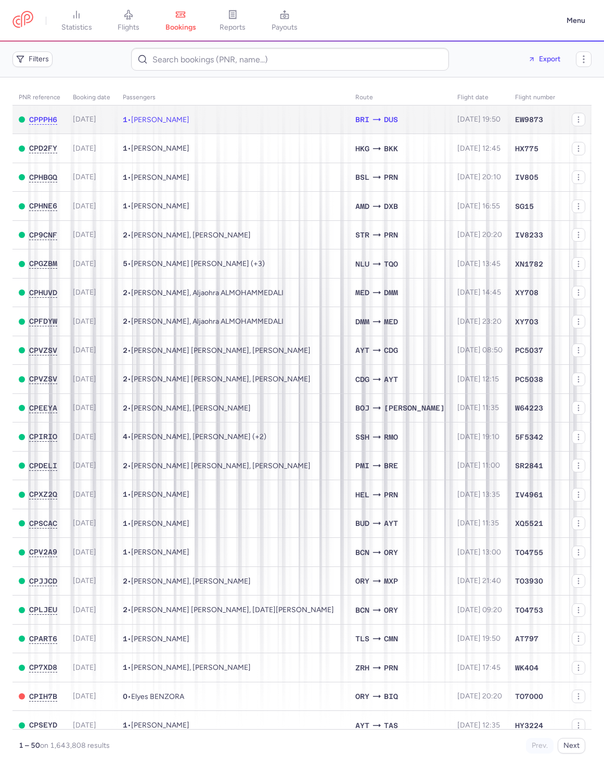
click at [357, 108] on td "BRI DUS" at bounding box center [400, 120] width 102 height 29
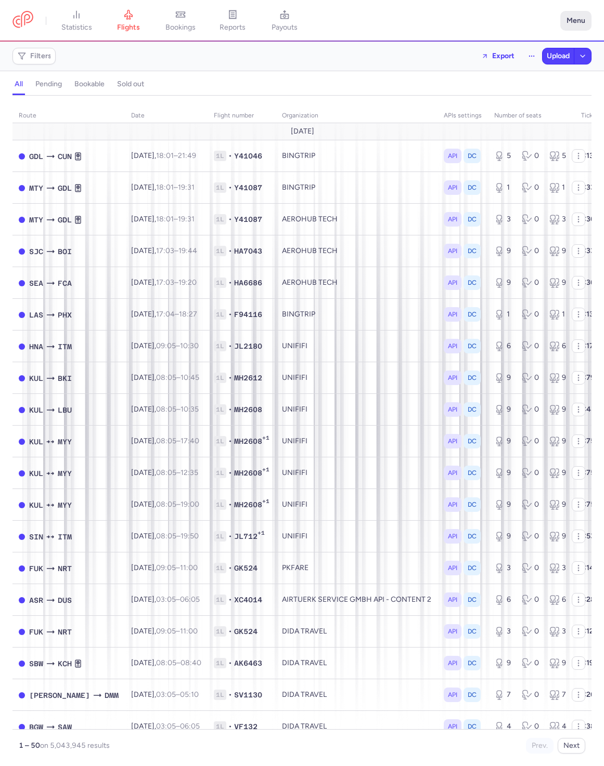
click at [578, 17] on button "Menu" at bounding box center [575, 21] width 31 height 20
click at [540, 128] on li "Logout" at bounding box center [539, 140] width 103 height 25
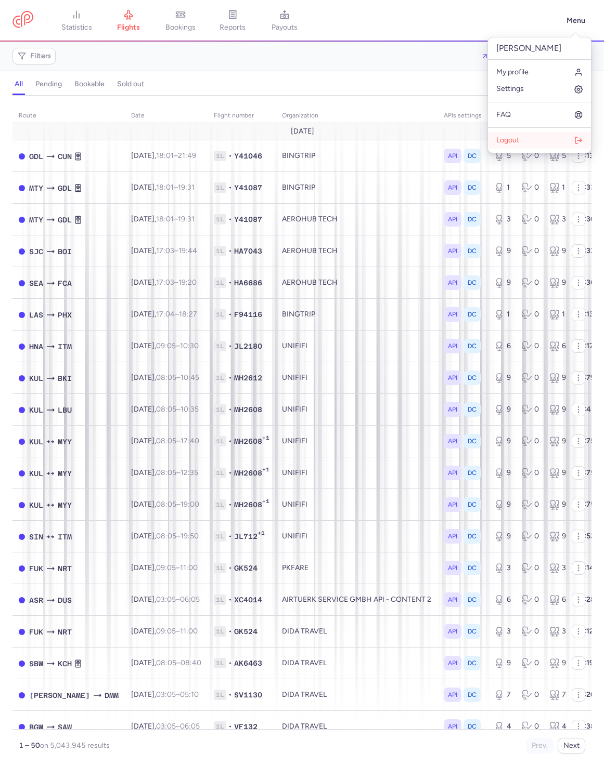
click at [542, 133] on button "Logout" at bounding box center [539, 140] width 103 height 17
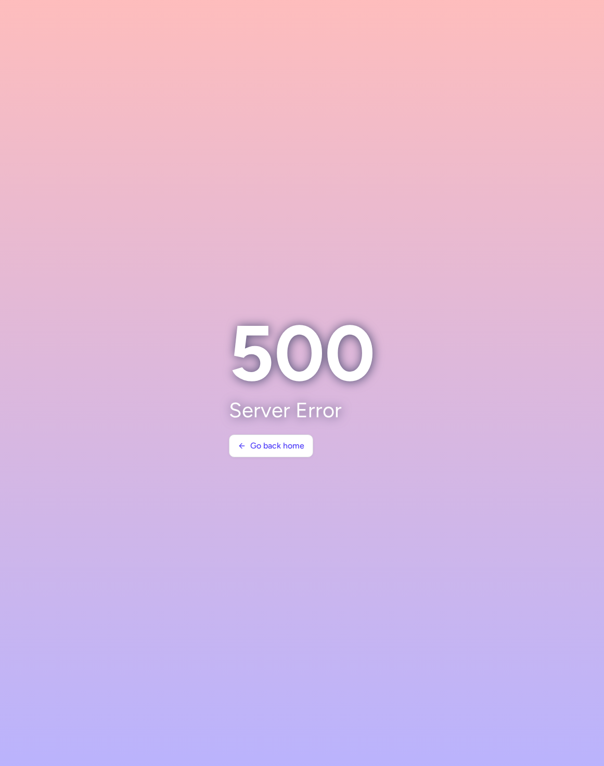
click at [503, 270] on section at bounding box center [302, 383] width 604 height 766
click at [464, 153] on section at bounding box center [302, 383] width 604 height 766
click at [259, 438] on button "Go back home" at bounding box center [271, 445] width 84 height 23
click at [272, 445] on span "Go back home" at bounding box center [277, 445] width 54 height 9
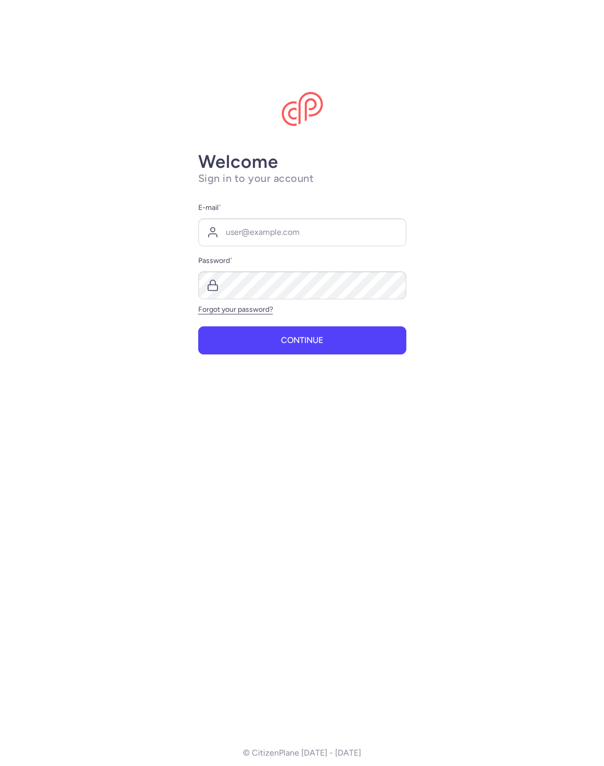
click at [299, 250] on div "E-mail * Password * Forgot your password?" at bounding box center [302, 258] width 208 height 112
click at [296, 235] on input "E-mail *" at bounding box center [302, 232] width 208 height 28
type input "[PERSON_NAME][EMAIL_ADDRESS][DOMAIN_NAME]"
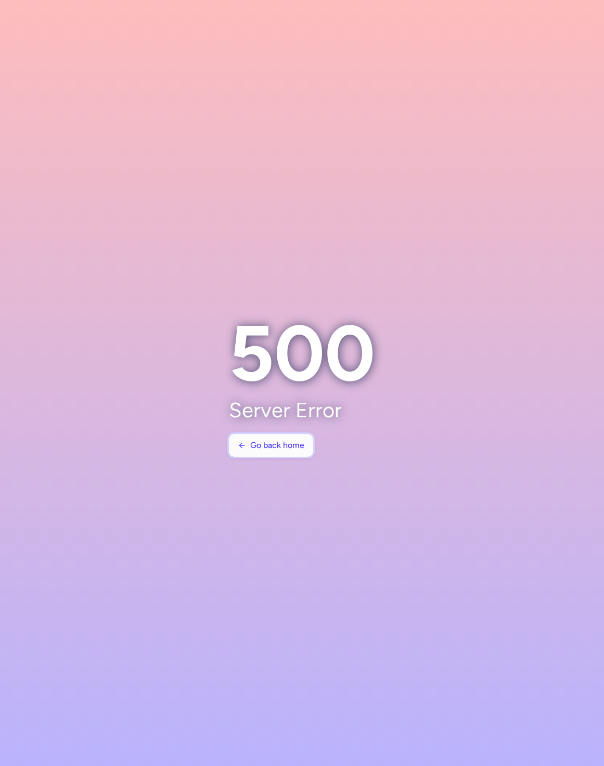
click at [242, 438] on button "Go back home" at bounding box center [271, 445] width 84 height 23
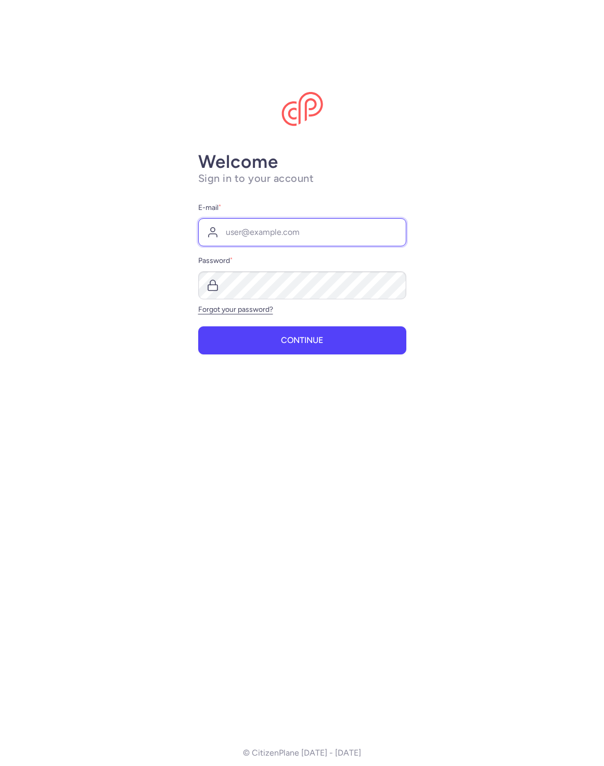
click at [248, 228] on input "E-mail *" at bounding box center [302, 232] width 208 height 28
type input "raphael@citizenplane.com"
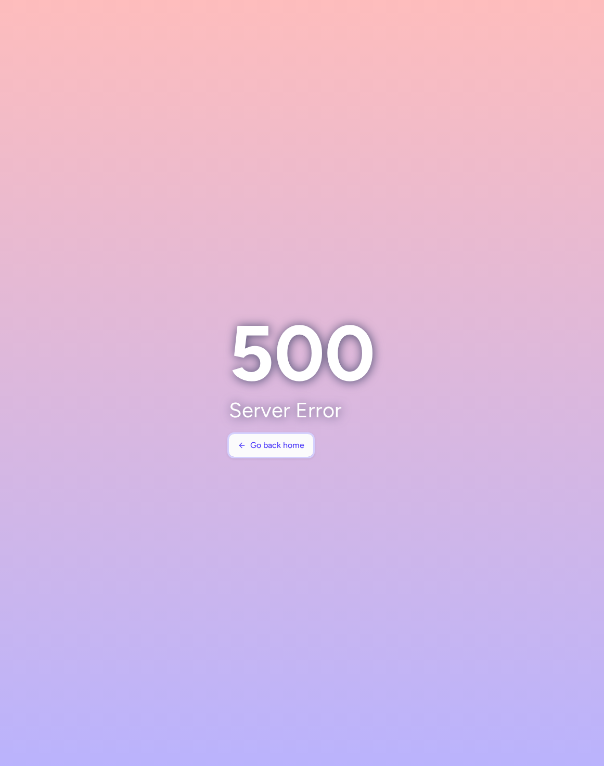
click at [256, 447] on span "Go back home" at bounding box center [277, 445] width 54 height 9
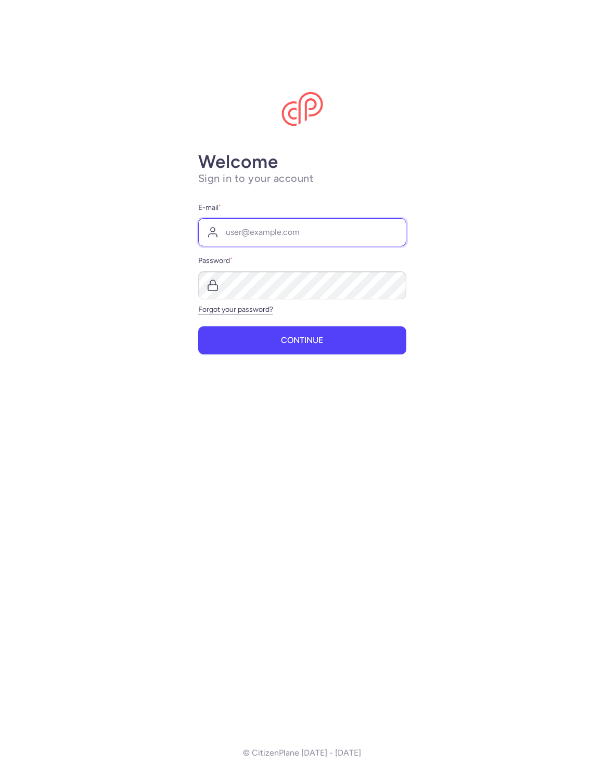
click at [343, 231] on input "E-mail *" at bounding box center [302, 232] width 208 height 28
type input "[PERSON_NAME][EMAIL_ADDRESS][DOMAIN_NAME]"
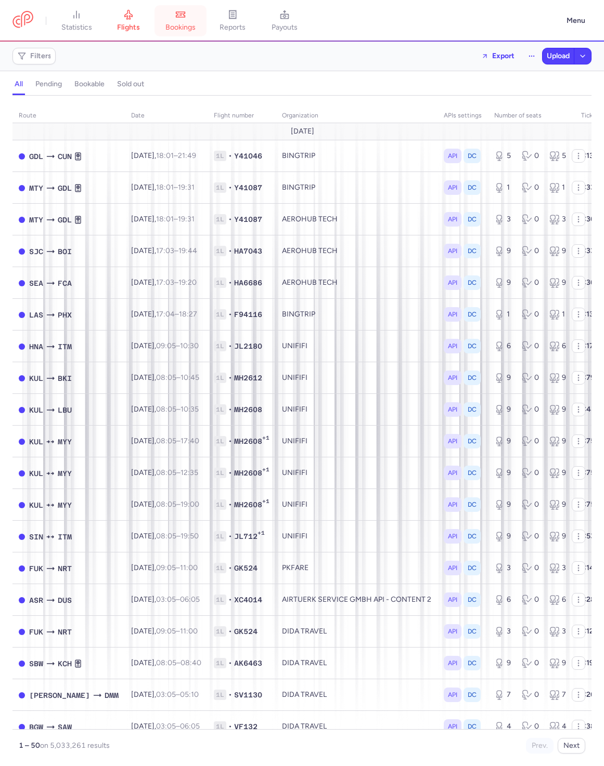
click at [167, 32] on link "bookings" at bounding box center [180, 20] width 52 height 23
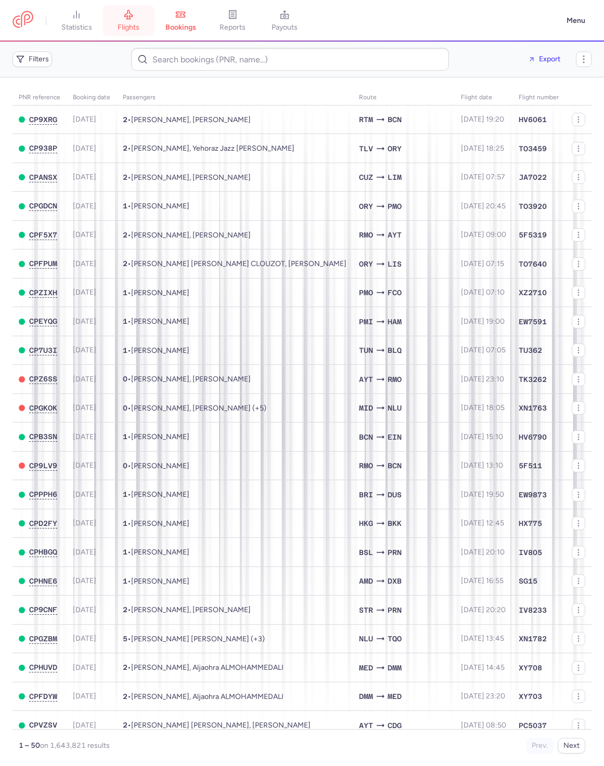
click at [139, 29] on span "flights" at bounding box center [129, 27] width 22 height 9
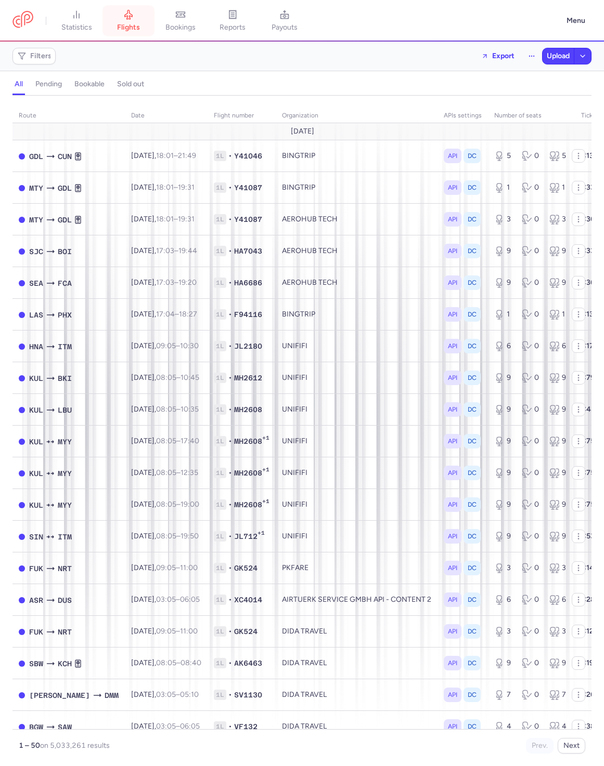
click at [154, 26] on link "flights" at bounding box center [128, 20] width 52 height 23
click at [172, 24] on span "bookings" at bounding box center [180, 27] width 30 height 9
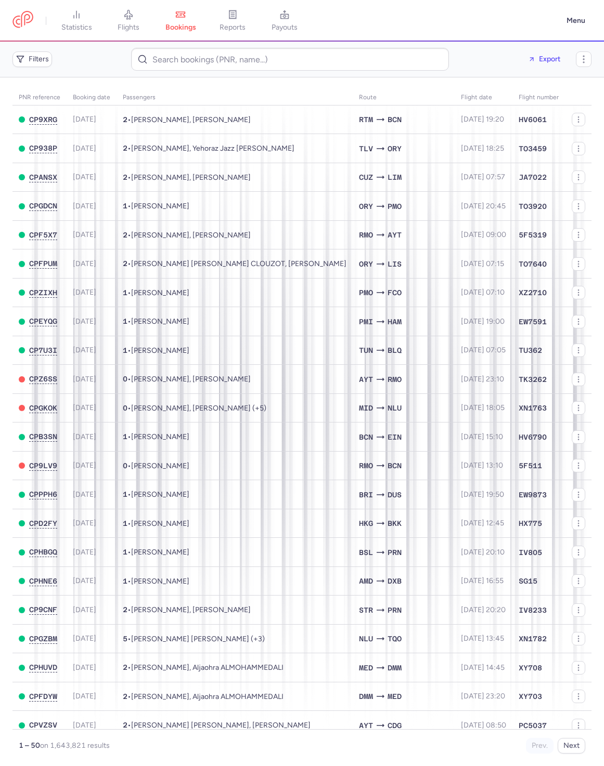
click at [593, 371] on main "PNR reference Booking date Passengers Route flight date Flight number CP9XRG 20…" at bounding box center [302, 421] width 604 height 689
click at [474, 65] on div "Export" at bounding box center [512, 59] width 110 height 17
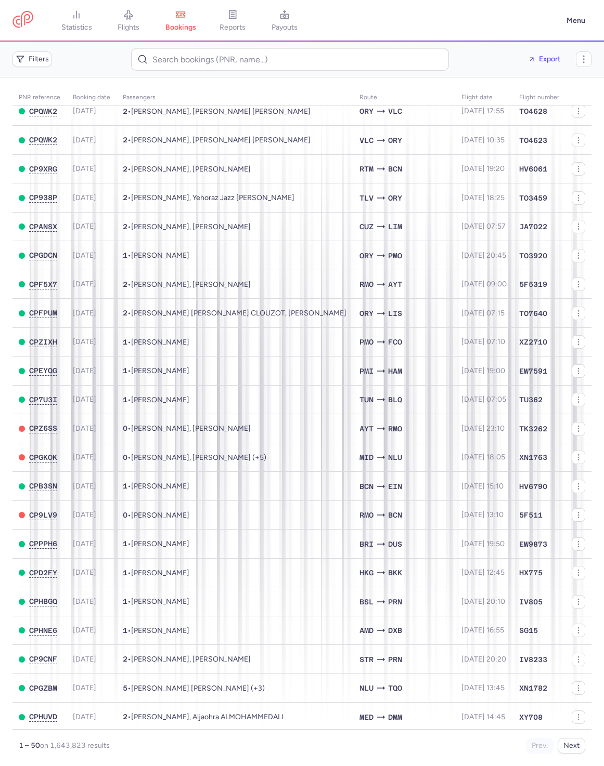
scroll to position [13, 0]
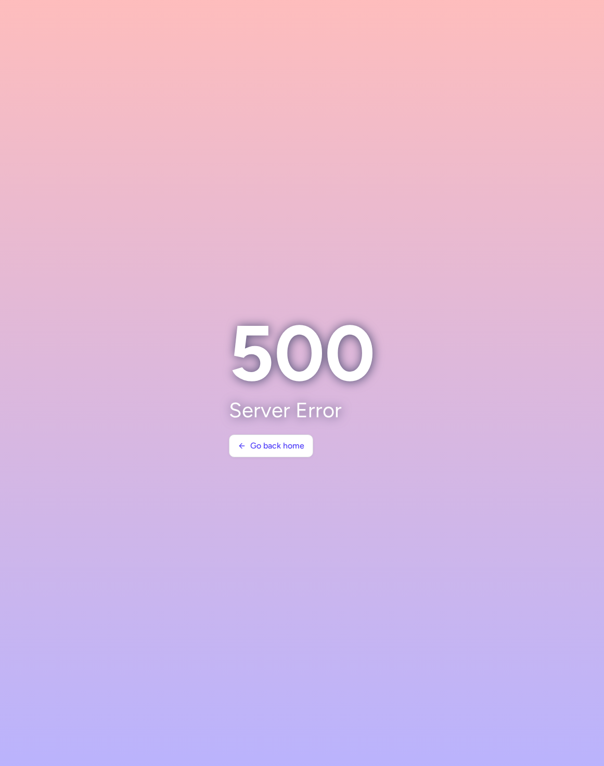
click at [394, 131] on section at bounding box center [302, 383] width 604 height 766
click at [263, 448] on span "Go back home" at bounding box center [277, 445] width 54 height 9
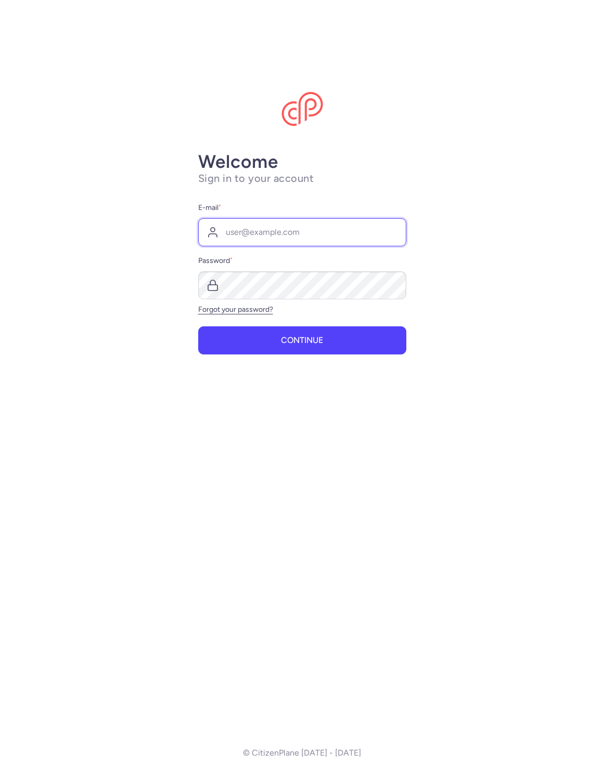
click at [285, 237] on input "E-mail *" at bounding box center [302, 232] width 208 height 28
type input "raphael@citizenplane.com"
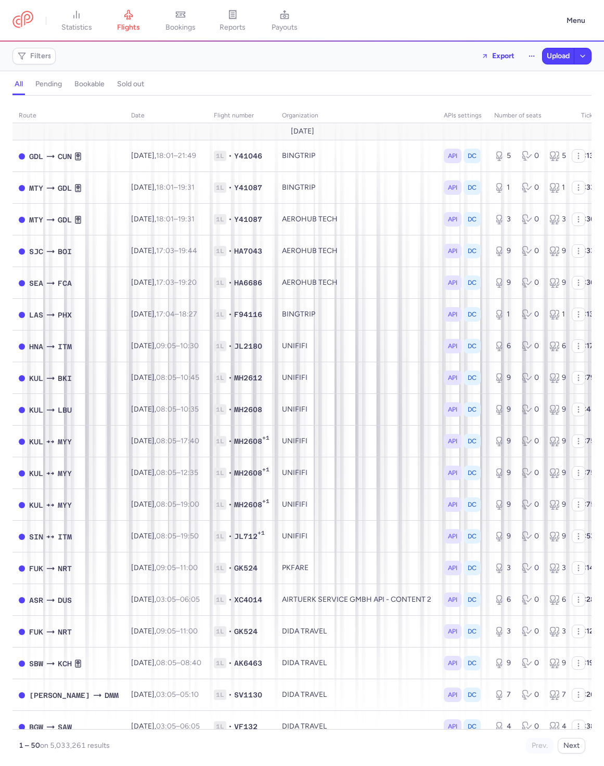
click at [65, 85] on div "all pending bookable sold out" at bounding box center [301, 86] width 579 height 18
click at [72, 85] on button "pending" at bounding box center [89, 84] width 34 height 14
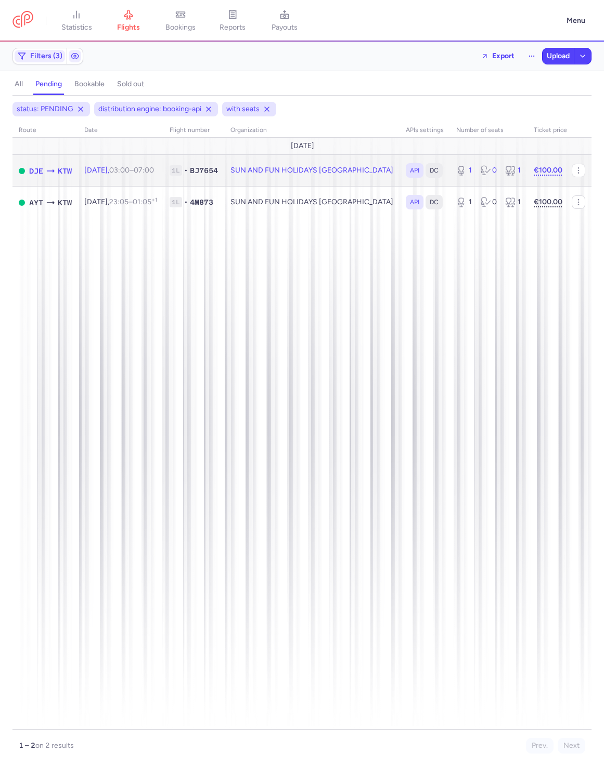
click at [156, 157] on td "Fri, 15 Aug, 03:00 – 07:00 +0" at bounding box center [120, 171] width 85 height 32
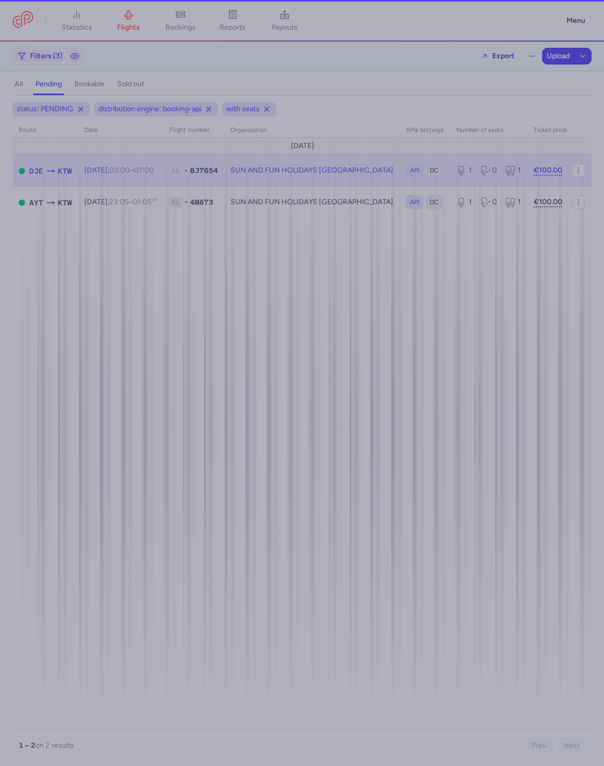
select select "hours"
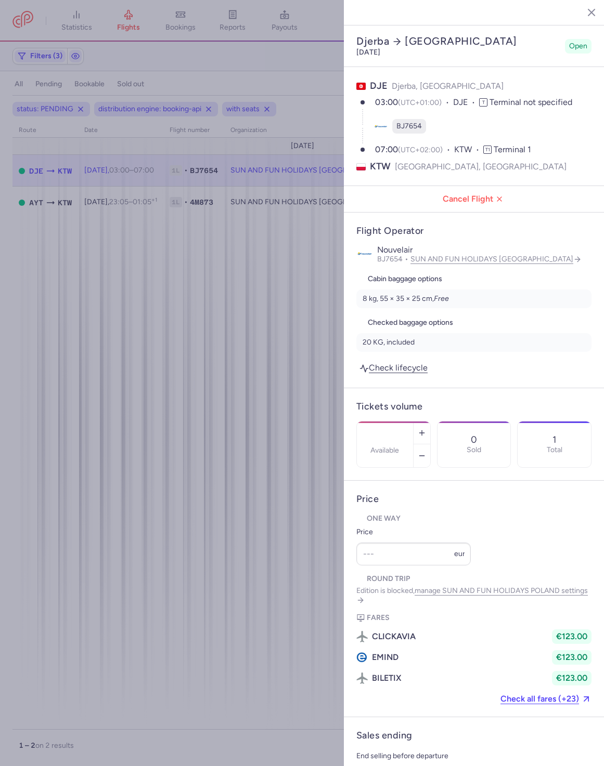
select select "days"
type input "1"
type input "100"
type input "13"
select select "hours"
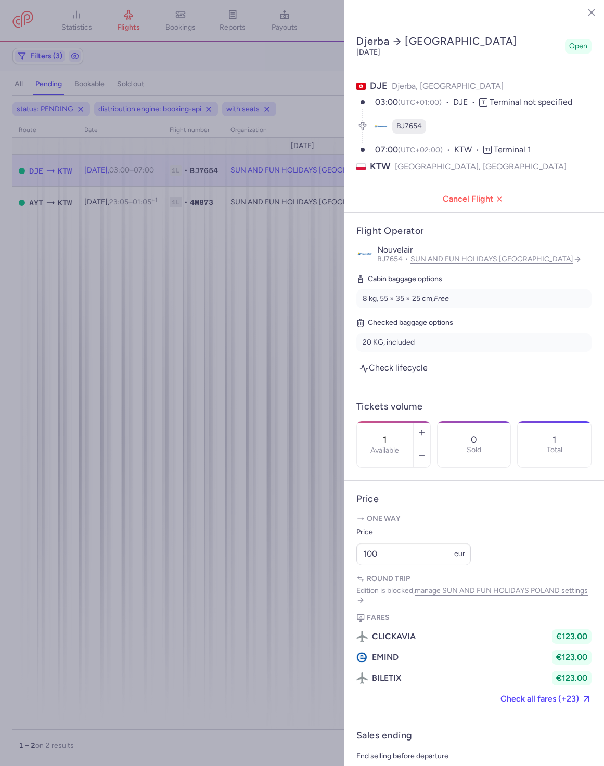
click at [578, 41] on span "Open" at bounding box center [578, 46] width 18 height 10
click at [581, 15] on icon "button" at bounding box center [583, 12] width 10 height 10
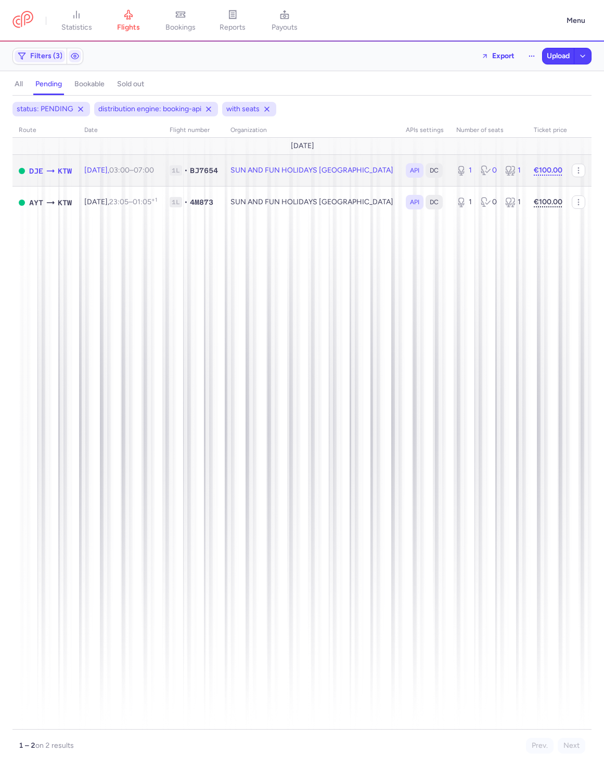
click at [285, 169] on td "SUN AND FUN HOLIDAYS POLAND" at bounding box center [311, 171] width 175 height 32
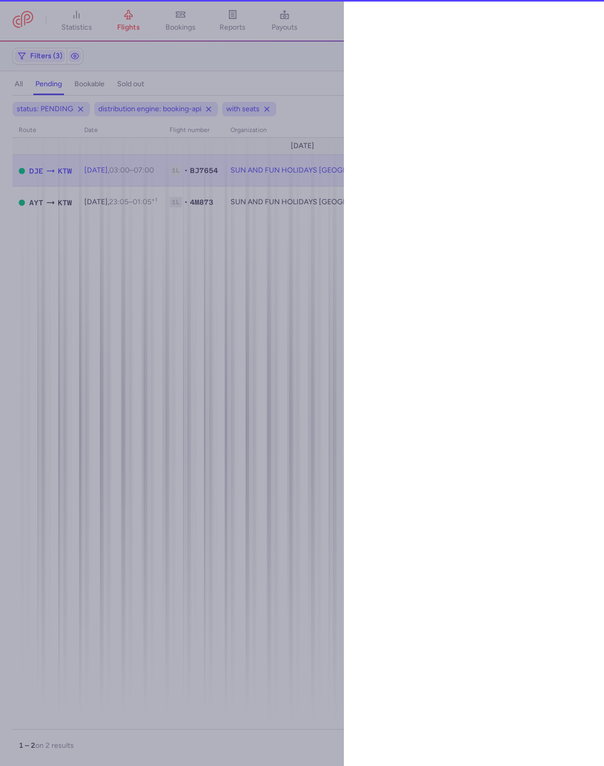
select select "hours"
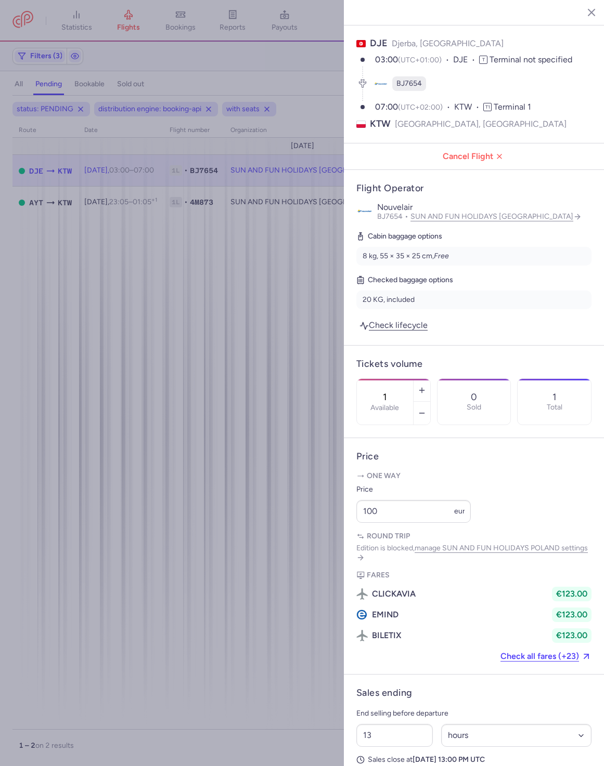
scroll to position [48, 0]
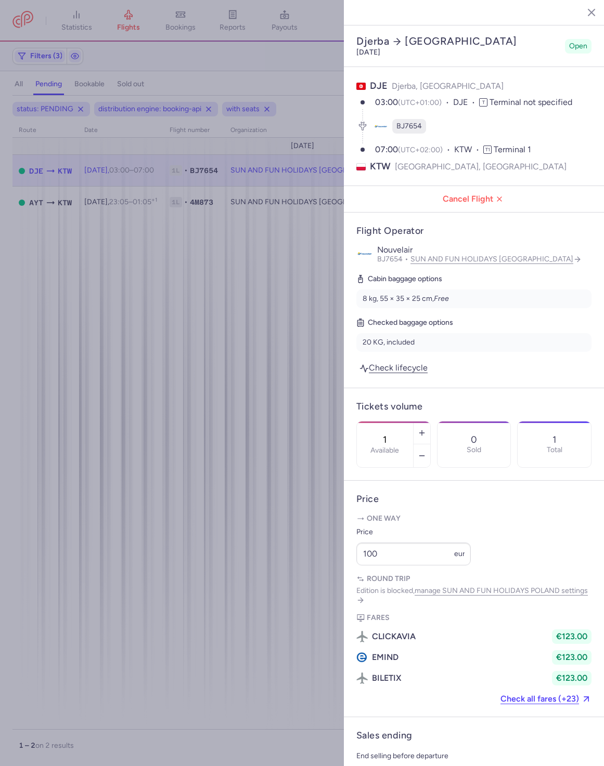
select select "hours"
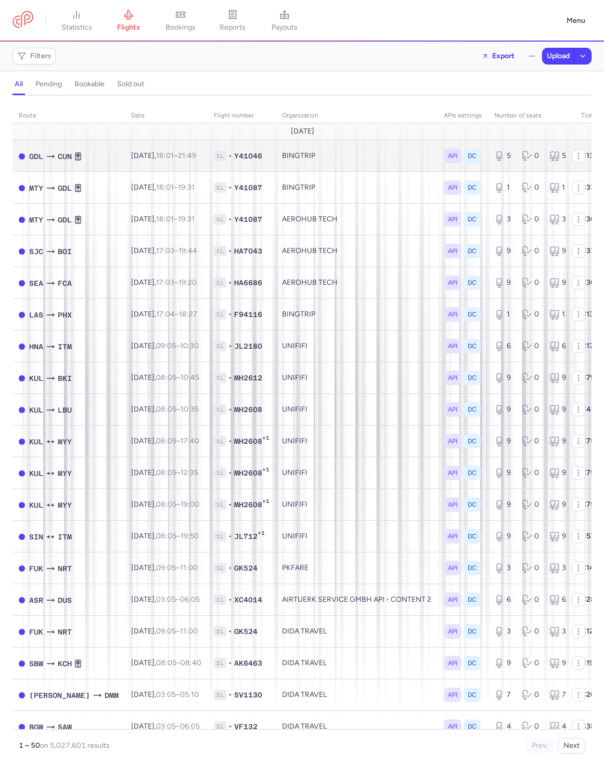
click at [146, 155] on span "[DATE] 18:01 – 21:49 +0" at bounding box center [163, 155] width 65 height 9
select select "days"
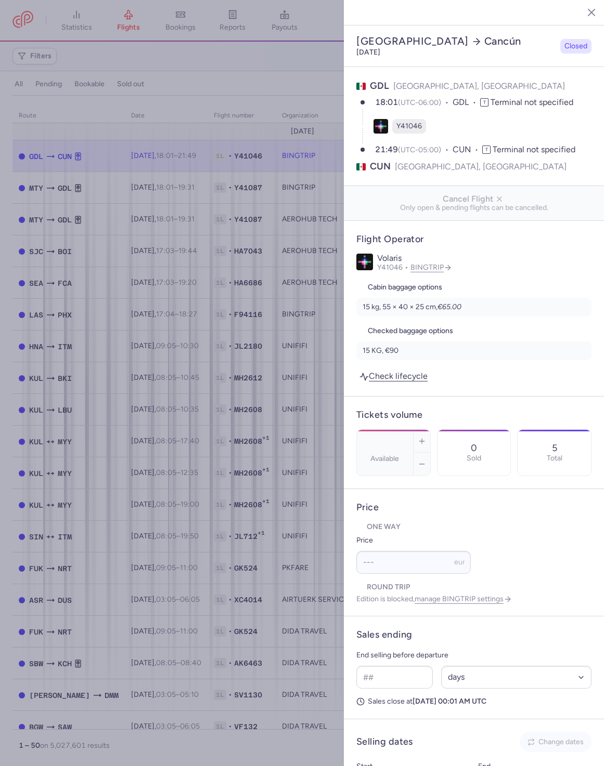
select select "days"
type input "5"
type input "133.81"
type input "3"
select select "days"
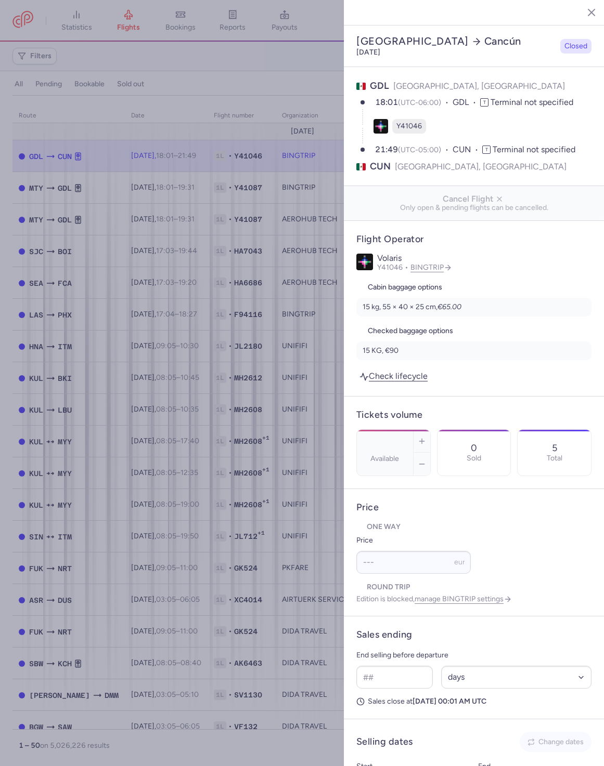
select select "days"
type input "5"
type input "133.81"
type input "3"
select select "days"
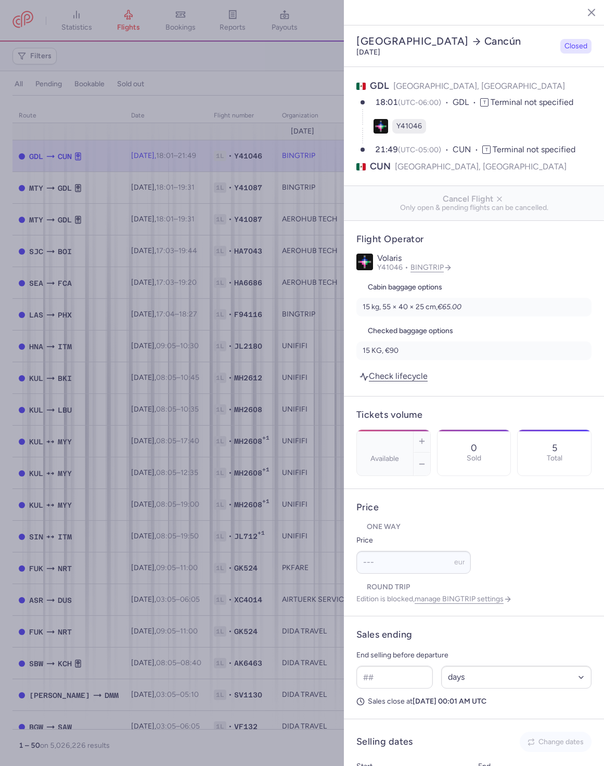
type input "5"
type input "133.81"
type input "3"
select select "days"
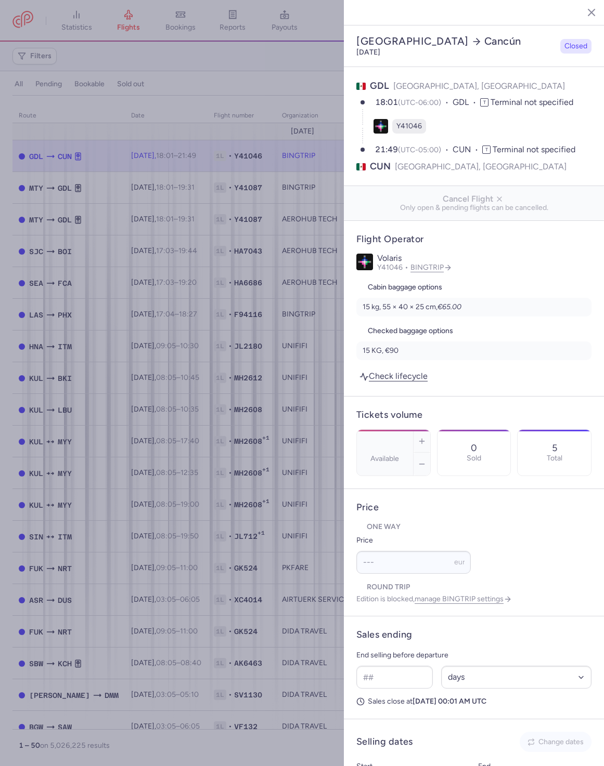
select select "days"
type input "5"
type input "133.81"
type input "3"
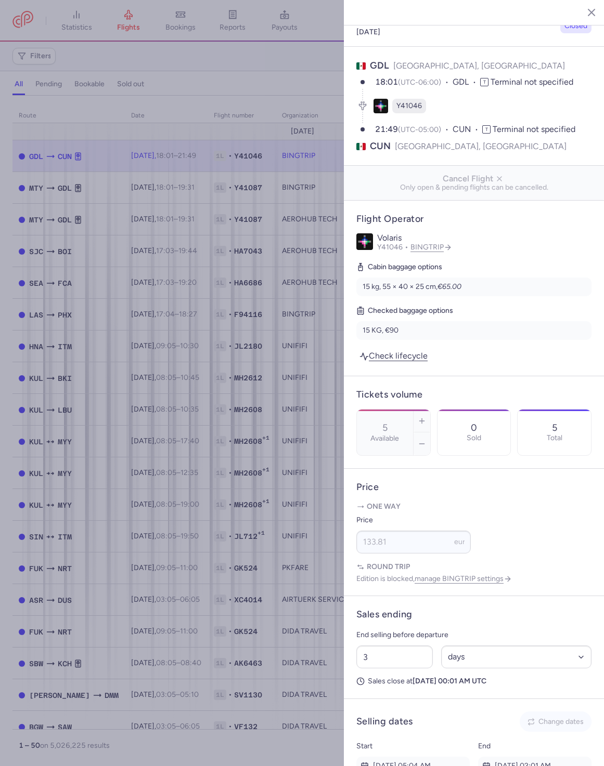
scroll to position [38, 0]
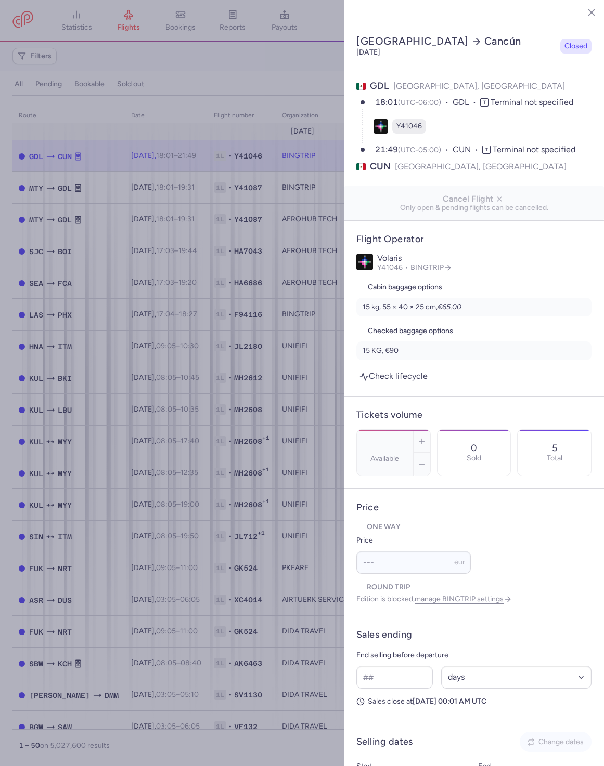
select select "days"
type input "5"
type input "133.81"
type input "3"
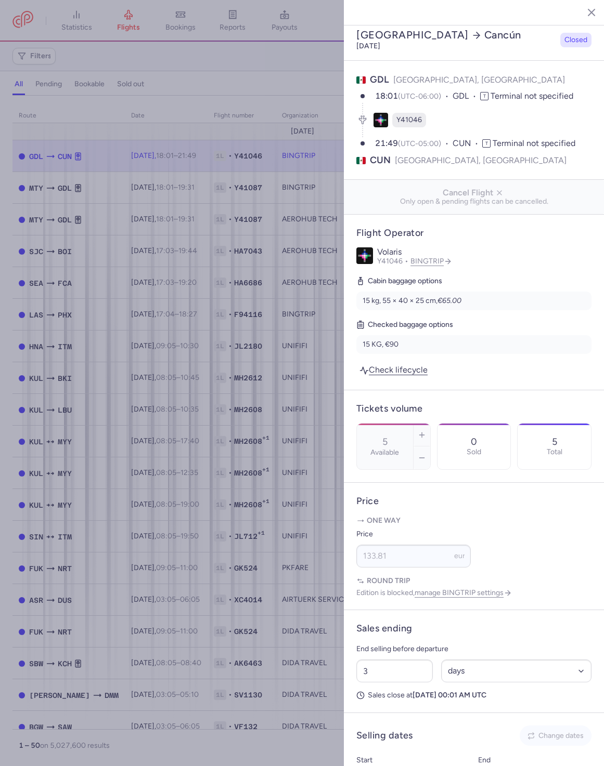
scroll to position [8, 0]
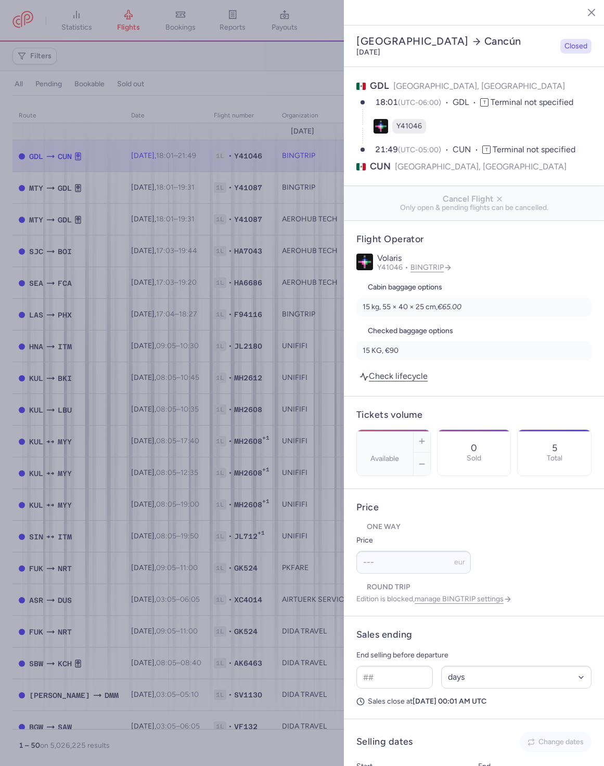
select select "days"
type input "5"
type input "133.81"
type input "3"
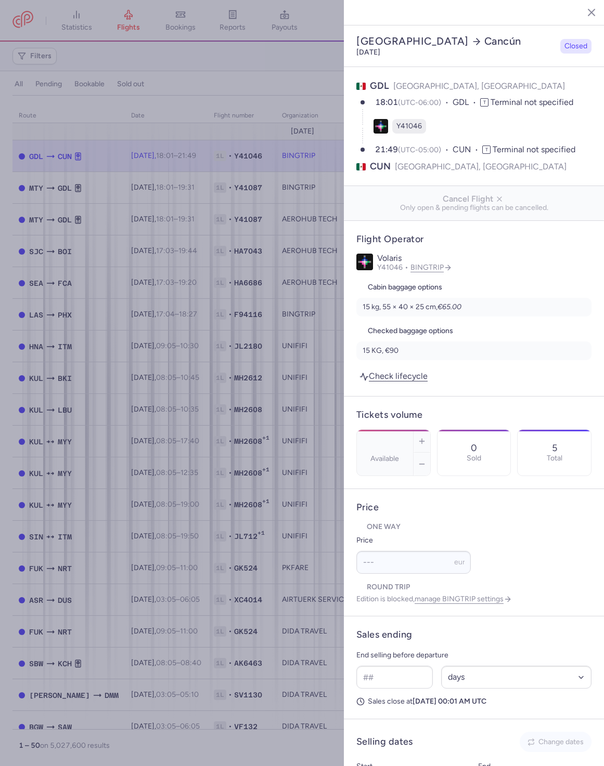
select select "days"
type input "5"
type input "133.81"
type input "3"
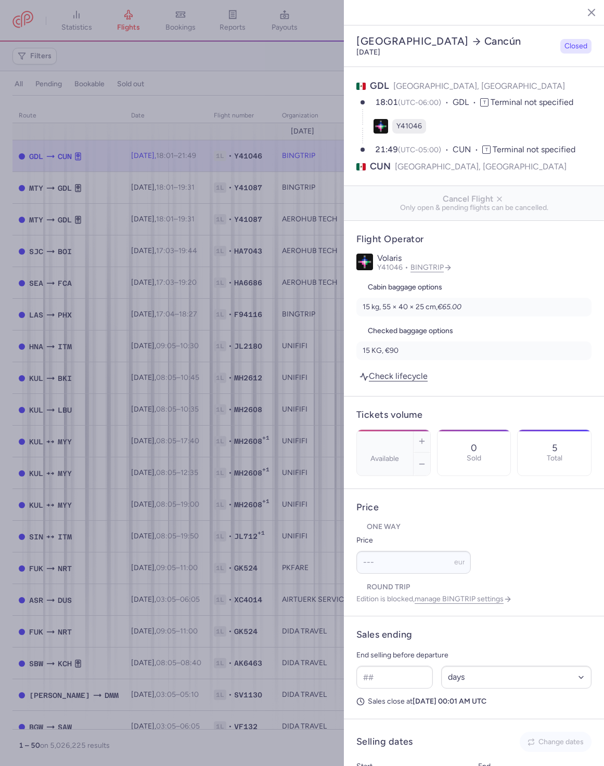
select select "days"
type input "5"
type input "133.81"
type input "3"
select select "days"
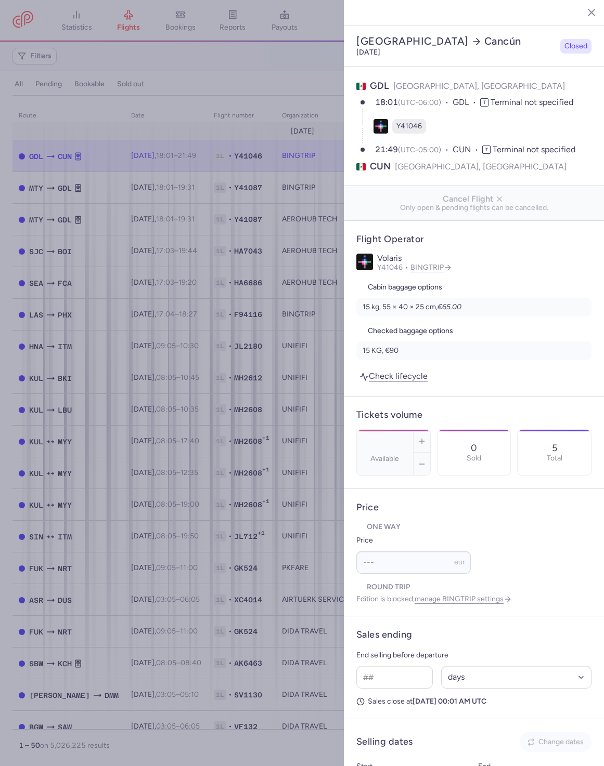
type input "5"
type input "133.81"
type input "3"
select select "days"
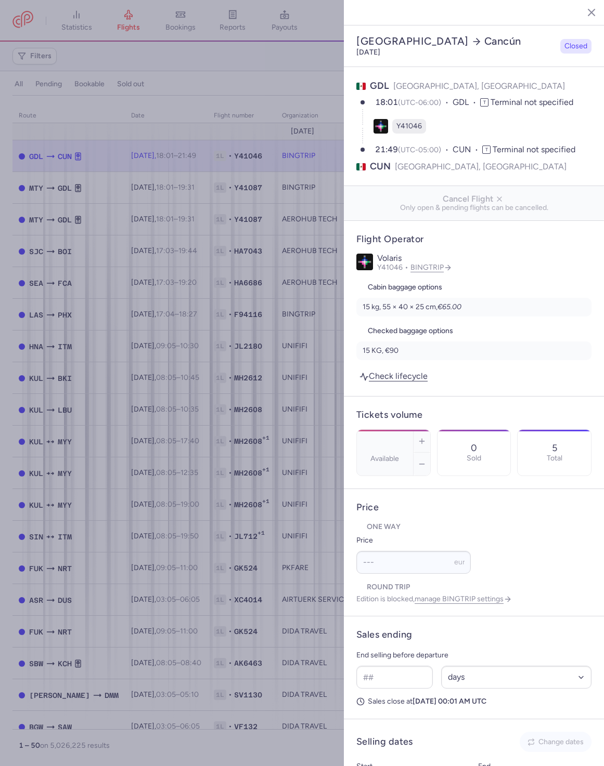
type input "5"
type input "133.81"
type input "3"
select select "days"
type input "5"
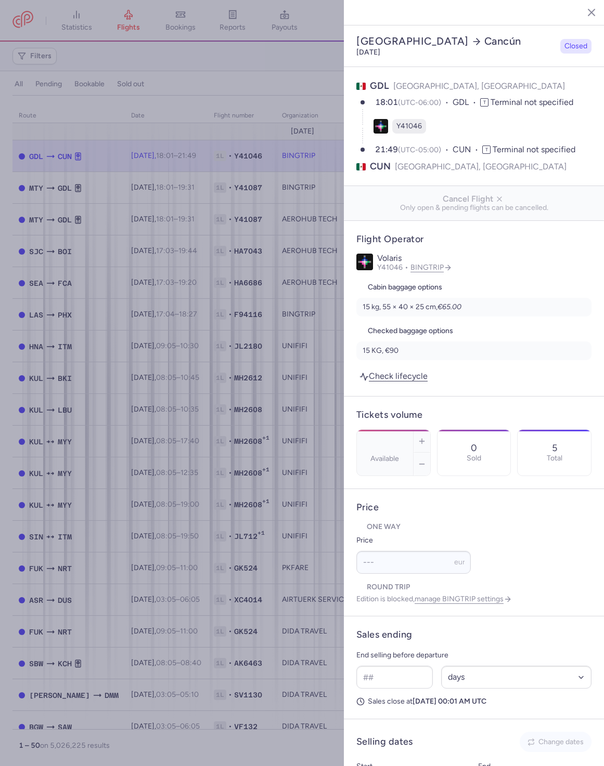
type input "133.81"
type input "3"
select select "days"
type input "5"
type input "133.81"
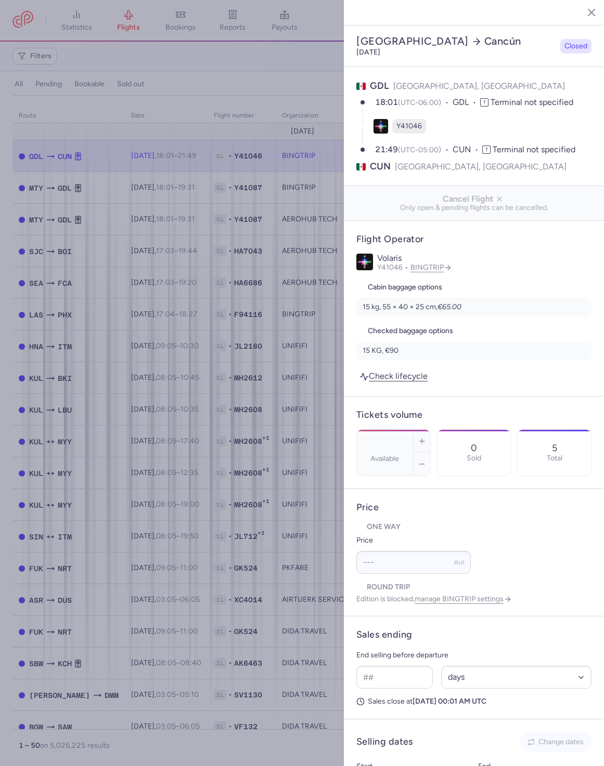
type input "3"
select select "days"
type input "5"
type input "133.81"
type input "3"
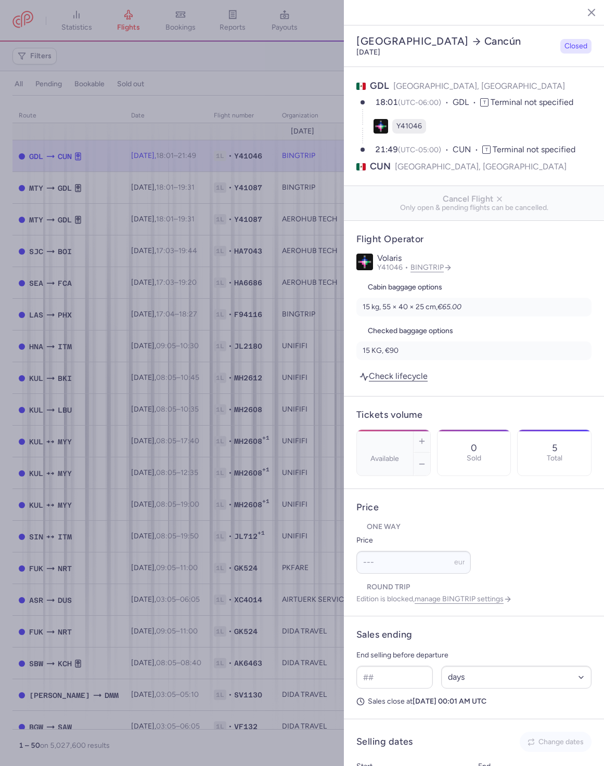
select select "days"
type input "5"
type input "133.81"
type input "3"
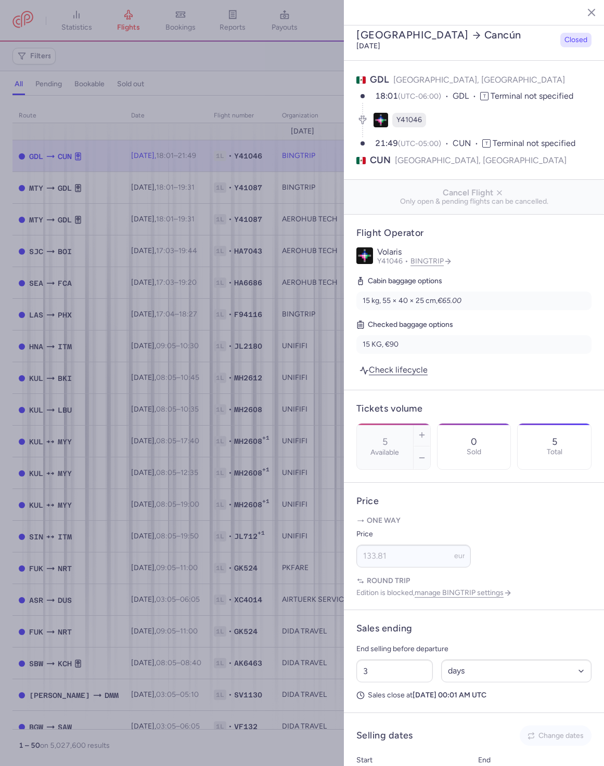
scroll to position [7, 0]
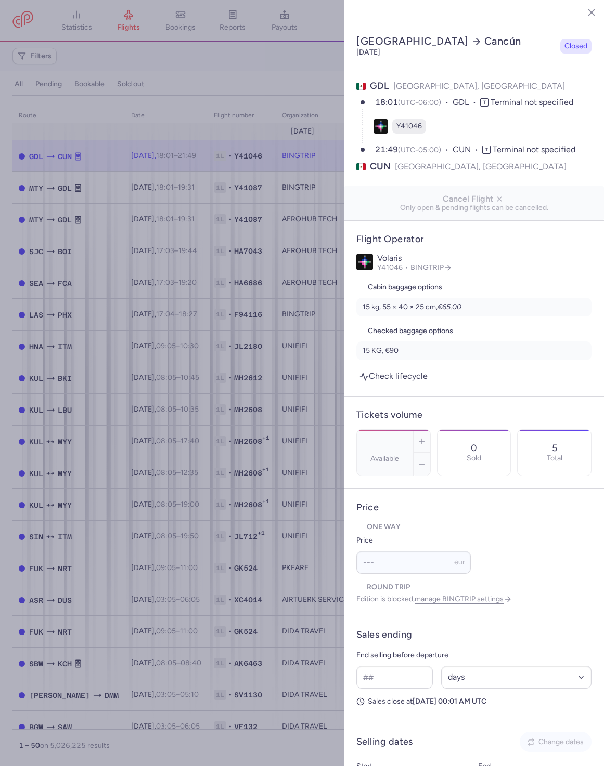
select select "days"
type input "5"
type input "133.81"
type input "3"
select select "days"
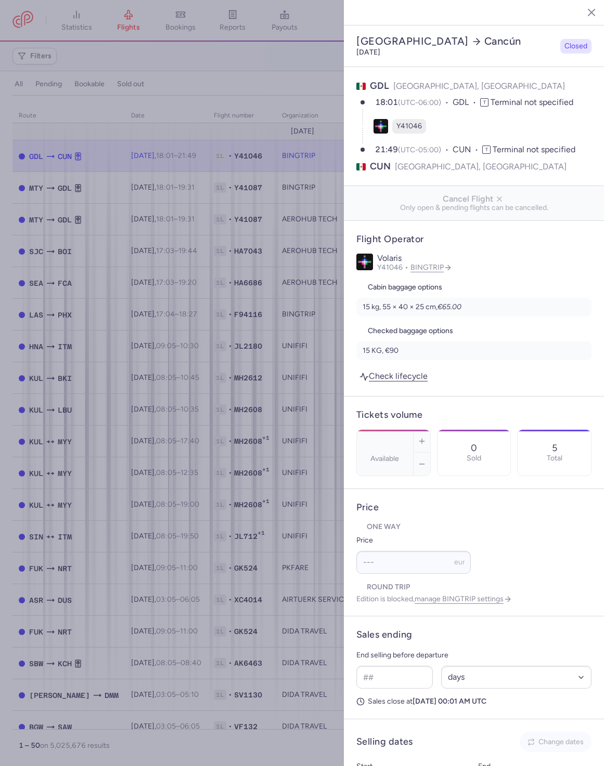
type input "5"
type input "133.81"
type input "3"
select select "days"
type input "5"
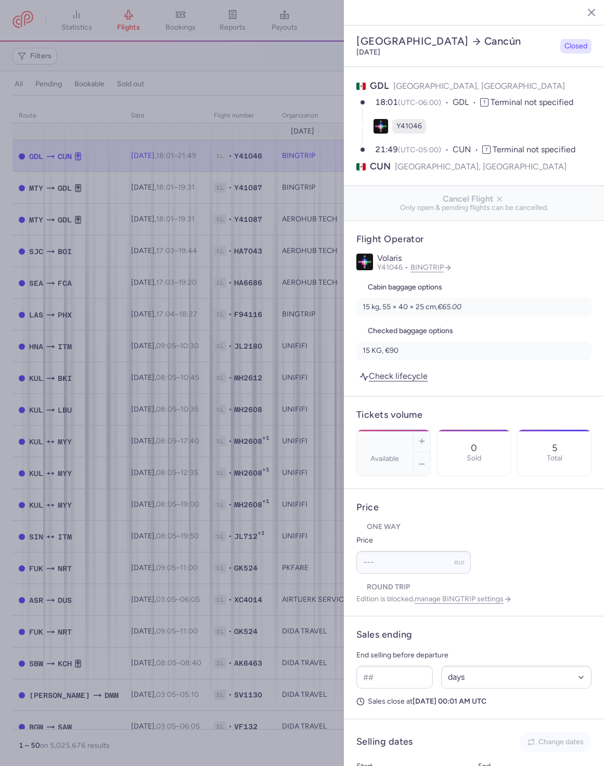
type input "133.81"
type input "3"
select select "days"
type input "5"
type input "133.81"
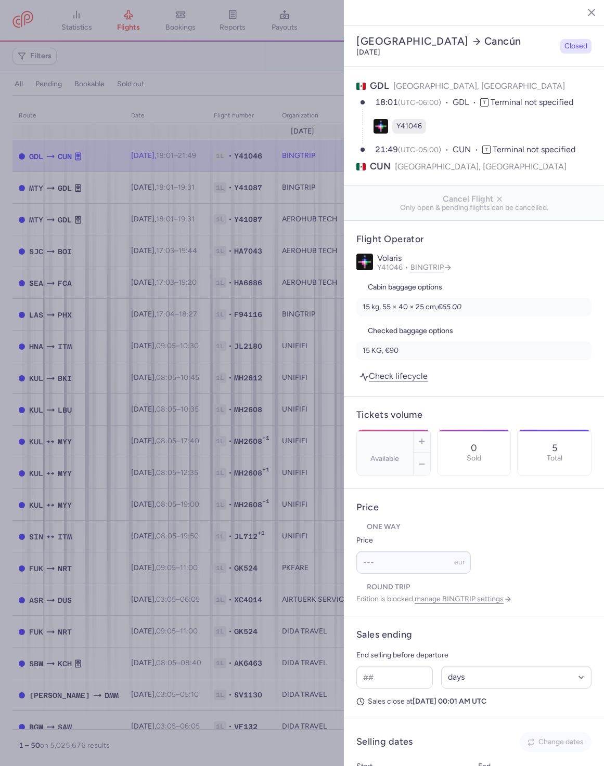
type input "3"
select select "days"
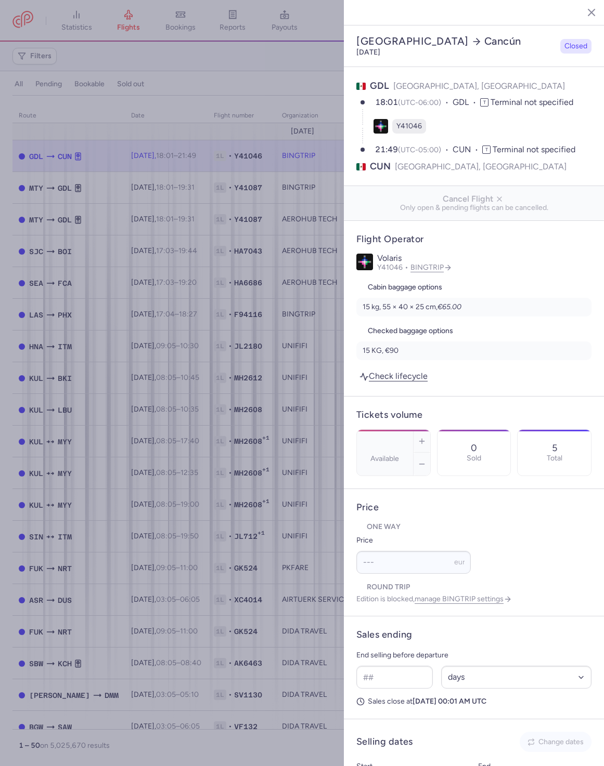
type input "5"
type input "133.81"
type input "3"
select select "days"
click at [524, 370] on article "Flight Operator Volaris Y41046 BINGTRIP Cabin baggage options 15 kg, 55 × 40 × …" at bounding box center [474, 308] width 260 height 175
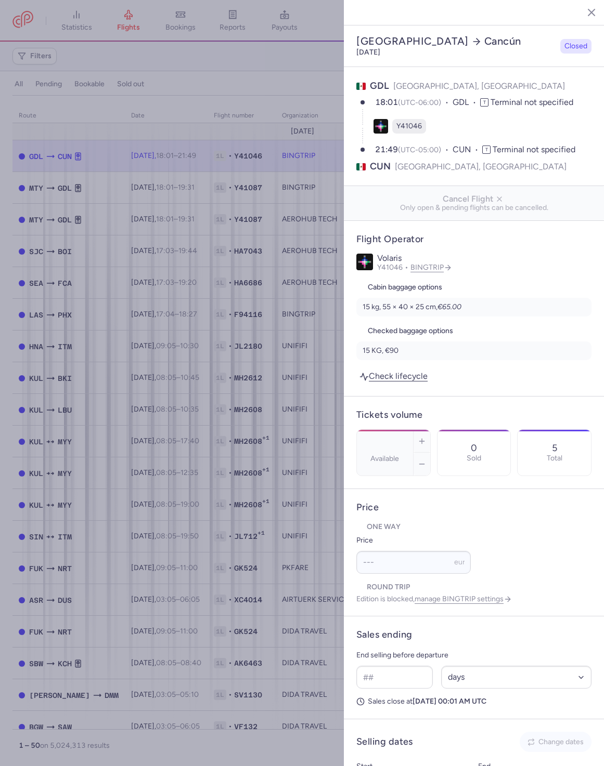
select select "days"
type input "5"
type input "133.81"
type input "3"
click at [408, 161] on section "GDL Guadalajara, Mexico 18:01 (UTC-06:00) GDL T Terminal not specified Y41046 2…" at bounding box center [474, 126] width 260 height 119
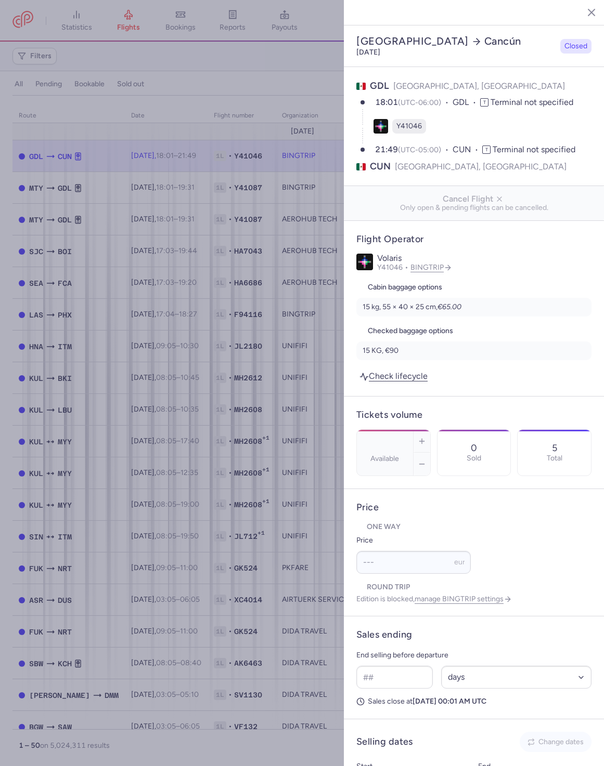
select select "days"
type input "5"
type input "133.81"
type input "3"
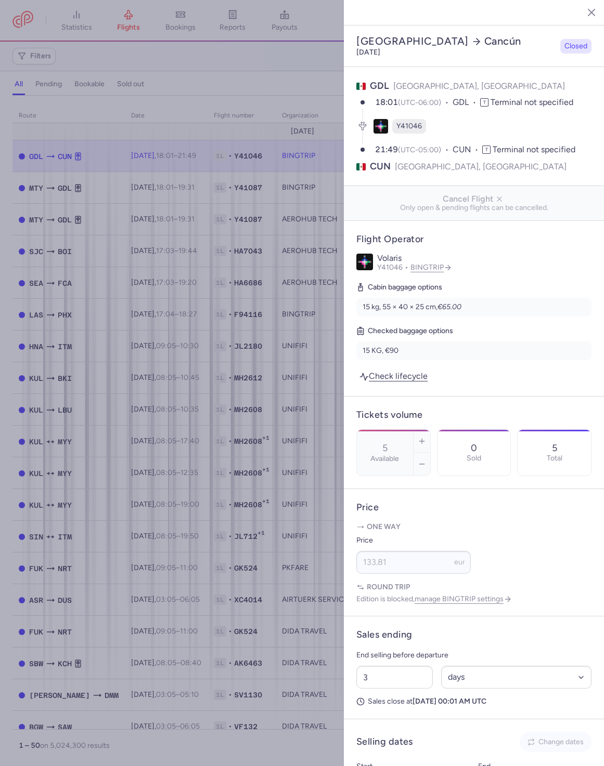
select select "days"
type input "5"
type input "133.81"
type input "3"
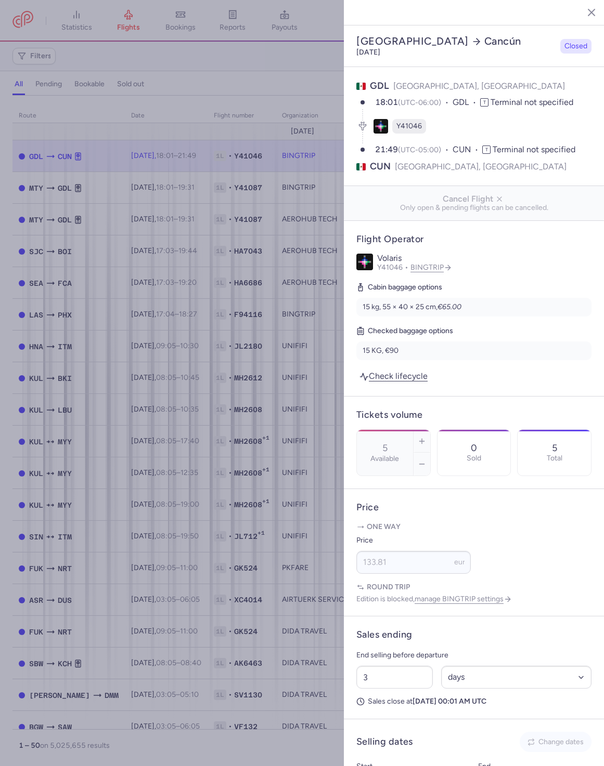
select select "days"
type input "5"
type input "133.81"
type input "3"
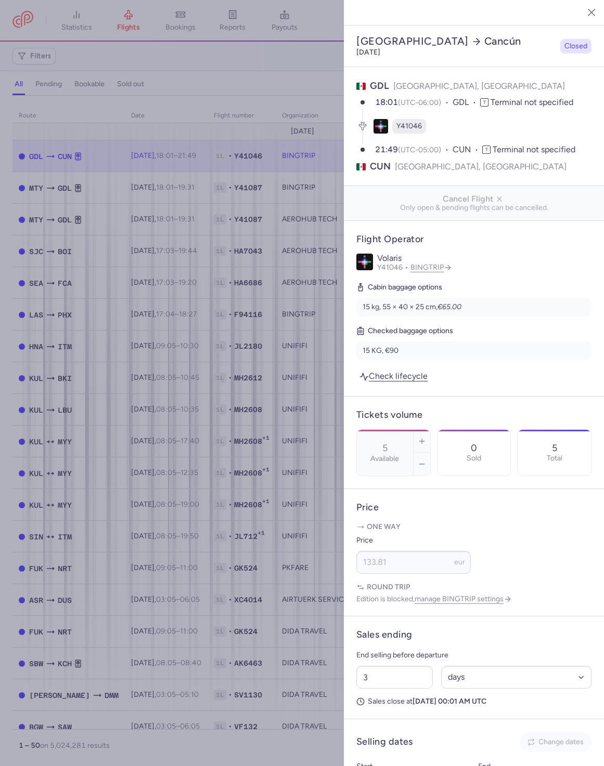
click at [578, 15] on button "button" at bounding box center [584, 12] width 16 height 16
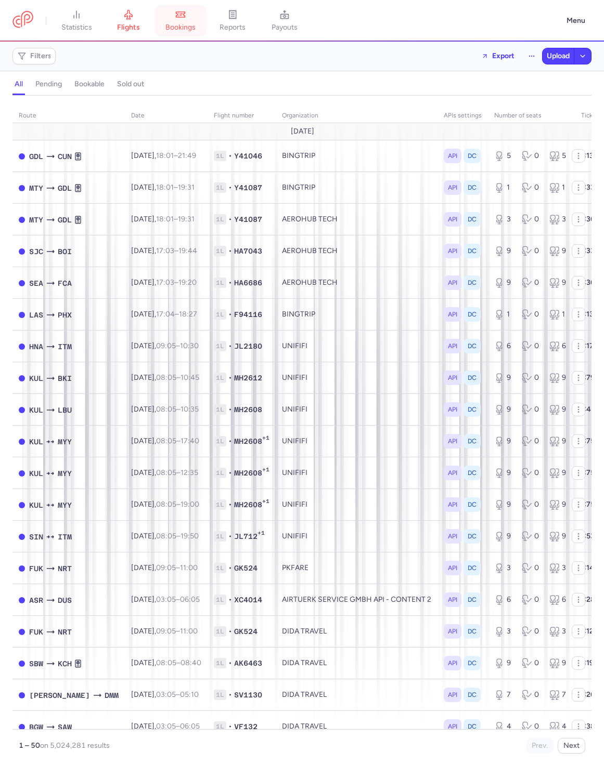
click at [189, 24] on span "bookings" at bounding box center [180, 27] width 30 height 9
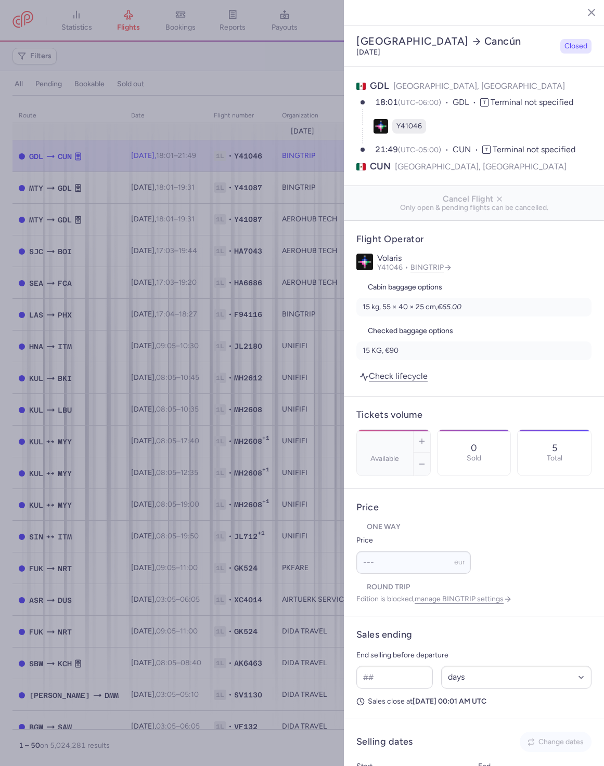
select select "days"
type input "5"
type input "133.81"
type input "3"
click at [583, 14] on icon "button" at bounding box center [583, 12] width 10 height 10
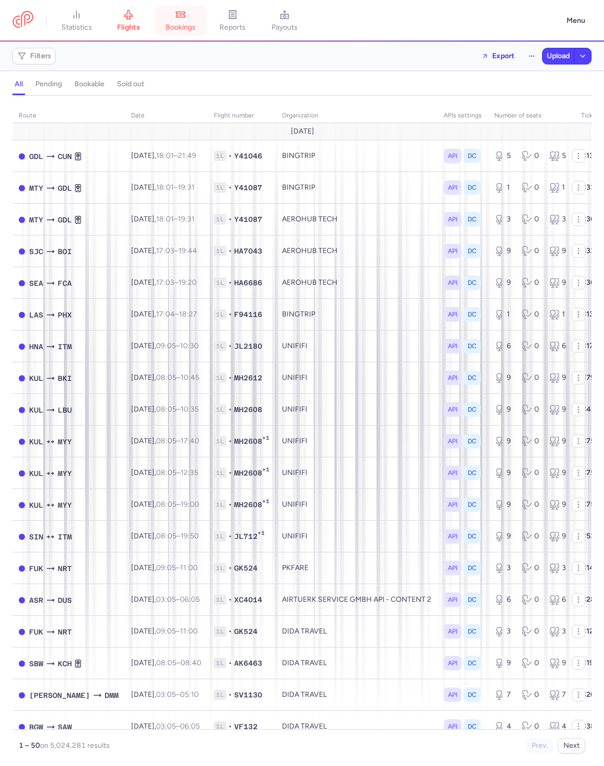
click at [190, 22] on link "bookings" at bounding box center [180, 20] width 52 height 23
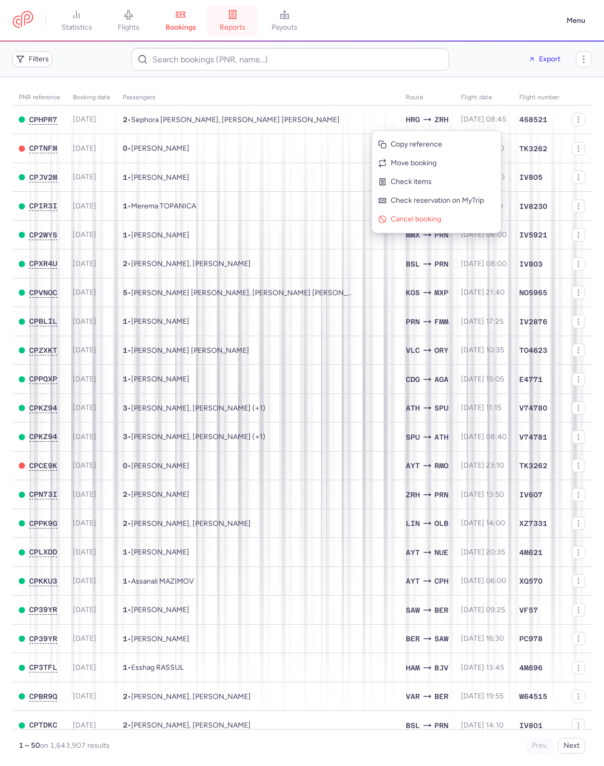
click at [240, 9] on link "reports" at bounding box center [232, 20] width 52 height 23
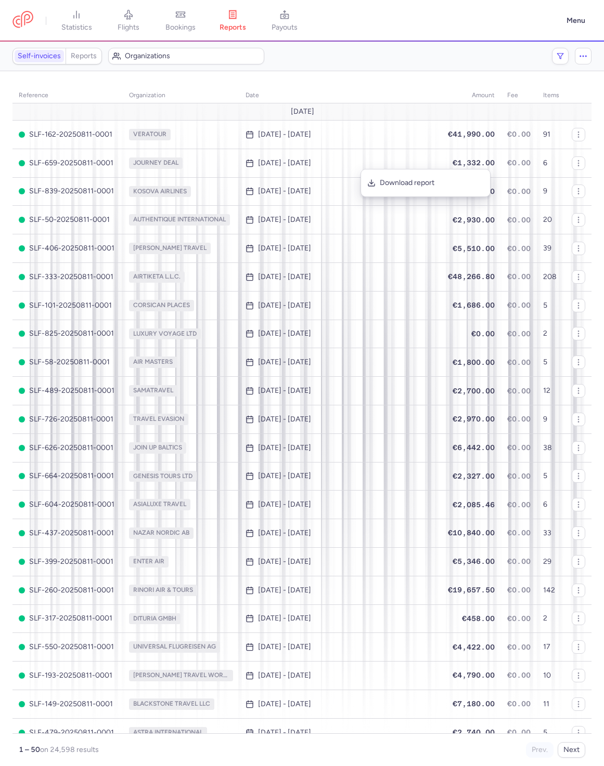
click at [292, 21] on link "payouts" at bounding box center [284, 20] width 52 height 23
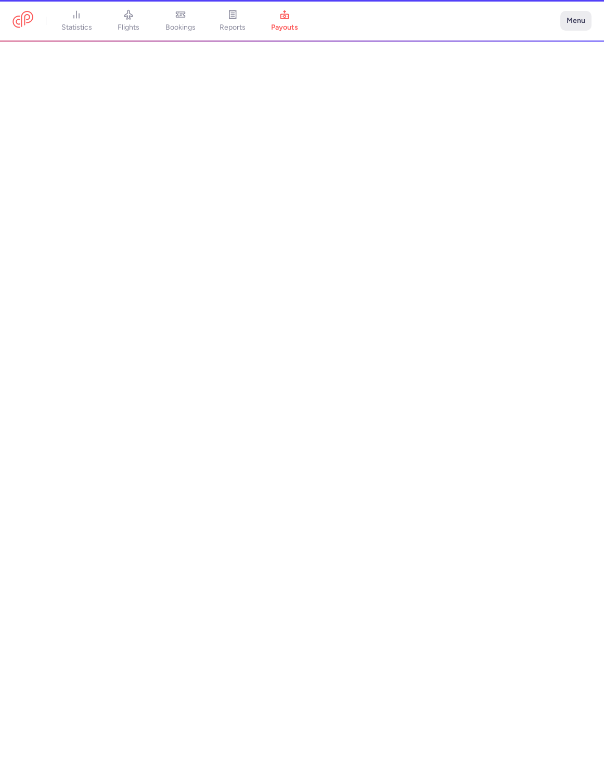
click at [573, 21] on button "Menu" at bounding box center [575, 21] width 31 height 20
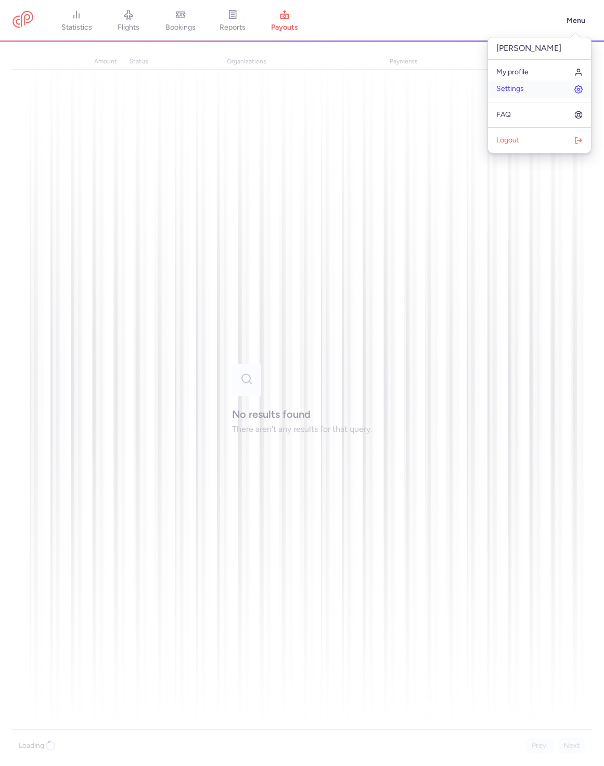
click at [542, 83] on link "Settings" at bounding box center [539, 89] width 103 height 17
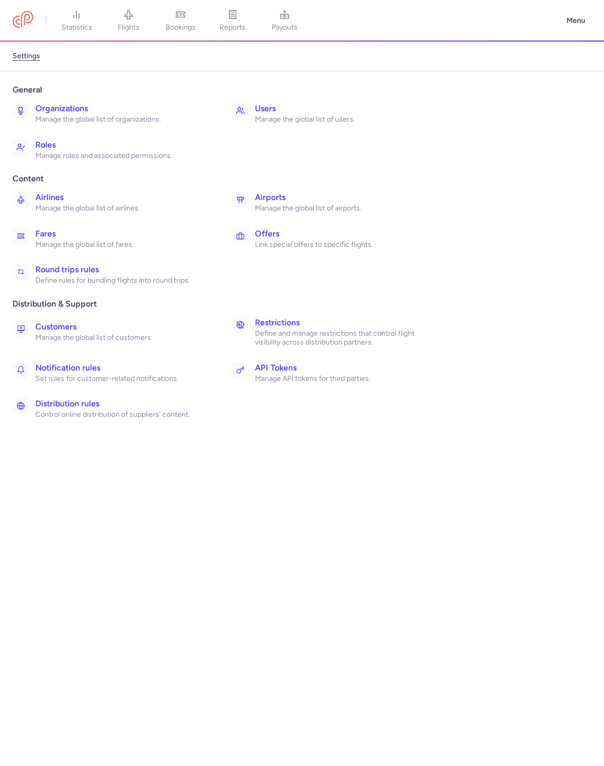
click at [271, 206] on p "Manage the global list of airports." at bounding box center [342, 208] width 174 height 9
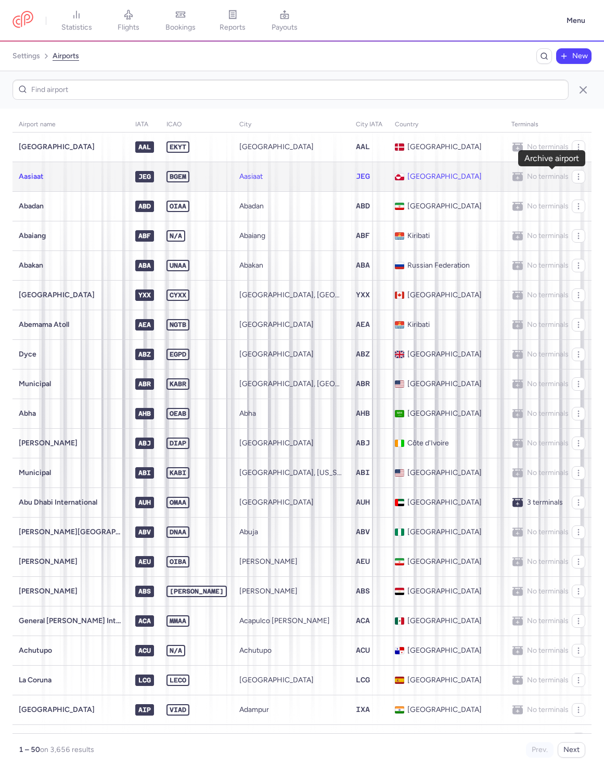
click at [0, 0] on icon "button" at bounding box center [0, 0] width 0 height 0
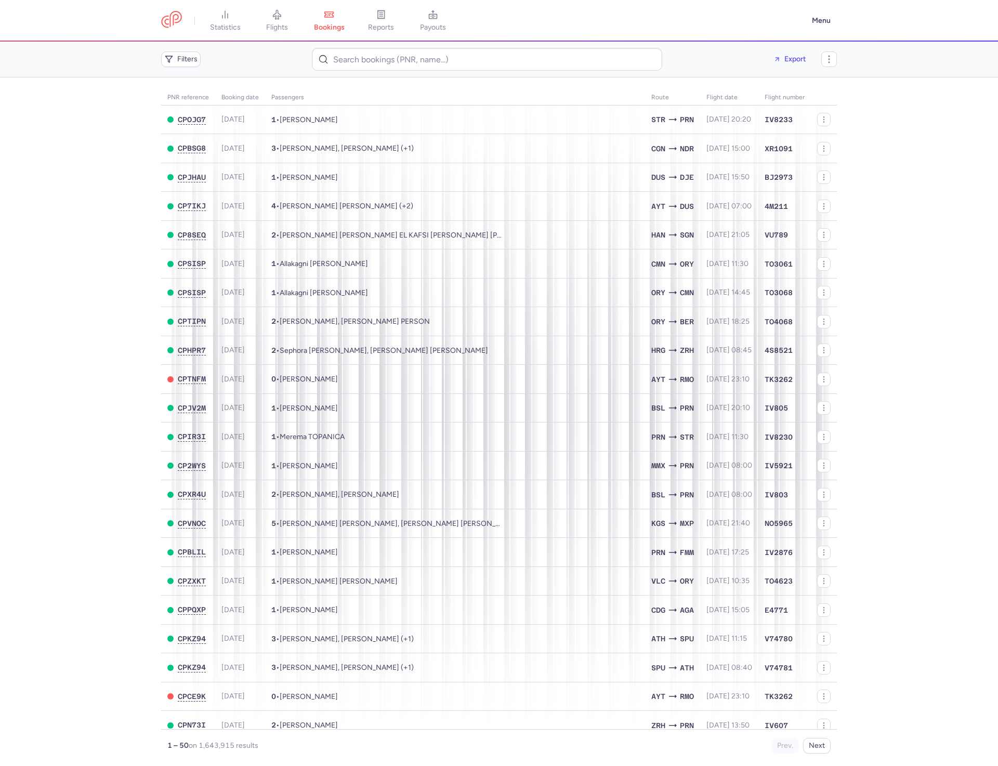
click at [283, 9] on link "flights" at bounding box center [277, 20] width 52 height 23
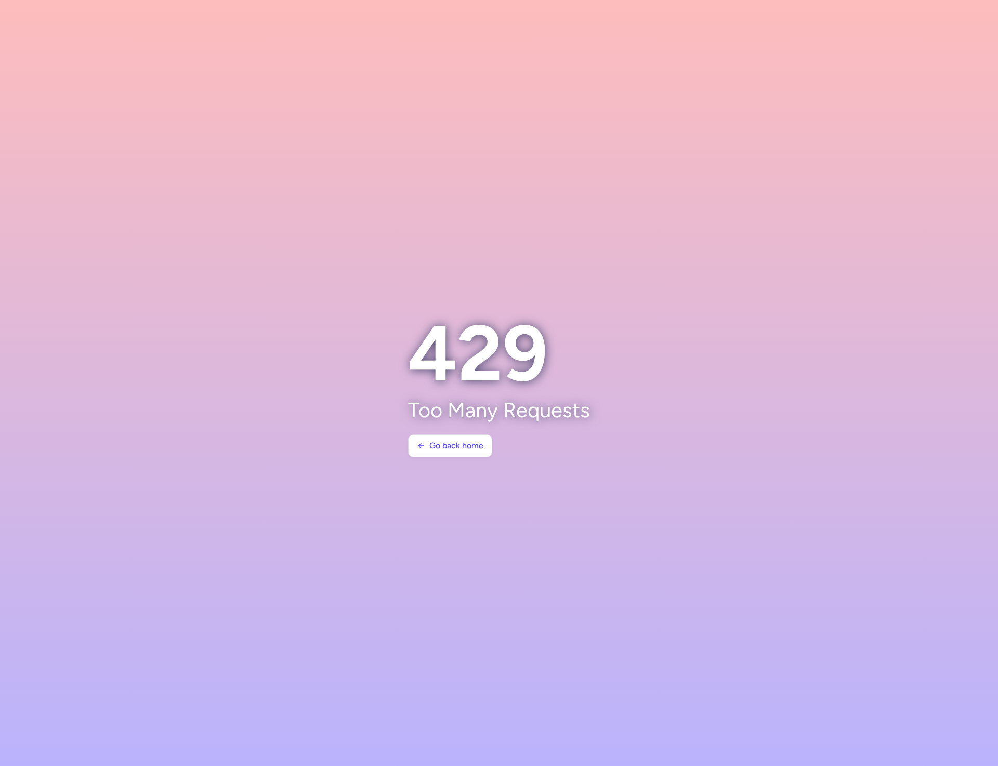
click at [507, 315] on h1 "429" at bounding box center [499, 354] width 182 height 90
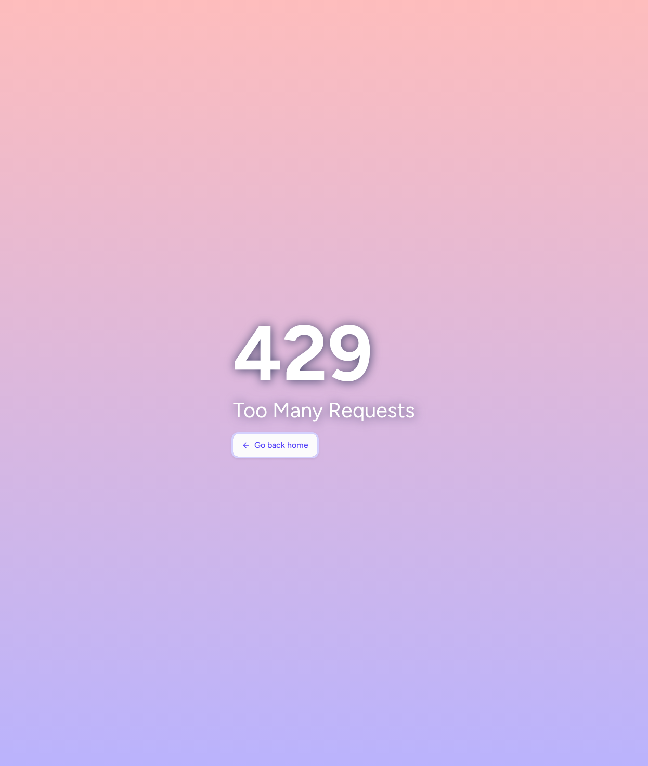
click at [290, 444] on span "Go back home" at bounding box center [281, 445] width 54 height 9
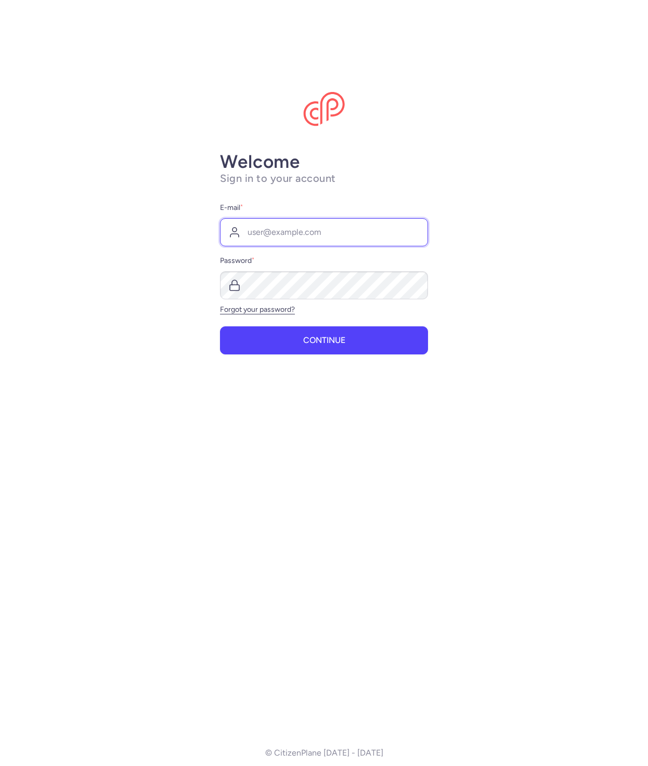
click at [305, 225] on input "E-mail *" at bounding box center [324, 232] width 208 height 28
type input "raphael@citizenplane.com"
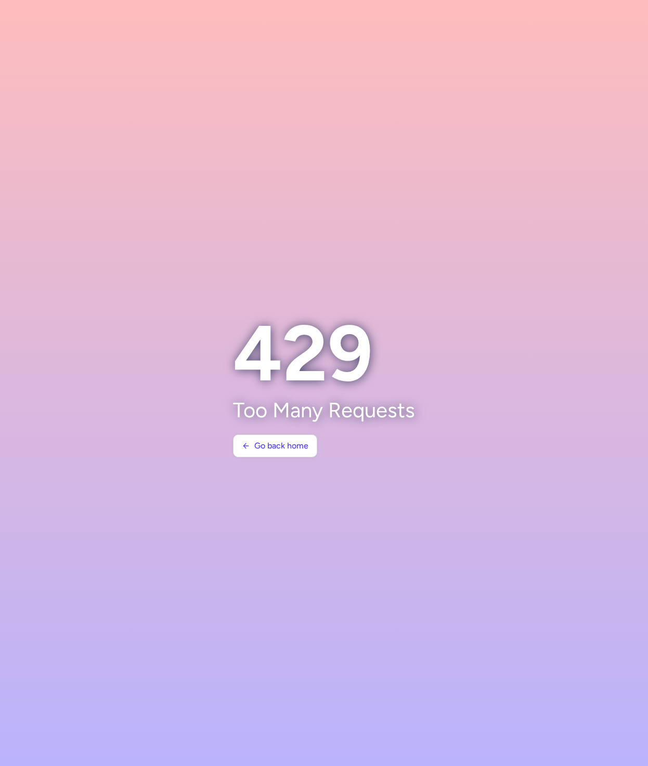
click at [278, 459] on section "429 Too Many Requests Go back home" at bounding box center [323, 383] width 207 height 174
click at [281, 450] on span "Go back home" at bounding box center [281, 445] width 54 height 9
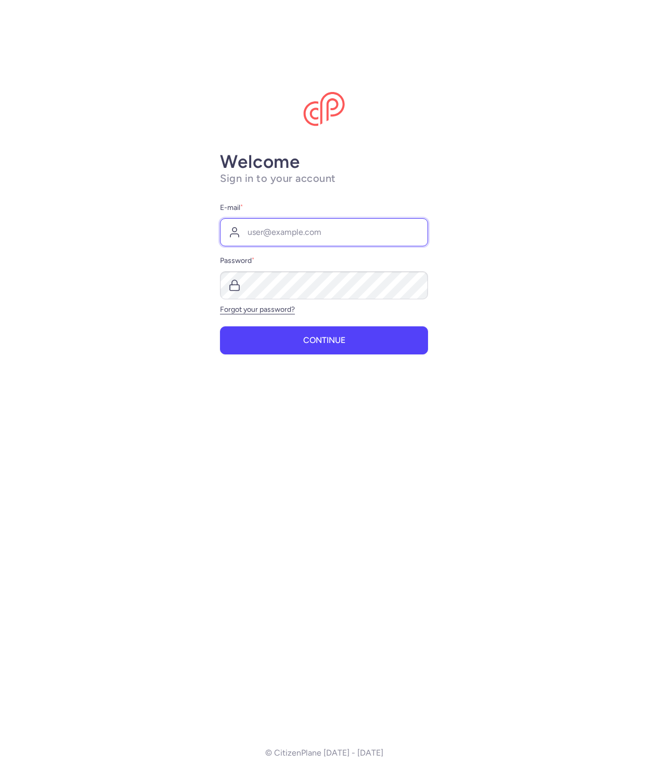
click at [282, 244] on input "E-mail *" at bounding box center [324, 232] width 208 height 28
type input "raphael@citizenplane.com"
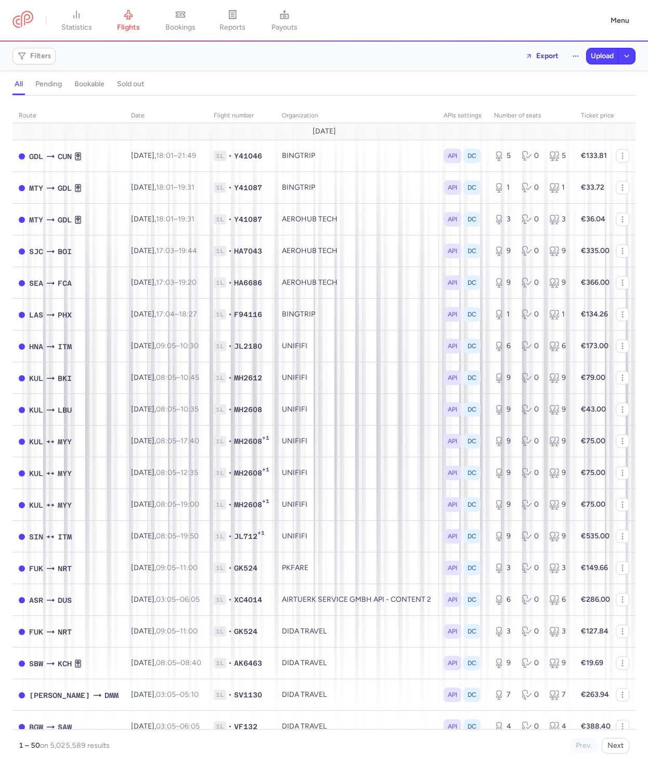
click at [459, 74] on div "all pending bookable sold out" at bounding box center [323, 84] width 623 height 22
